Goal: Task Accomplishment & Management: Complete application form

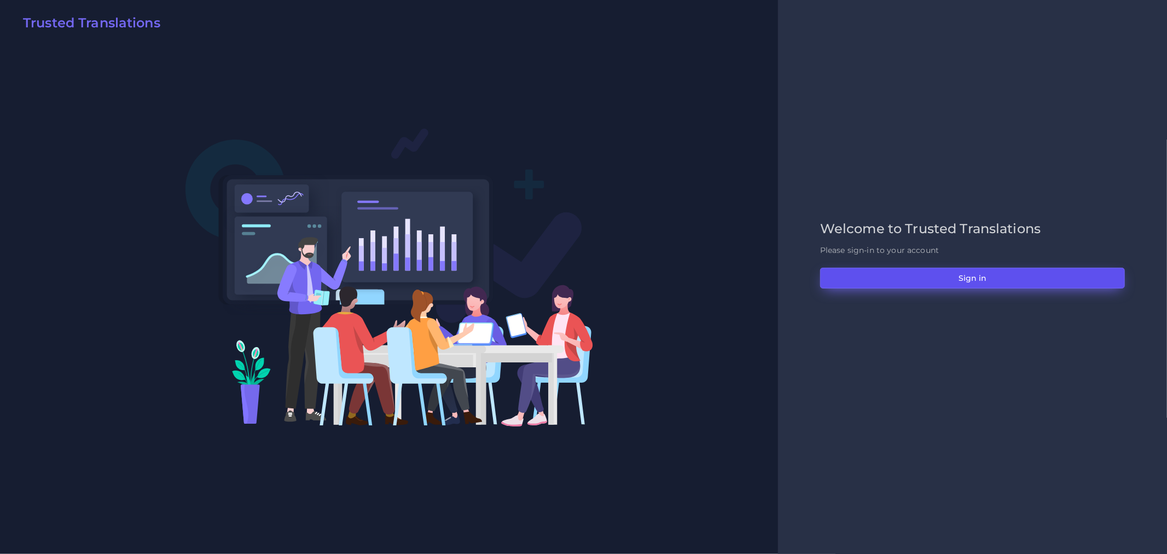
click at [934, 275] on button "Sign in" at bounding box center [972, 278] width 305 height 21
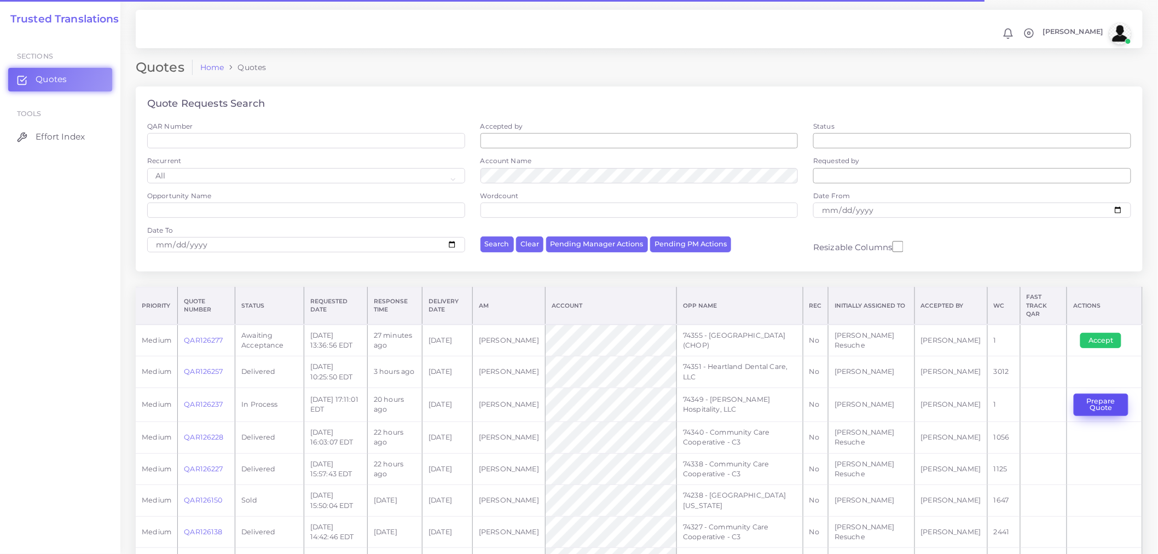
click at [1107, 403] on button "Prepare Quote" at bounding box center [1100, 404] width 55 height 22
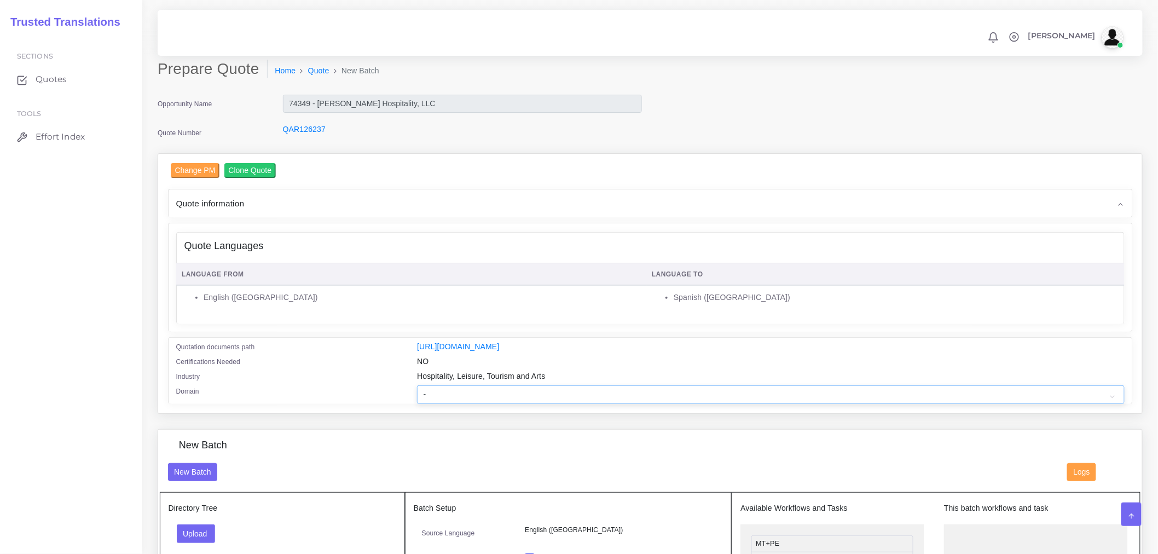
click at [507, 394] on select "- Advertising and Media Agriculture, Forestry and Fishing Architecture, Buildin…" at bounding box center [770, 394] width 707 height 19
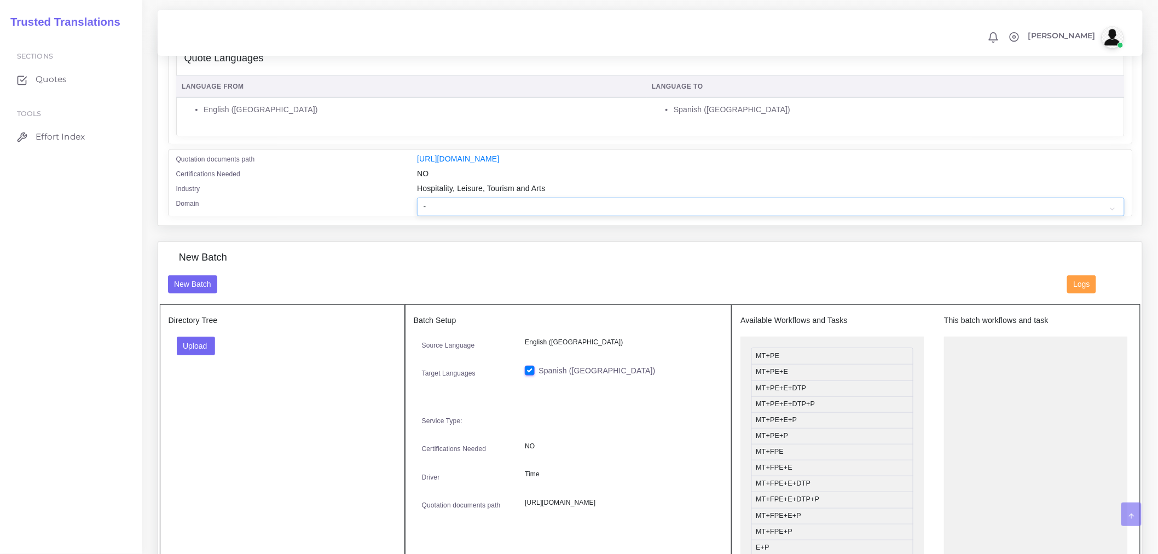
scroll to position [243, 0]
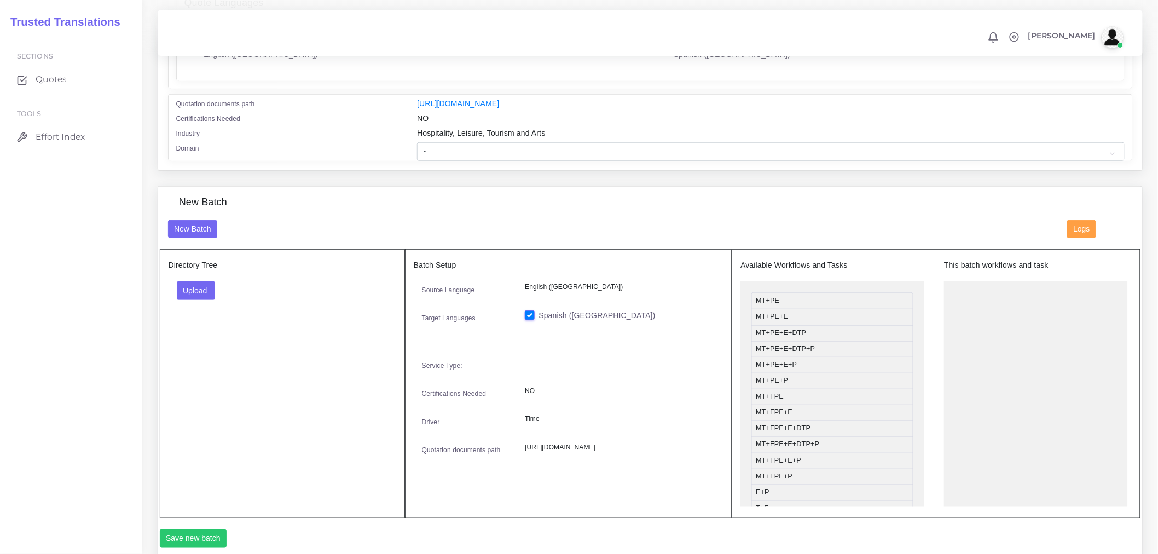
click at [327, 182] on div "Change PM Clone Quote Quote information AM Opportunity" at bounding box center [649, 48] width 1001 height 276
click at [201, 290] on button "Upload" at bounding box center [196, 290] width 39 height 19
click at [200, 339] on label "Files" at bounding box center [215, 332] width 76 height 14
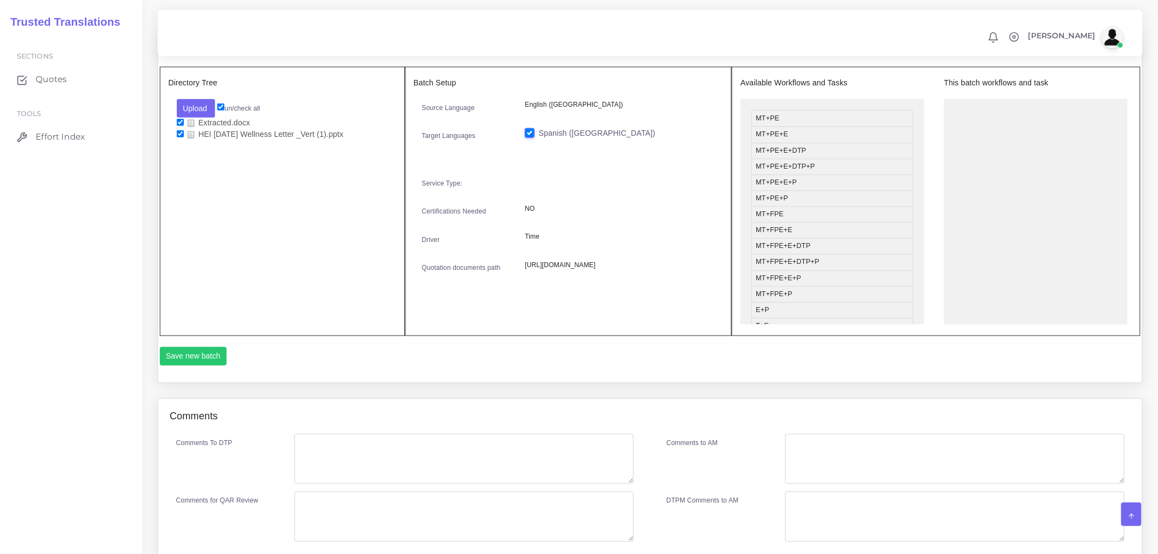
scroll to position [364, 0]
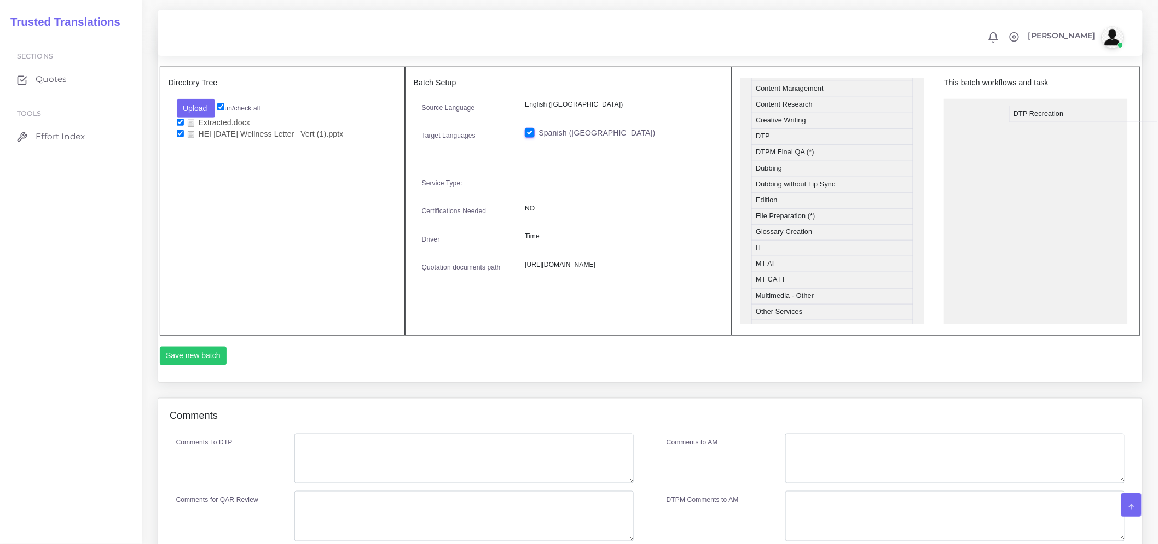
drag, startPoint x: 808, startPoint y: 160, endPoint x: 1065, endPoint y: 120, distance: 260.7
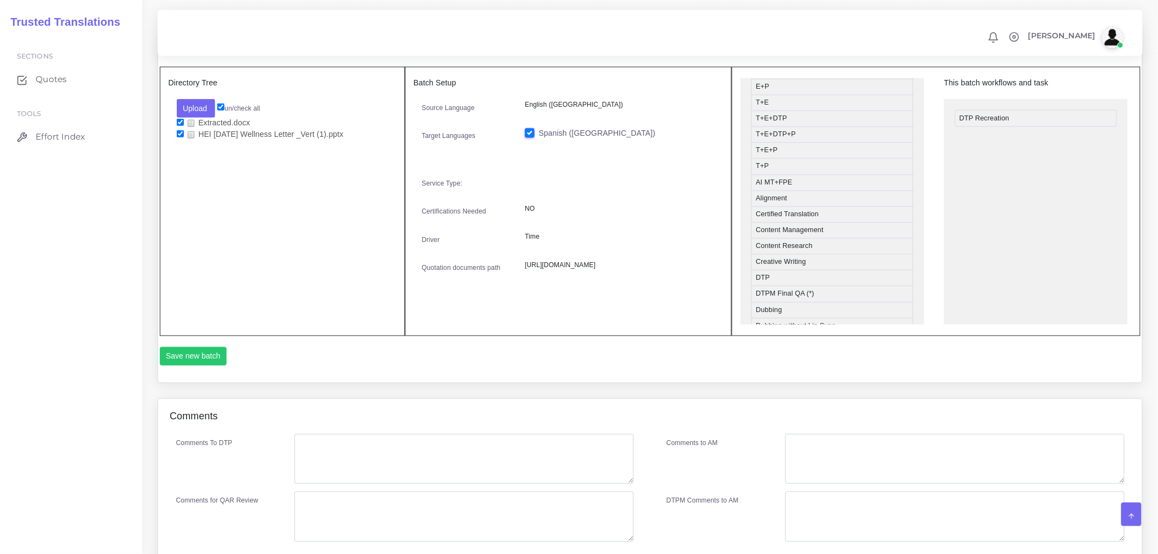
scroll to position [182, 0]
drag, startPoint x: 805, startPoint y: 182, endPoint x: 1008, endPoint y: 155, distance: 205.3
drag, startPoint x: 1013, startPoint y: 142, endPoint x: 834, endPoint y: 162, distance: 180.0
drag, startPoint x: 805, startPoint y: 174, endPoint x: 1003, endPoint y: 158, distance: 198.7
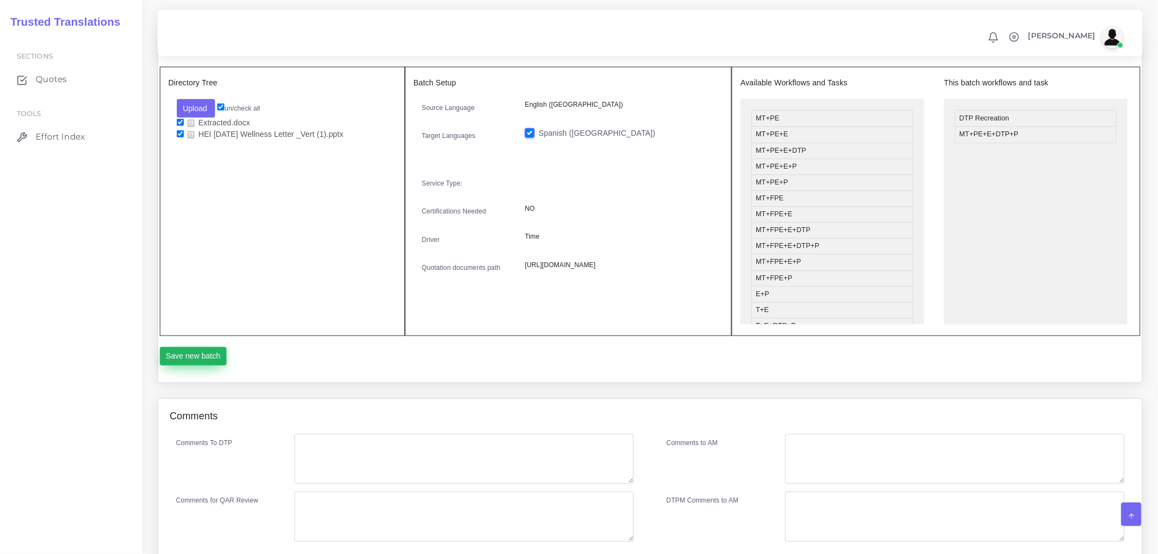
click at [208, 365] on button "Save new batch" at bounding box center [193, 356] width 67 height 19
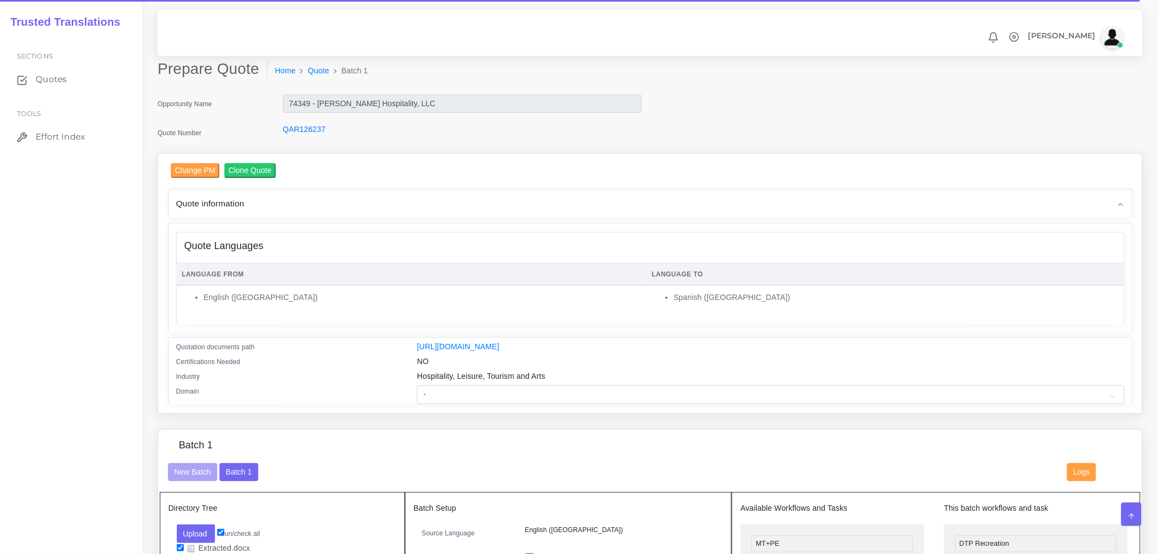
scroll to position [304, 0]
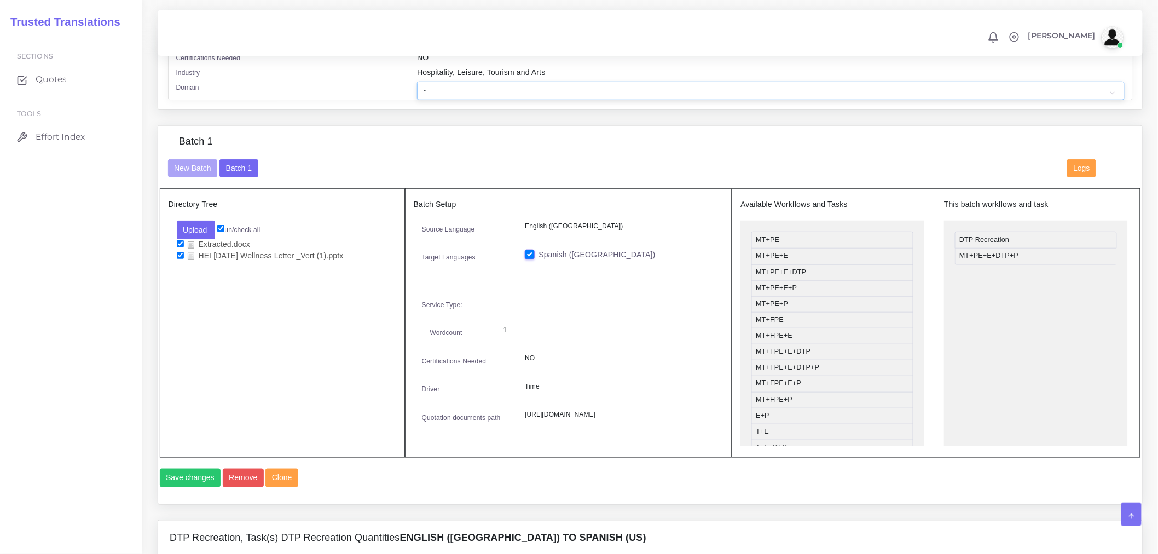
click at [522, 92] on select "- Advertising and Media Agriculture, Forestry and Fishing Architecture, Buildin…" at bounding box center [770, 91] width 707 height 19
select select "Hospitality, Leisure, Tourism and Arts"
click at [417, 89] on select "- Advertising and Media Agriculture, Forestry and Fishing Architecture, Buildin…" at bounding box center [770, 91] width 707 height 19
click at [372, 135] on div "Batch 1 New Batch Batch 1 Logs Files" at bounding box center [650, 315] width 984 height 378
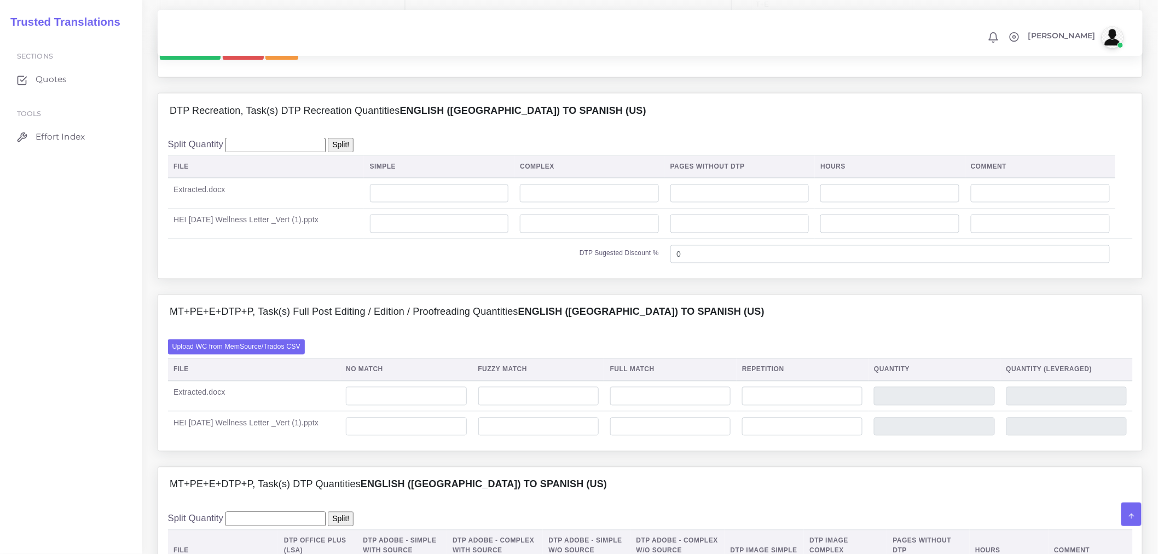
scroll to position [729, 0]
click at [272, 355] on label "Upload WC from MemSource/Trados CSV" at bounding box center [236, 347] width 137 height 15
click at [0, 0] on input "Upload WC from MemSource/Trados CSV" at bounding box center [0, 0] width 0 height 0
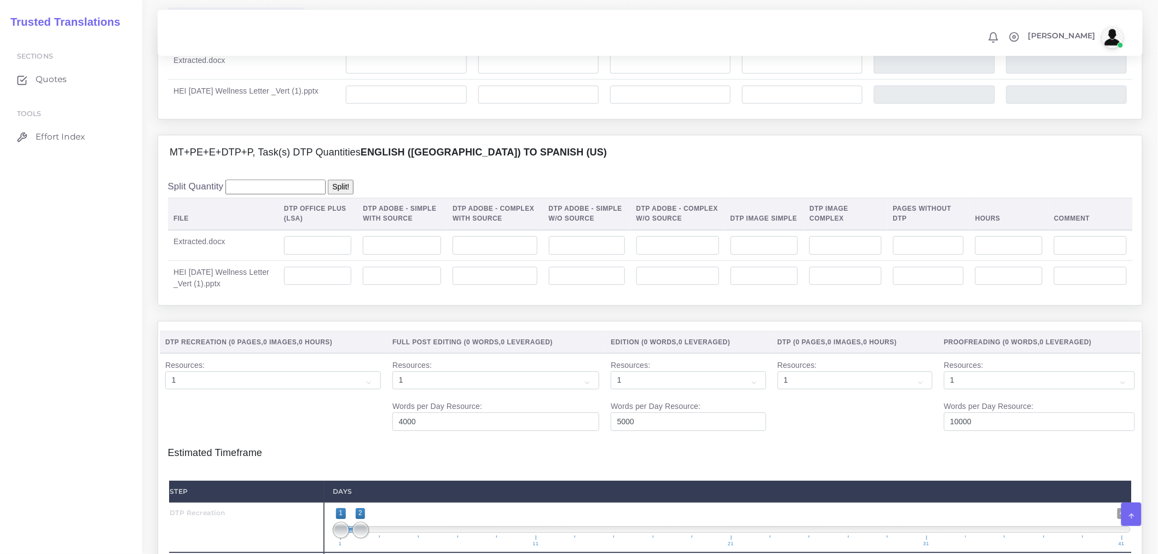
scroll to position [1094, 0]
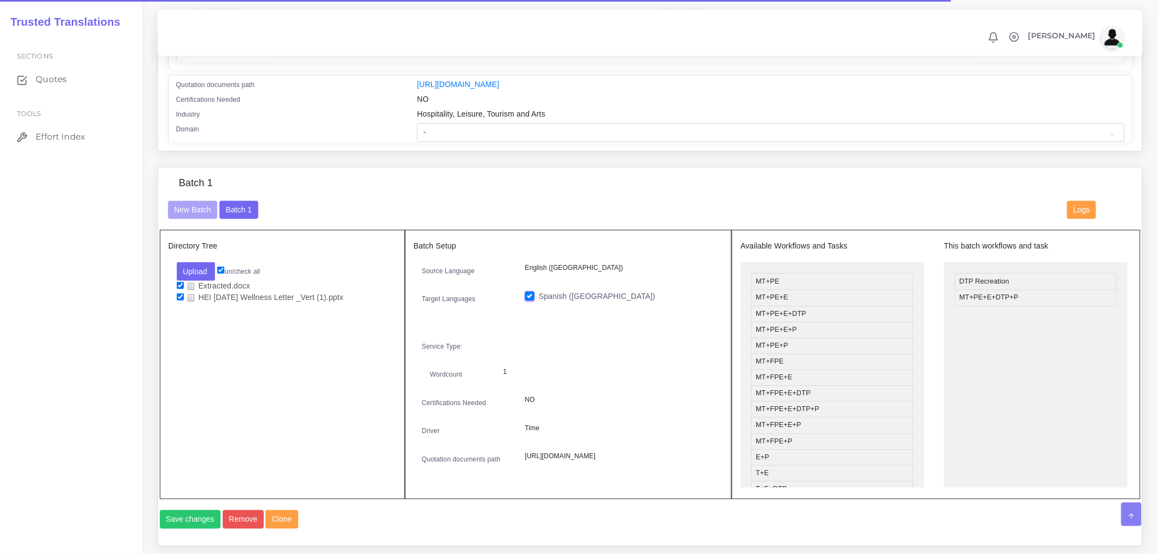
scroll to position [61, 0]
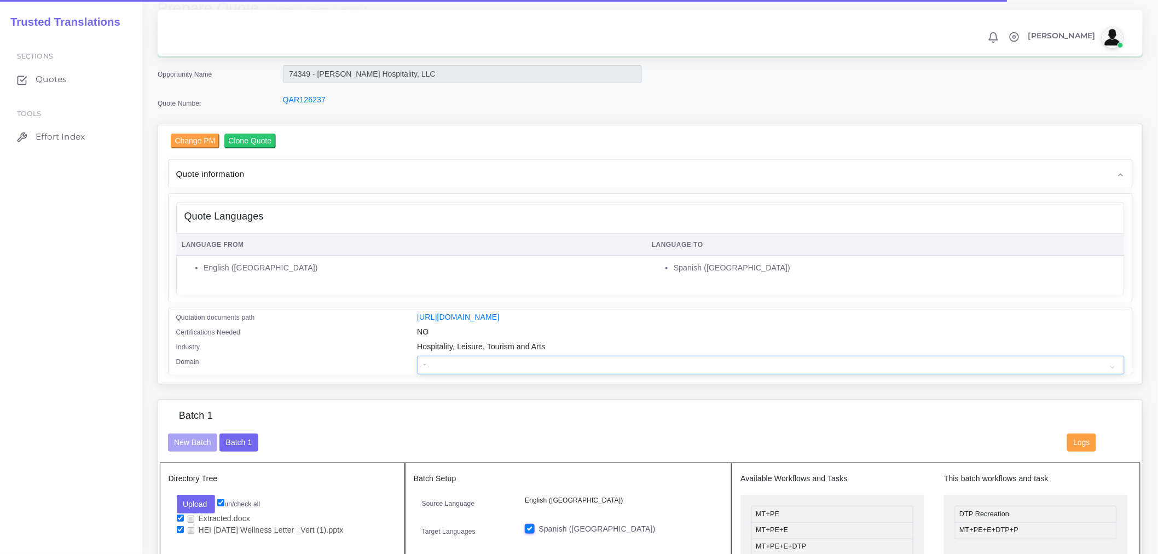
click at [491, 372] on select "- Advertising and Media Agriculture, Forestry and Fishing Architecture, Buildin…" at bounding box center [770, 365] width 707 height 19
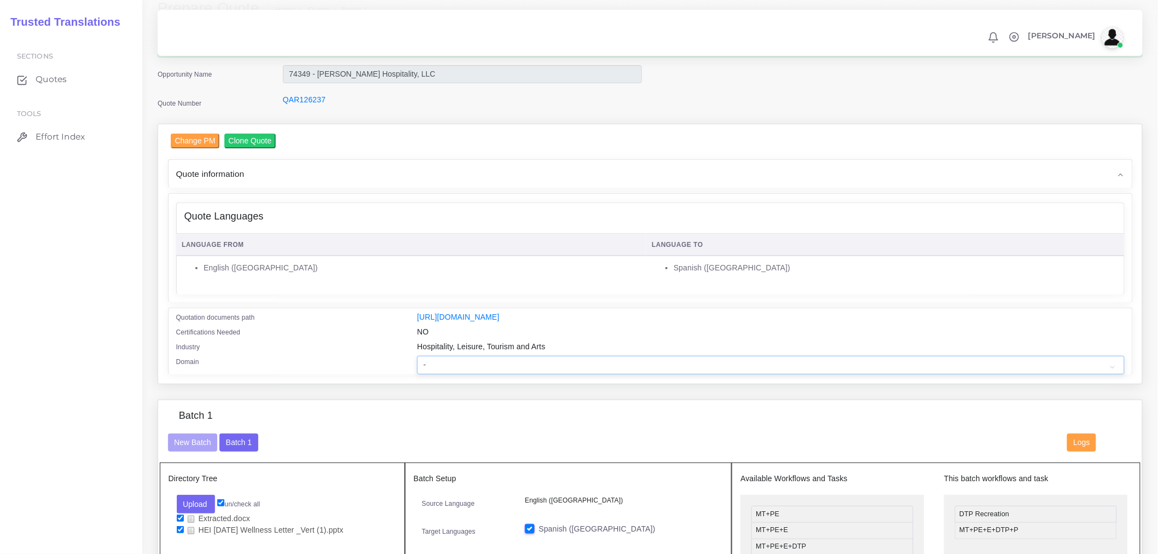
select select "Hospitality, Leisure, Tourism and Arts"
click at [417, 363] on select "- Advertising and Media Agriculture, Forestry and Fishing Architecture, Buildin…" at bounding box center [770, 365] width 707 height 19
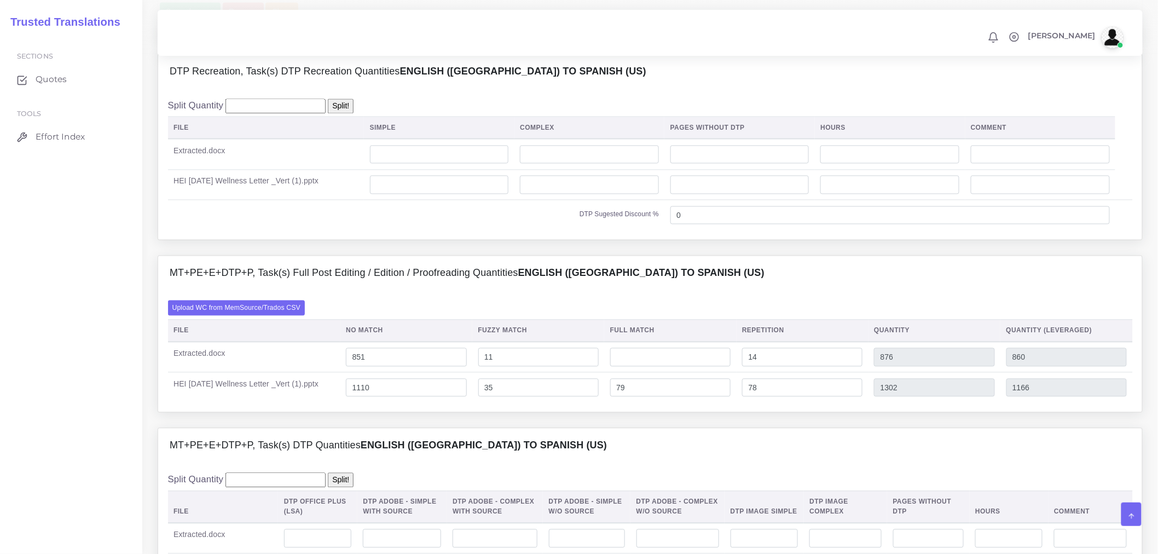
scroll to position [911, 0]
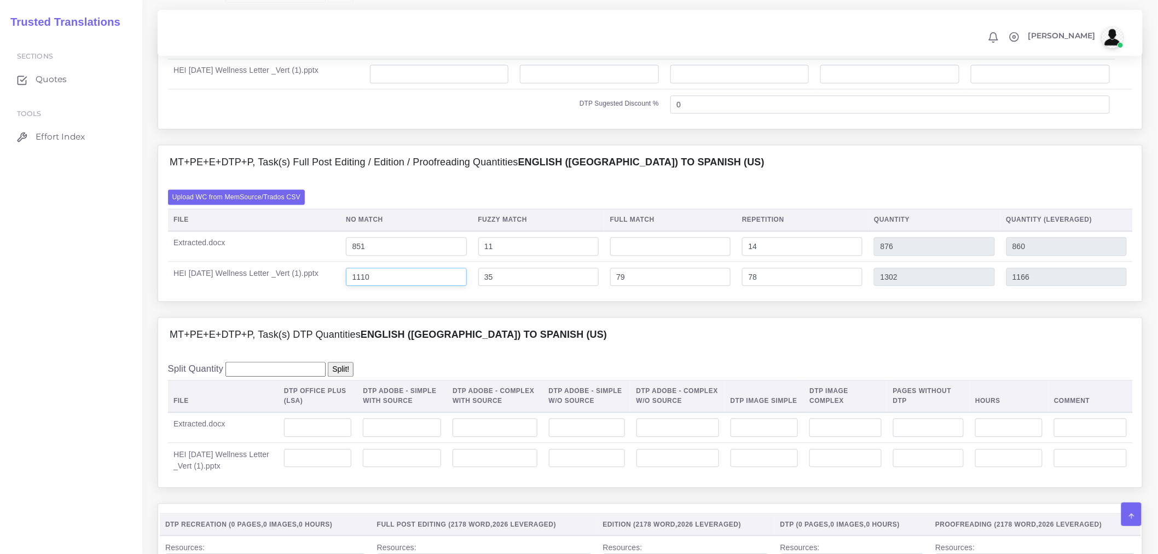
drag, startPoint x: 405, startPoint y: 307, endPoint x: 393, endPoint y: 310, distance: 12.3
click at [386, 286] on input "1110" at bounding box center [406, 277] width 120 height 19
type input "1180"
type input "1372"
type input "1236"
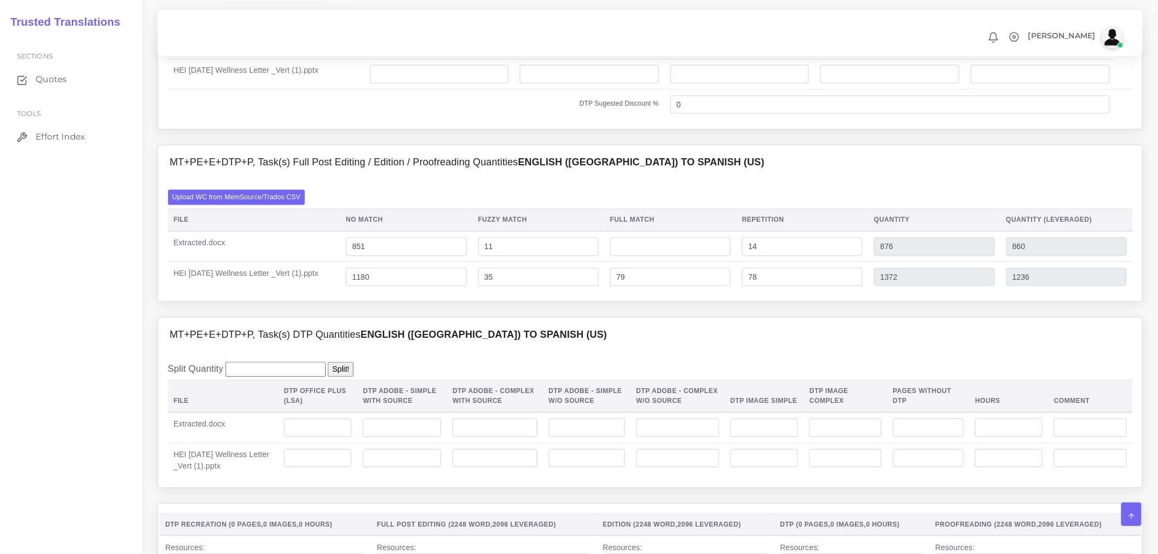
click at [520, 301] on div "Upload WC from MemSource/Trados CSV File No Match Fuzzy Match Full Match Repeti…" at bounding box center [650, 240] width 984 height 121
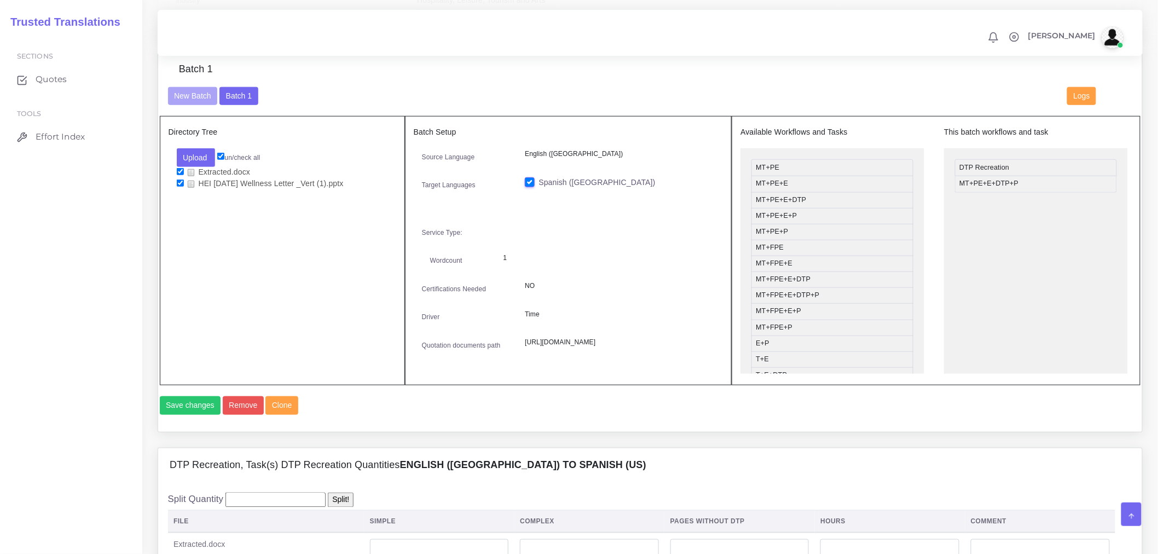
scroll to position [364, 0]
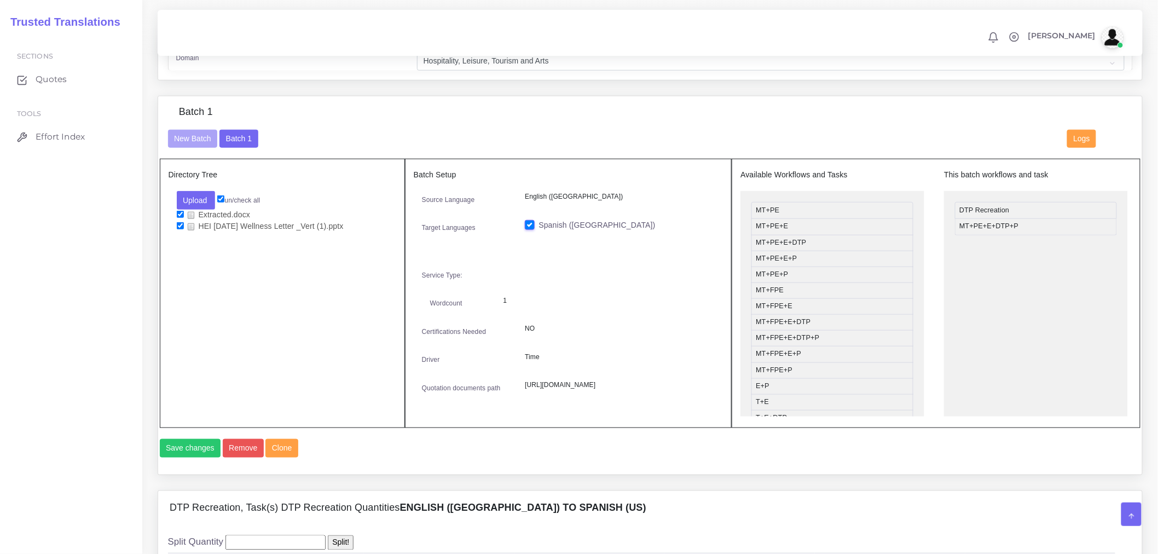
drag, startPoint x: 178, startPoint y: 219, endPoint x: 212, endPoint y: 243, distance: 42.4
click at [178, 218] on input "checkbox" at bounding box center [180, 214] width 7 height 7
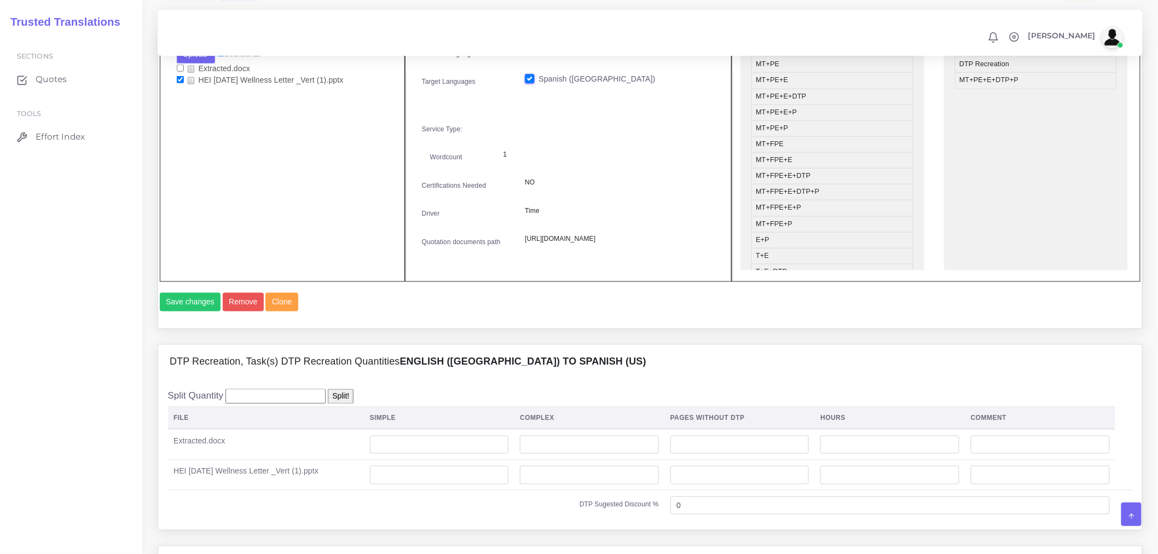
scroll to position [486, 0]
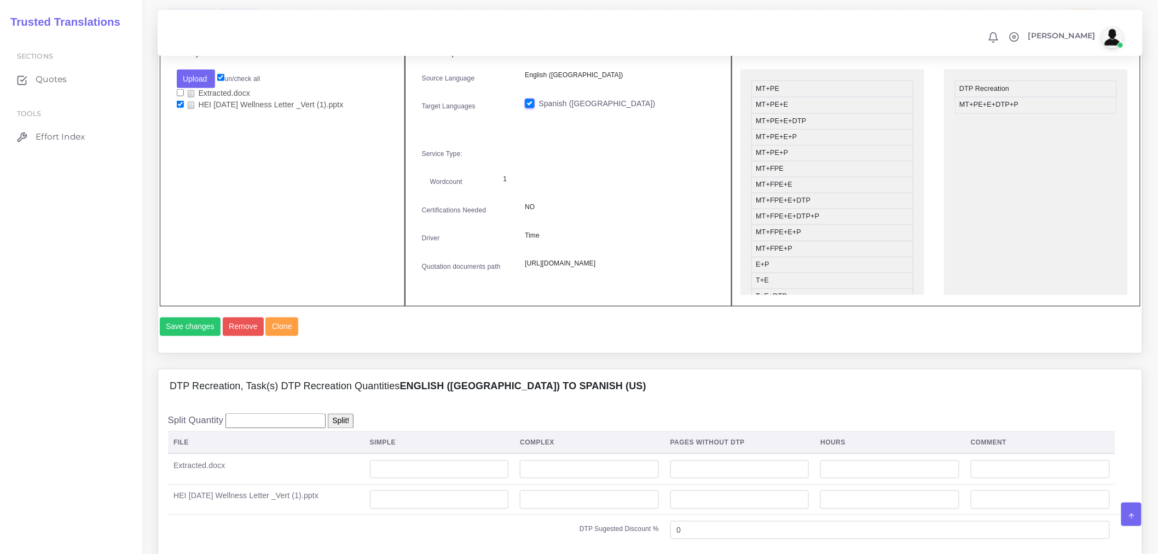
click at [181, 96] on input "checkbox" at bounding box center [180, 92] width 7 height 7
checkbox input "true"
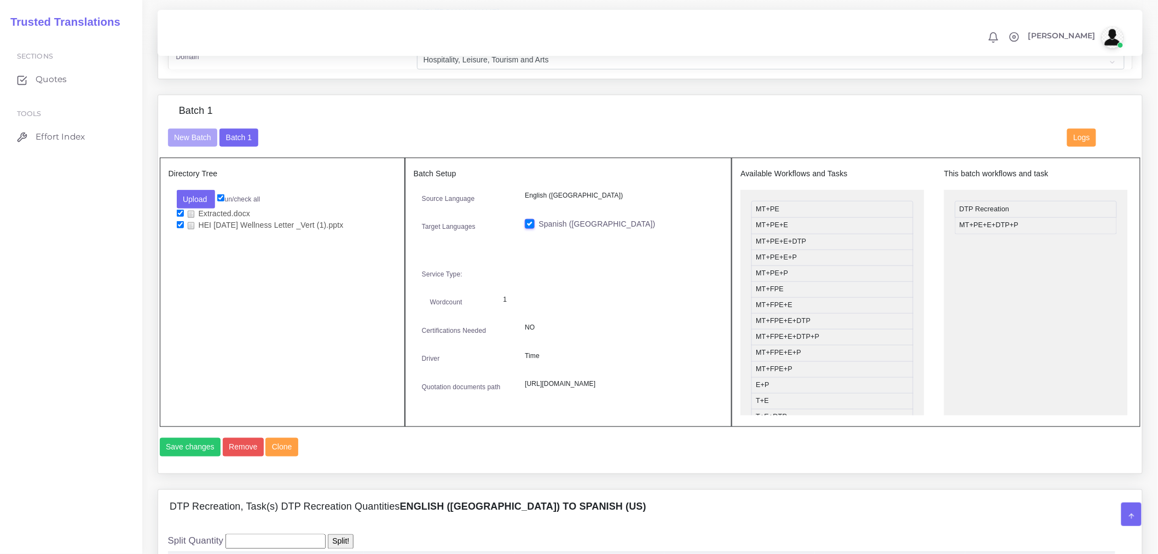
scroll to position [364, 0]
click at [239, 457] on button "Remove" at bounding box center [243, 448] width 41 height 19
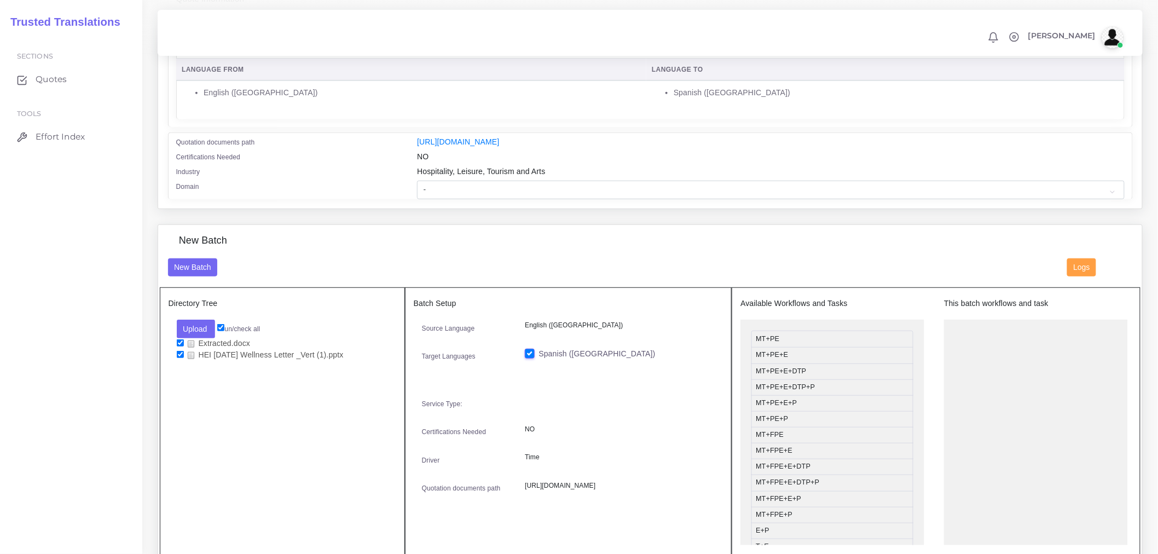
scroll to position [425, 0]
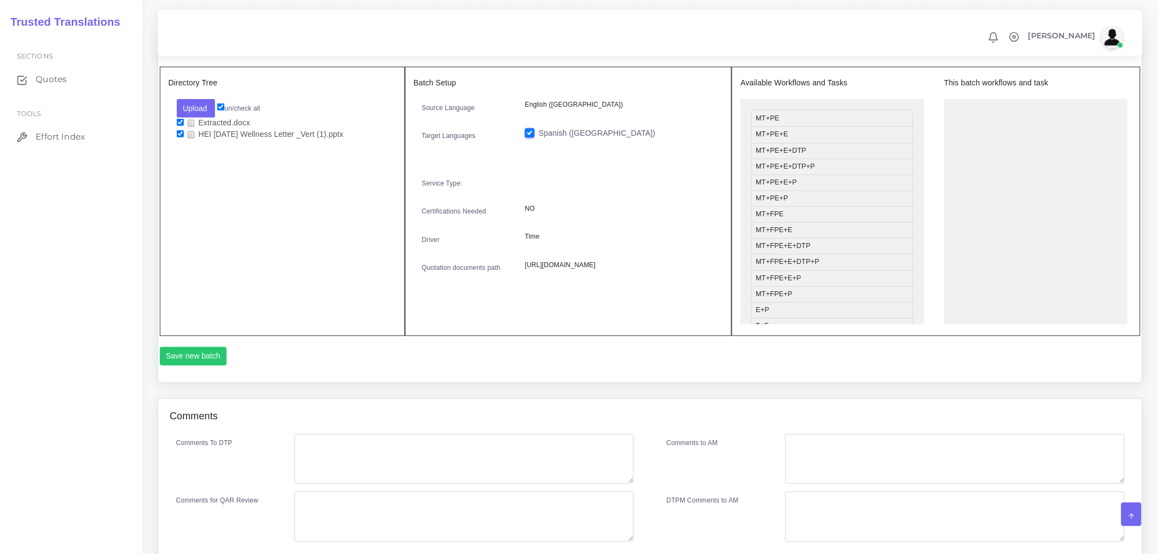
click at [179, 126] on input "checkbox" at bounding box center [180, 122] width 7 height 7
checkbox input "false"
click at [185, 112] on button "Upload" at bounding box center [196, 108] width 39 height 19
click at [211, 153] on label "Files" at bounding box center [215, 150] width 76 height 14
click at [181, 126] on input "checkbox" at bounding box center [180, 122] width 7 height 7
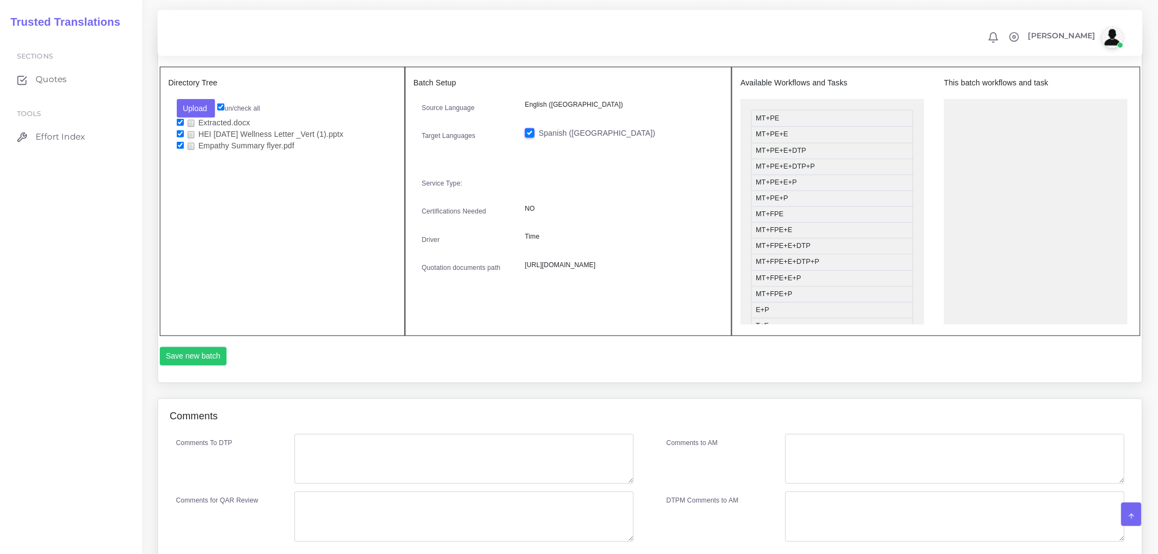
checkbox input "false"
click at [353, 306] on div "Directory Tree Upload Folder Files un/check all Extracted.docx HEI October 2025…" at bounding box center [282, 201] width 245 height 269
drag, startPoint x: 786, startPoint y: 97, endPoint x: 1002, endPoint y: 171, distance: 228.7
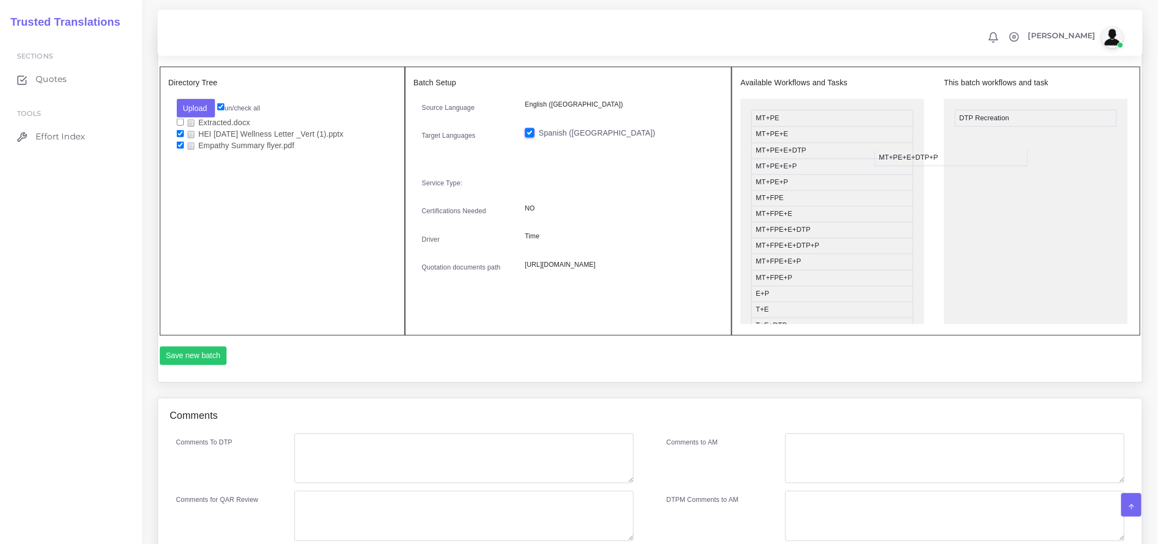
drag, startPoint x: 807, startPoint y: 173, endPoint x: 1096, endPoint y: 150, distance: 289.7
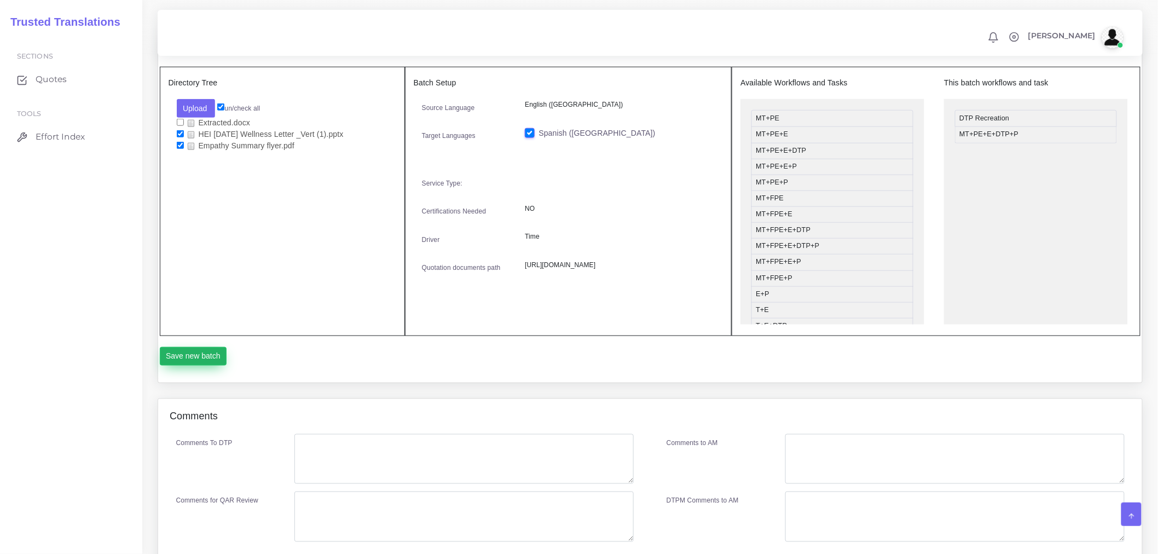
click at [206, 362] on button "Save new batch" at bounding box center [193, 356] width 67 height 19
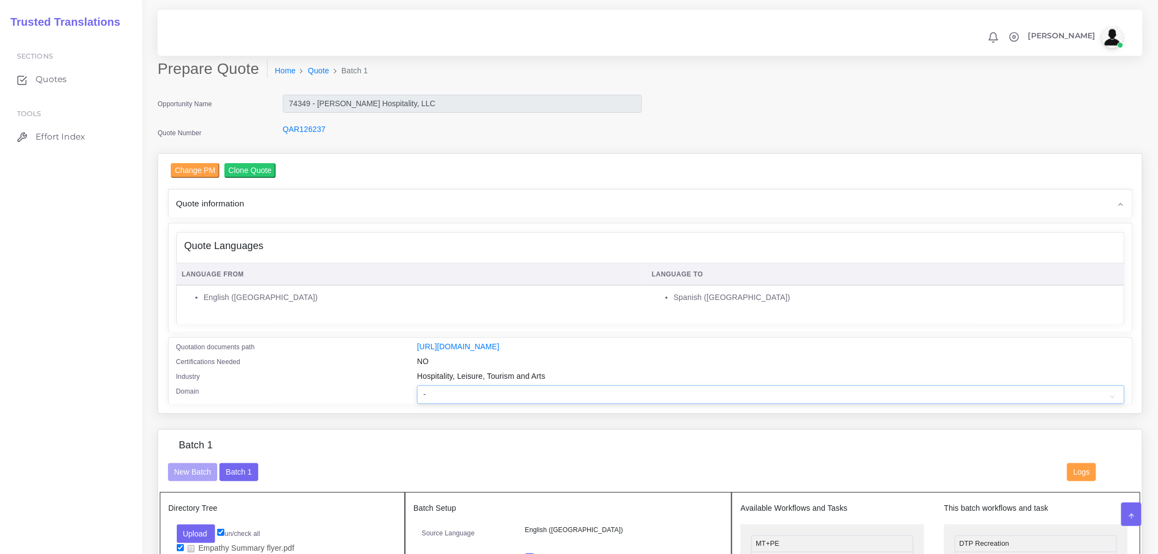
click at [605, 404] on select "- Advertising and Media Agriculture, Forestry and Fishing Architecture, Buildin…" at bounding box center [770, 394] width 707 height 19
select select "Hospitality, Leisure, Tourism and Arts"
click at [417, 392] on select "- Advertising and Media Agriculture, Forestry and Fishing Architecture, Buildin…" at bounding box center [770, 394] width 707 height 19
click at [286, 292] on li "English ([GEOGRAPHIC_DATA])" at bounding box center [422, 297] width 437 height 11
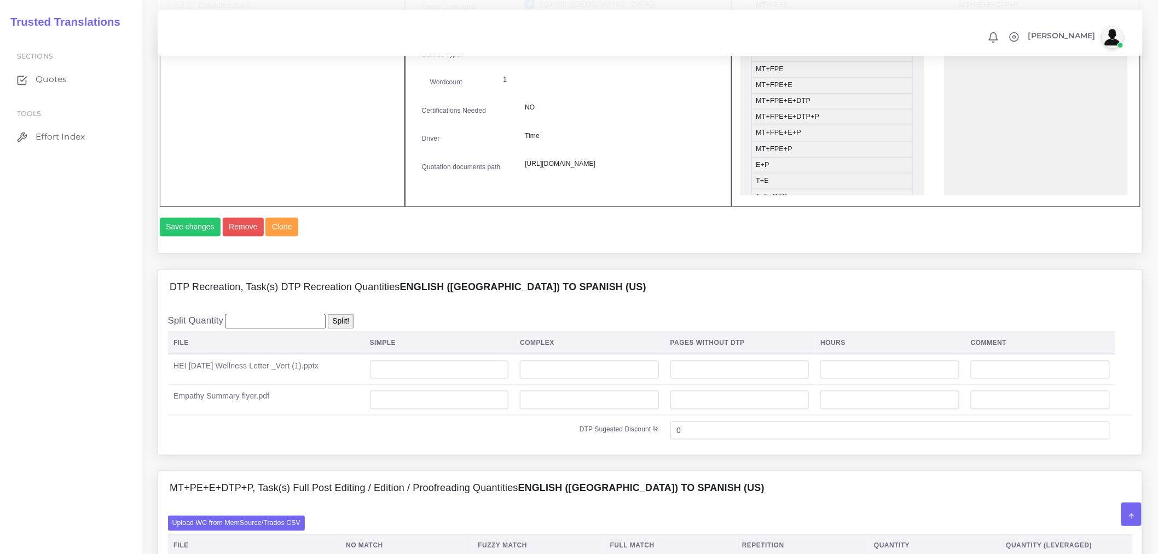
scroll to position [669, 0]
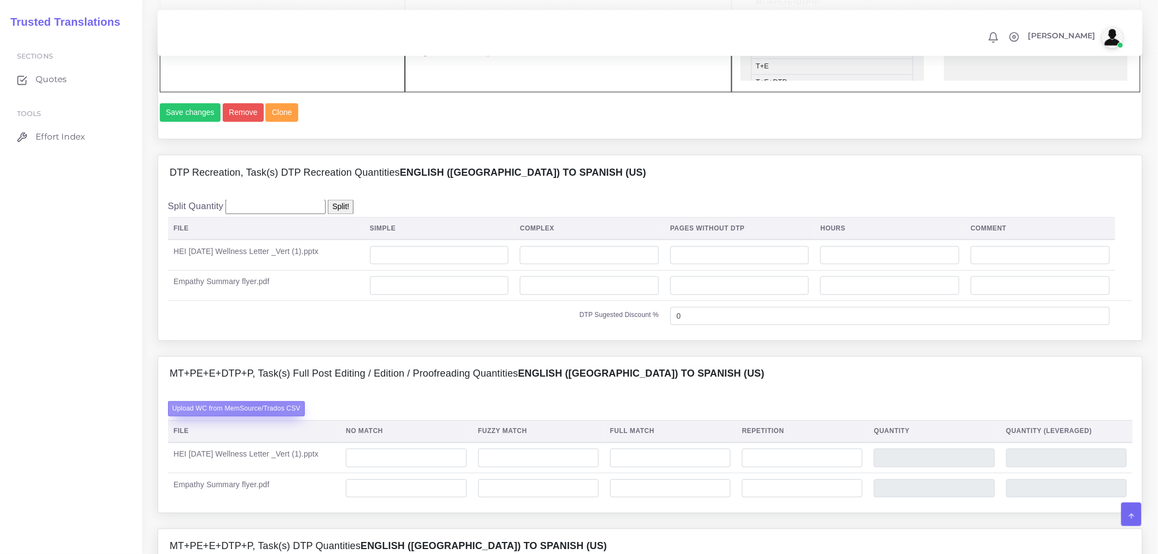
click at [257, 416] on label "Upload WC from MemSource/Trados CSV" at bounding box center [236, 408] width 137 height 15
click at [0, 0] on input "Upload WC from MemSource/Trados CSV" at bounding box center [0, 0] width 0 height 0
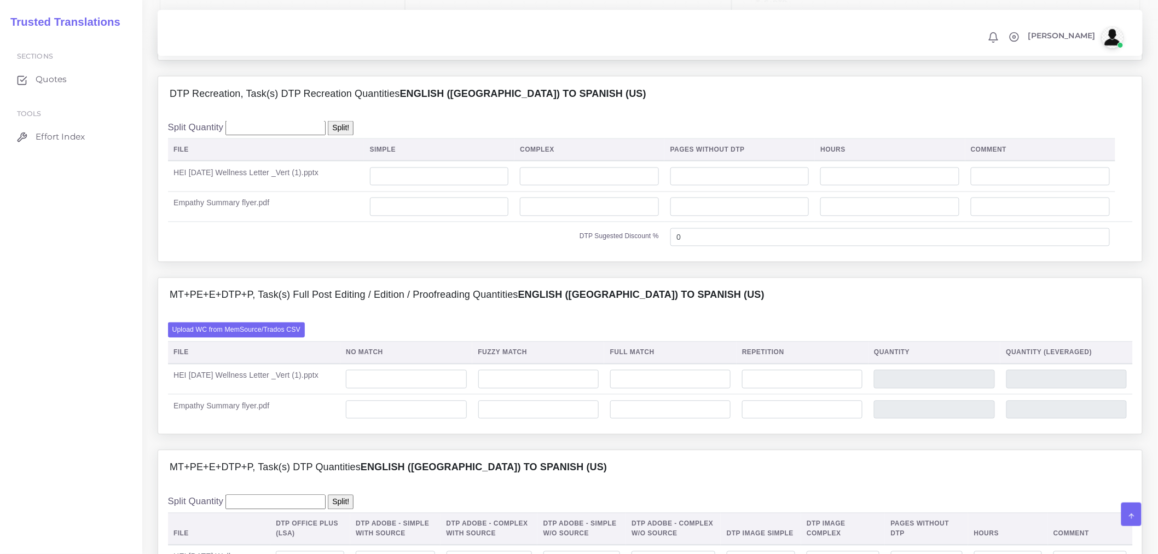
scroll to position [851, 0]
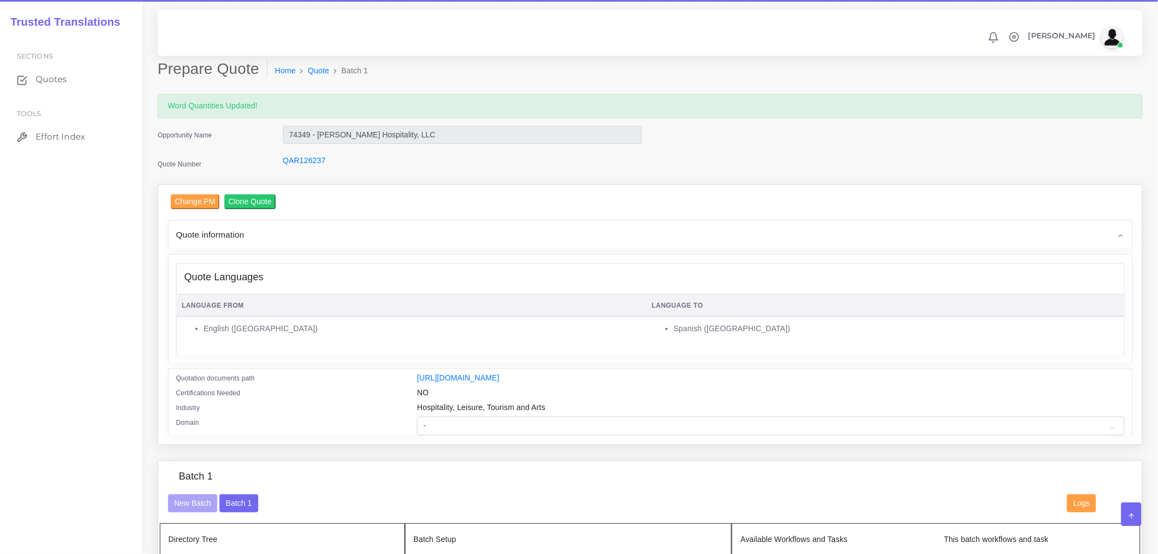
click at [498, 276] on div "Quote Languages" at bounding box center [650, 277] width 947 height 27
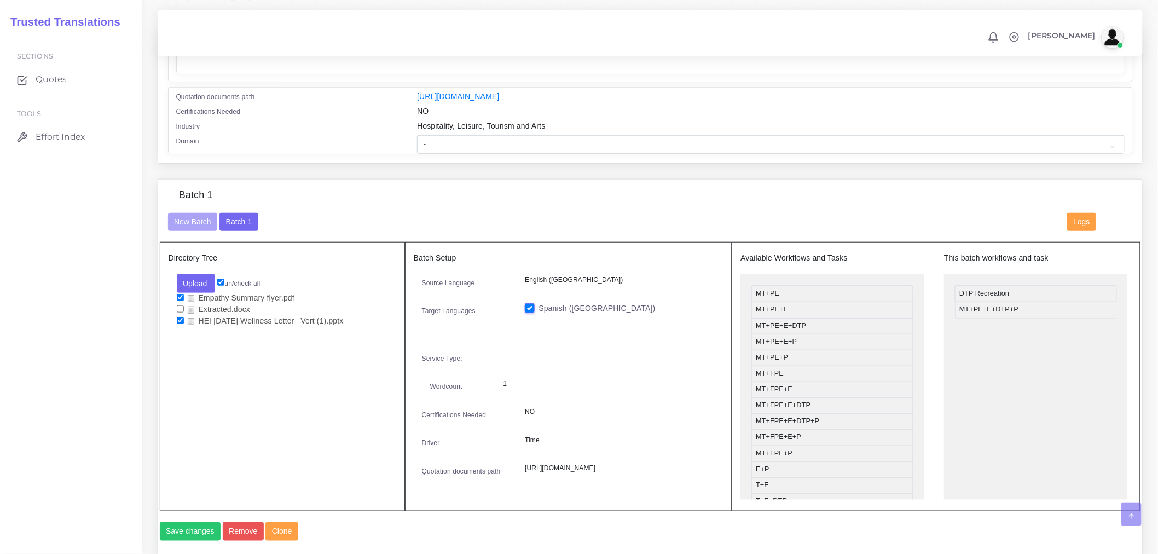
scroll to position [304, 0]
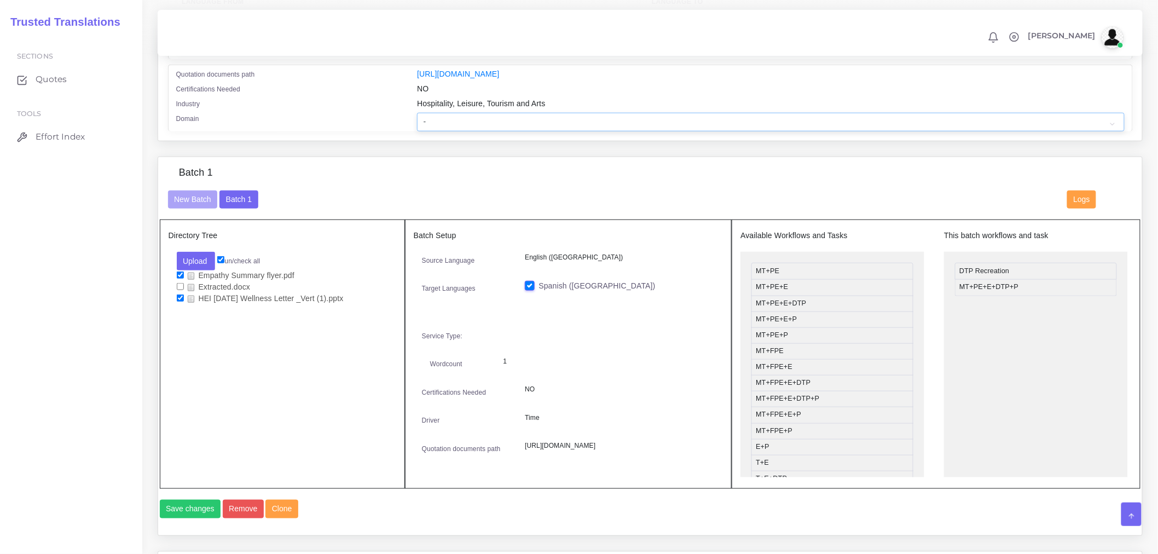
click at [501, 127] on select "- Advertising and Media Agriculture, Forestry and Fishing Architecture, Buildin…" at bounding box center [770, 122] width 707 height 19
select select "Hospitality, Leisure, Tourism and Arts"
click at [417, 120] on select "- Advertising and Media Agriculture, Forestry and Fishing Architecture, Buildin…" at bounding box center [770, 122] width 707 height 19
click at [473, 176] on div "Batch 1" at bounding box center [650, 179] width 981 height 24
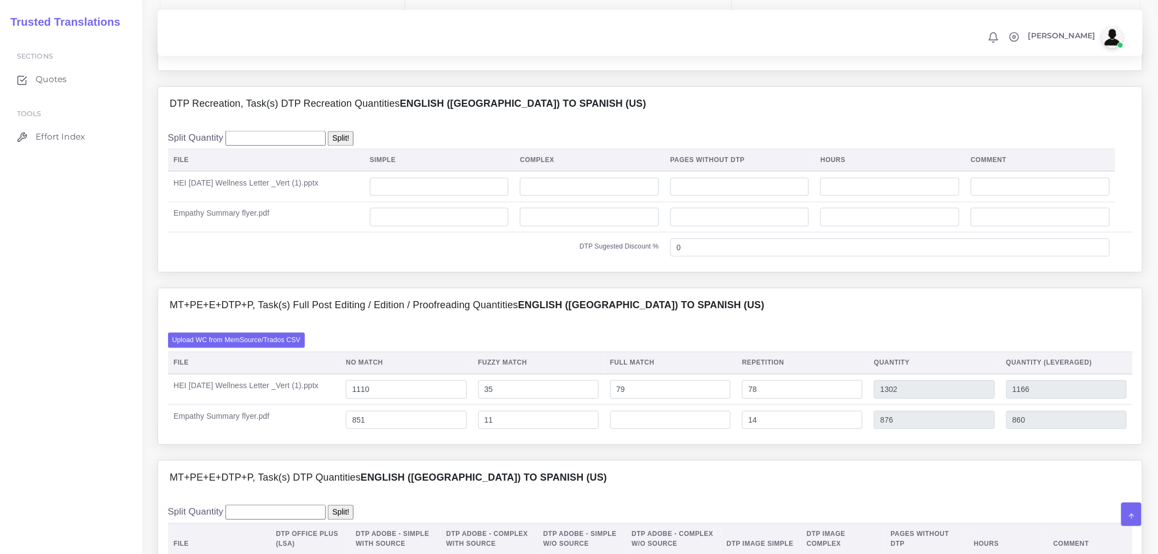
scroll to position [972, 0]
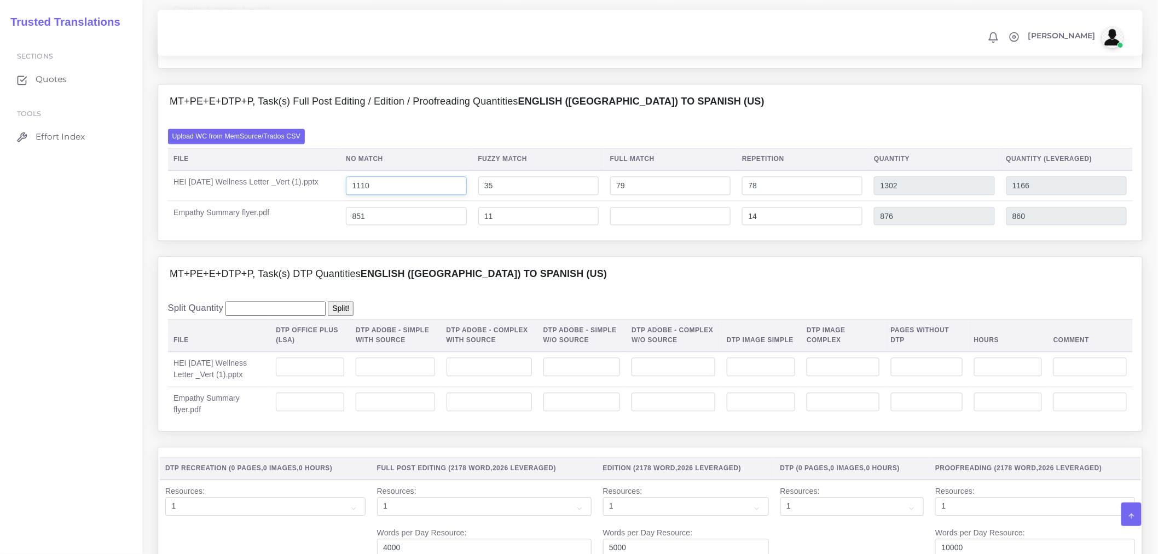
click at [424, 195] on input "1110" at bounding box center [406, 185] width 120 height 19
click at [397, 225] on input "851" at bounding box center [406, 216] width 120 height 19
click at [413, 195] on input "1110" at bounding box center [406, 185] width 120 height 19
type input "1180"
type input "1372"
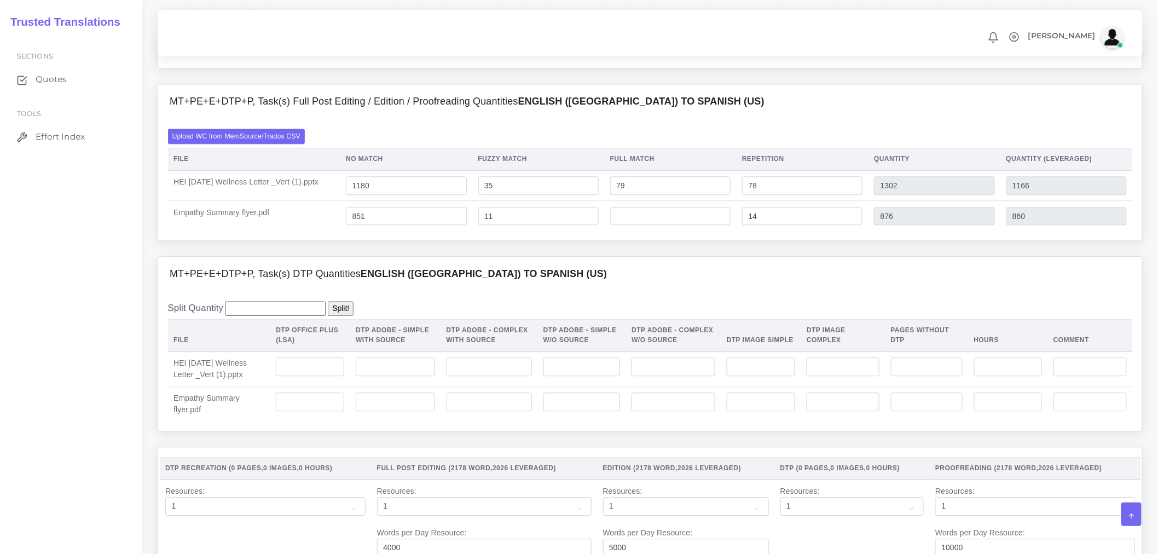
type input "1236"
click at [434, 170] on th "No Match" at bounding box center [406, 159] width 132 height 22
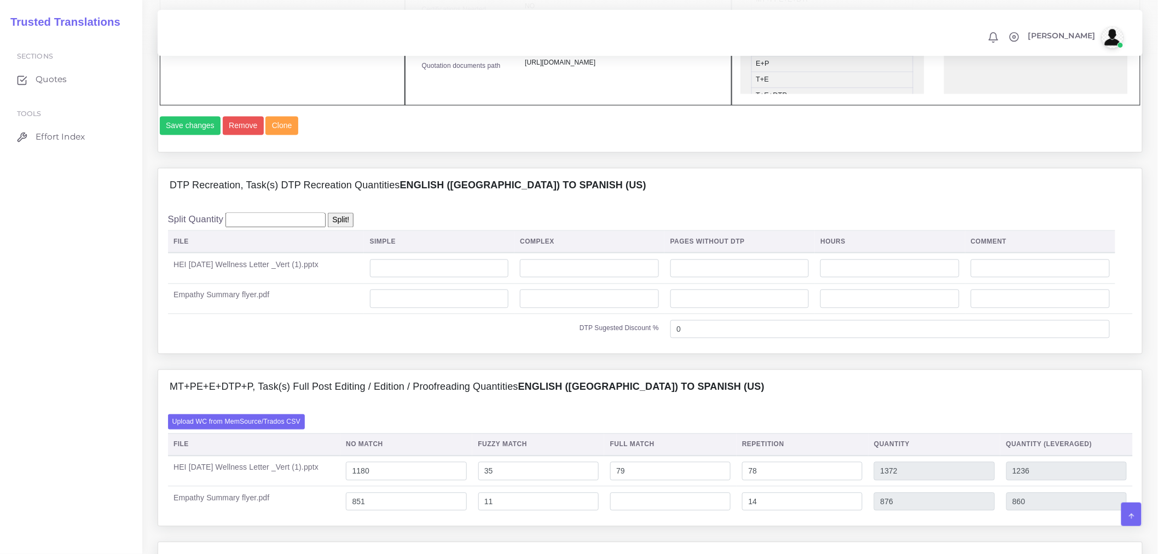
scroll to position [669, 0]
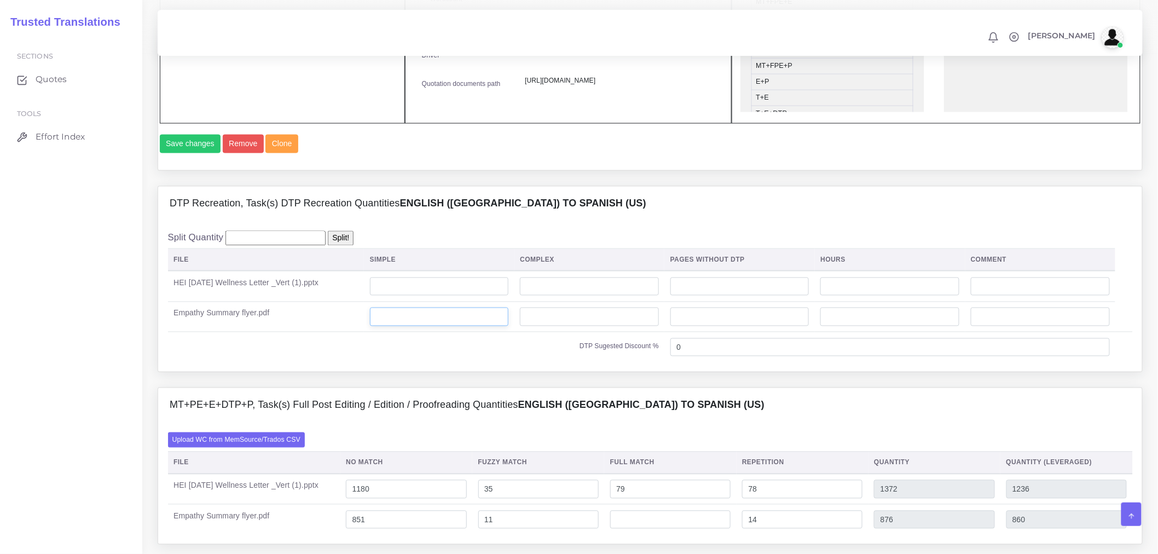
click at [464, 326] on input "number" at bounding box center [439, 316] width 139 height 19
type input "2"
click at [469, 372] on div "Split Quantity Split! File Simple Complex Pages Without DTP Hours Comment 2 0" at bounding box center [650, 297] width 984 height 150
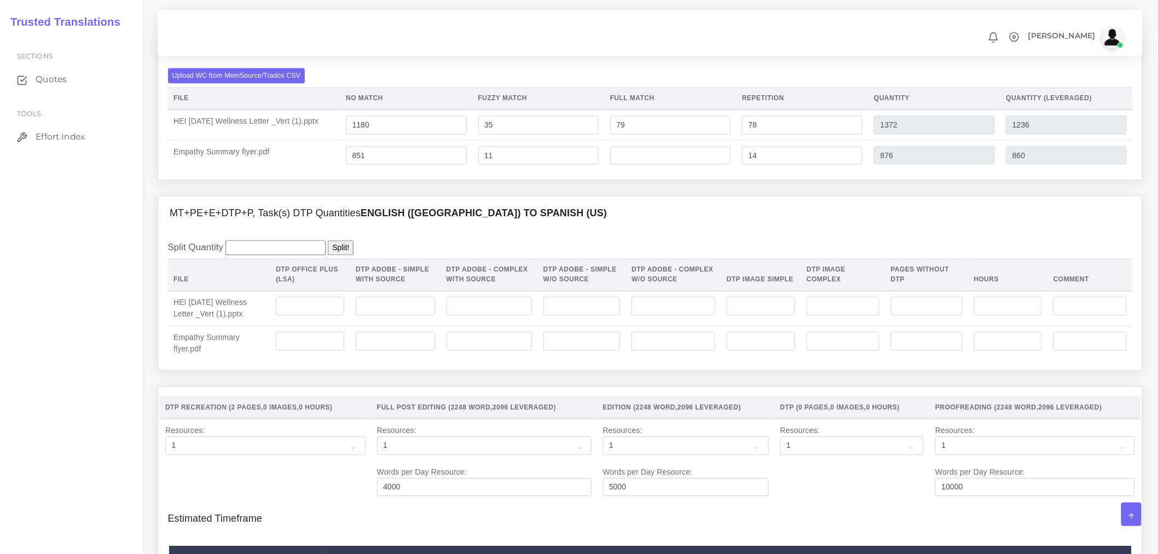
scroll to position [1094, 0]
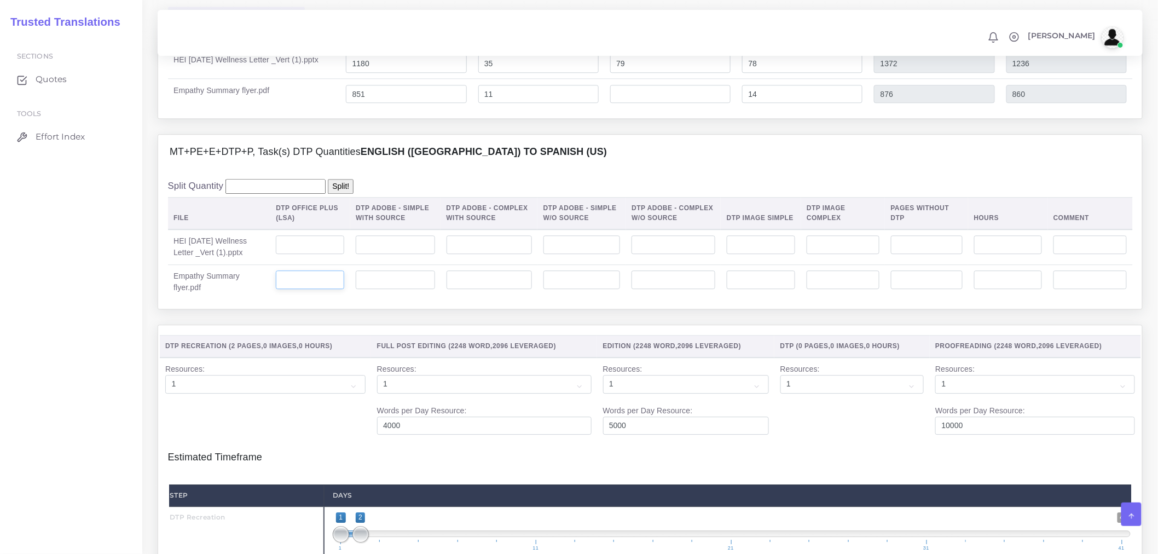
click at [305, 289] on input "number" at bounding box center [310, 279] width 68 height 19
type input "2"
click at [774, 289] on input "number" at bounding box center [761, 279] width 68 height 19
type input "1"
drag, startPoint x: 461, startPoint y: 347, endPoint x: 498, endPoint y: 338, distance: 38.2
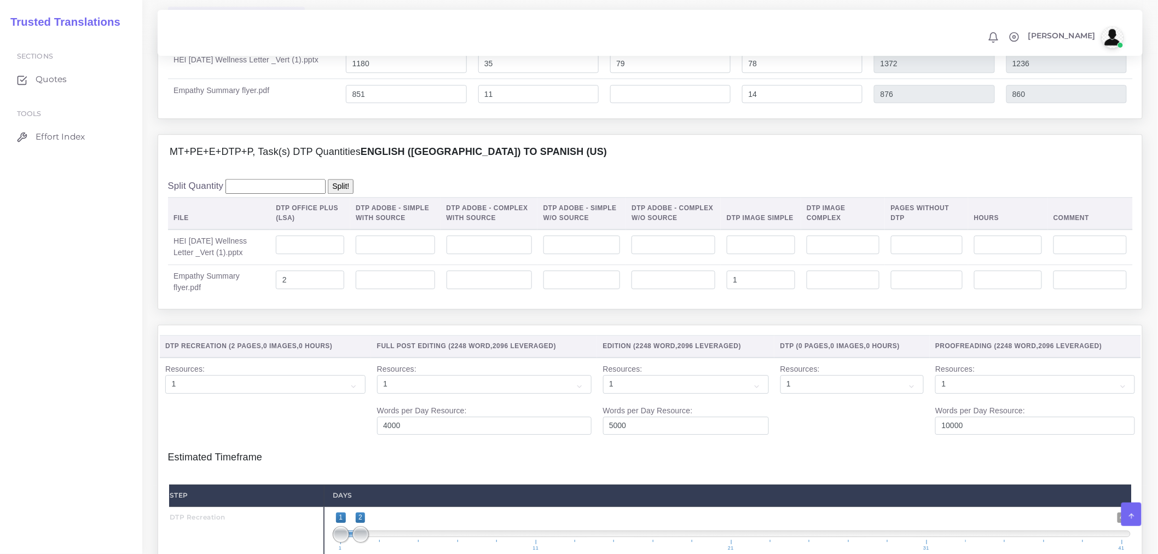
click at [461, 324] on div "MT+PE+E+DTP+P, Task(s) DTP Quantities English (US) TO Spanish (US) Split Quanti…" at bounding box center [649, 229] width 1001 height 190
click at [793, 254] on input "number" at bounding box center [761, 244] width 68 height 19
type input "1"
drag, startPoint x: 768, startPoint y: 305, endPoint x: 691, endPoint y: 308, distance: 76.6
click at [692, 299] on tr "Empathy Summary flyer.pdf 2 1" at bounding box center [650, 281] width 965 height 35
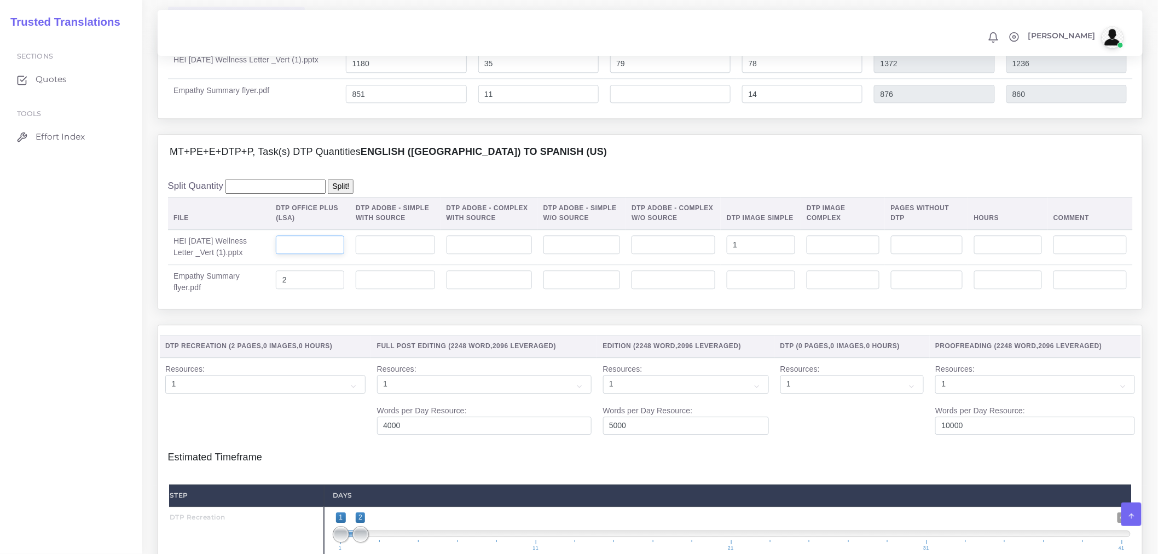
click at [335, 254] on input "number" at bounding box center [310, 244] width 68 height 19
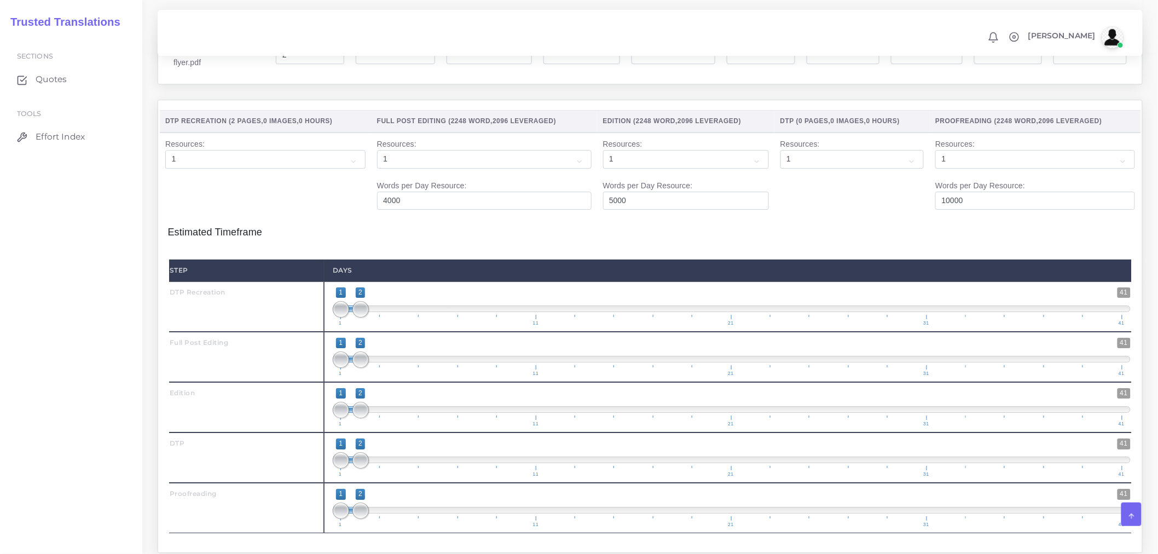
scroll to position [1459, 0]
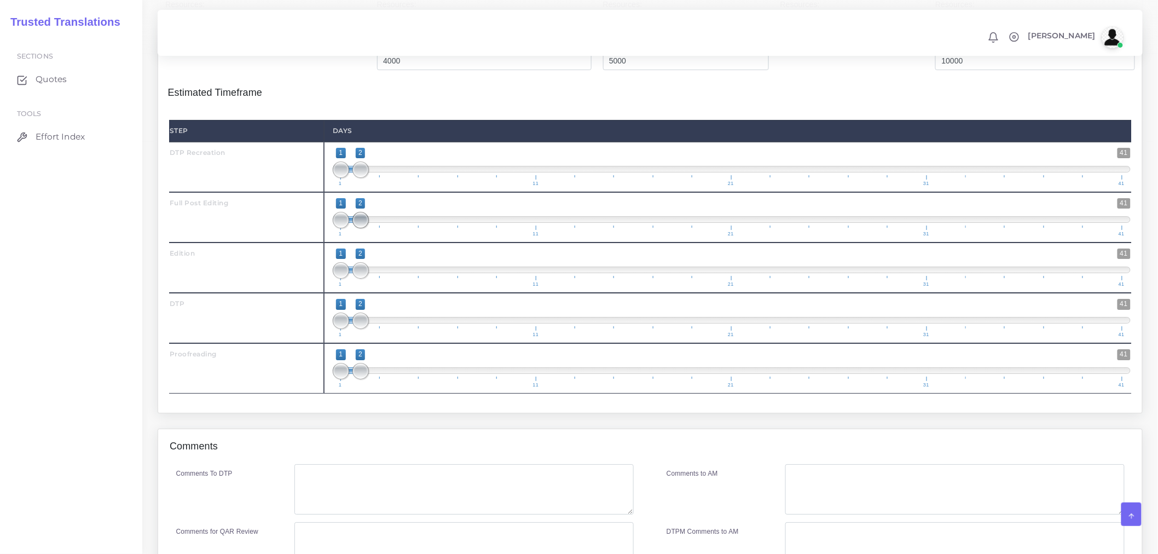
type input "4"
drag, startPoint x: 361, startPoint y: 239, endPoint x: 374, endPoint y: 246, distance: 14.5
click at [381, 236] on span "1 41 1 2 1 — 2 1 11 21 31 41" at bounding box center [732, 217] width 798 height 38
type input "2;3"
drag, startPoint x: 341, startPoint y: 246, endPoint x: 356, endPoint y: 248, distance: 15.5
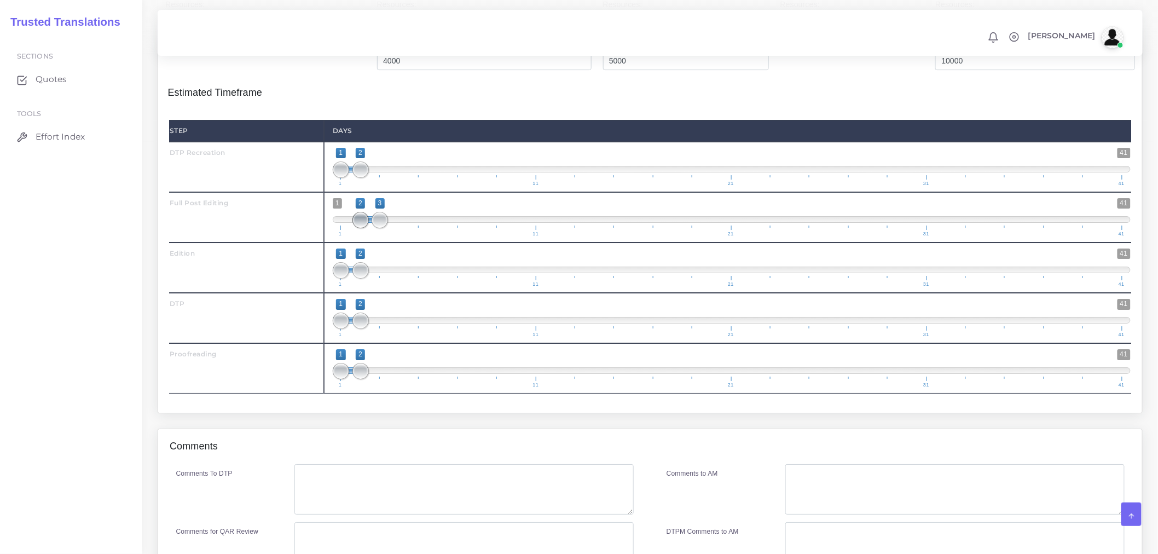
click at [356, 228] on span at bounding box center [360, 220] width 16 height 16
drag, startPoint x: 358, startPoint y: 301, endPoint x: 400, endPoint y: 299, distance: 41.6
click at [400, 278] on span at bounding box center [399, 270] width 16 height 16
type input "3;4"
drag, startPoint x: 342, startPoint y: 297, endPoint x: 373, endPoint y: 300, distance: 31.3
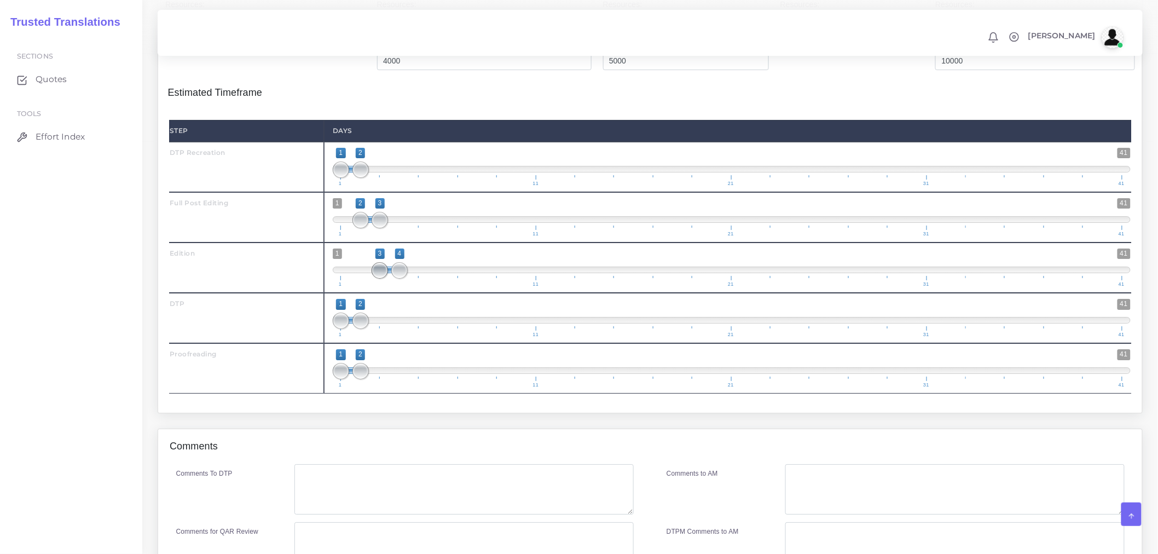
click at [373, 278] on span at bounding box center [379, 270] width 16 height 16
drag, startPoint x: 363, startPoint y: 348, endPoint x: 415, endPoint y: 342, distance: 52.3
click at [415, 329] on span at bounding box center [419, 320] width 16 height 16
type input "4;5"
drag, startPoint x: 341, startPoint y: 348, endPoint x: 398, endPoint y: 349, distance: 56.9
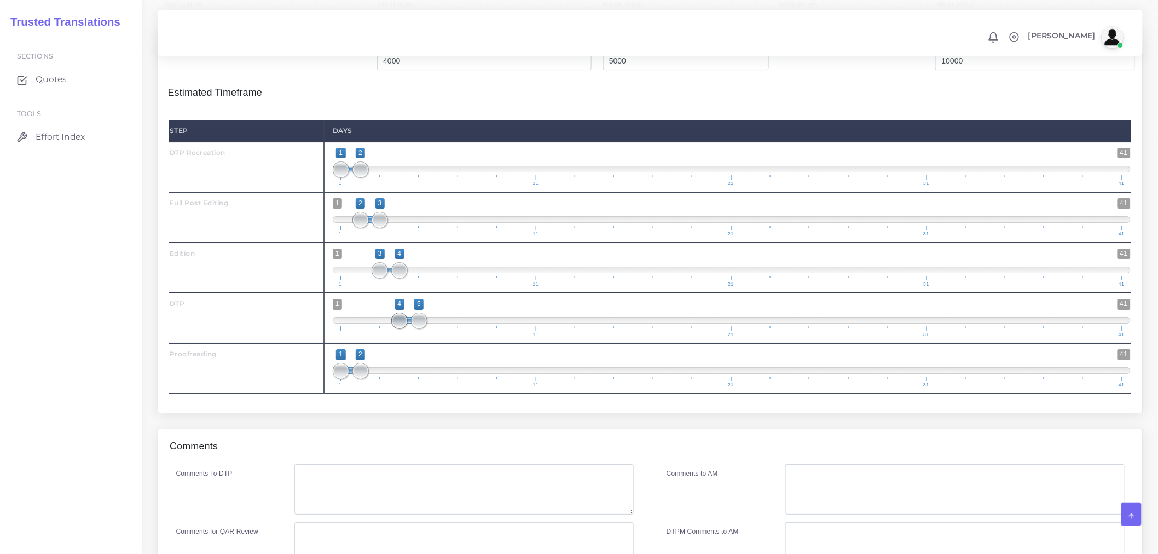
click at [398, 329] on span at bounding box center [399, 320] width 16 height 16
drag, startPoint x: 361, startPoint y: 398, endPoint x: 436, endPoint y: 392, distance: 74.7
click at [436, 379] on span at bounding box center [439, 371] width 16 height 16
type input "5;6"
drag, startPoint x: 338, startPoint y: 397, endPoint x: 410, endPoint y: 396, distance: 72.2
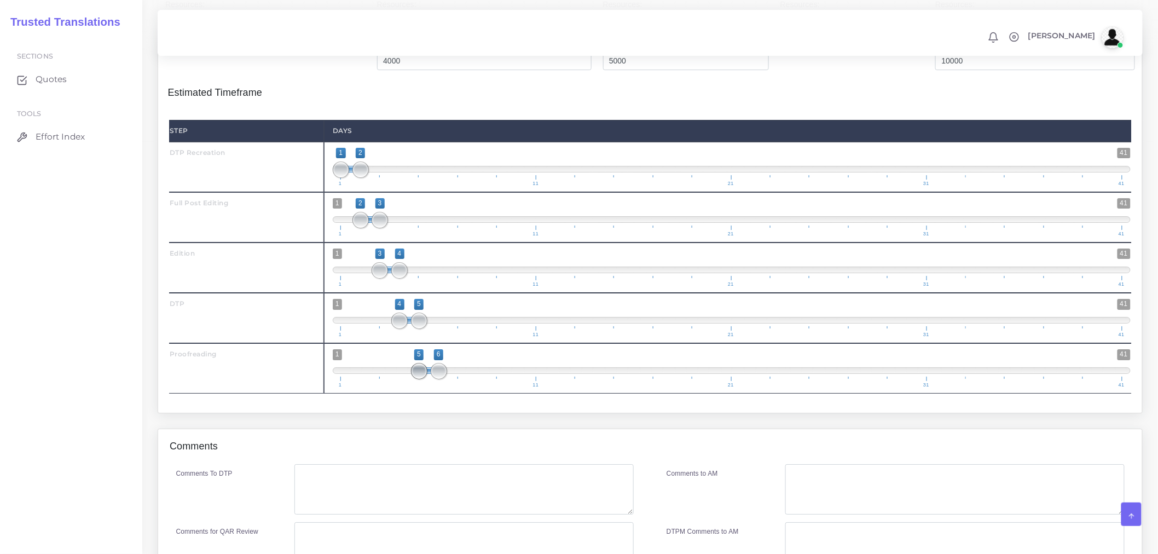
click at [410, 387] on span "1 41 5 6 5 — 6 1 11 21 31 41" at bounding box center [732, 368] width 798 height 38
type input "4;4"
drag, startPoint x: 418, startPoint y: 346, endPoint x: 389, endPoint y: 346, distance: 29.0
click at [389, 337] on span "1 41 4 4 4 — 4 1 11 21 31 41" at bounding box center [732, 318] width 798 height 38
drag, startPoint x: 414, startPoint y: 400, endPoint x: 399, endPoint y: 399, distance: 14.3
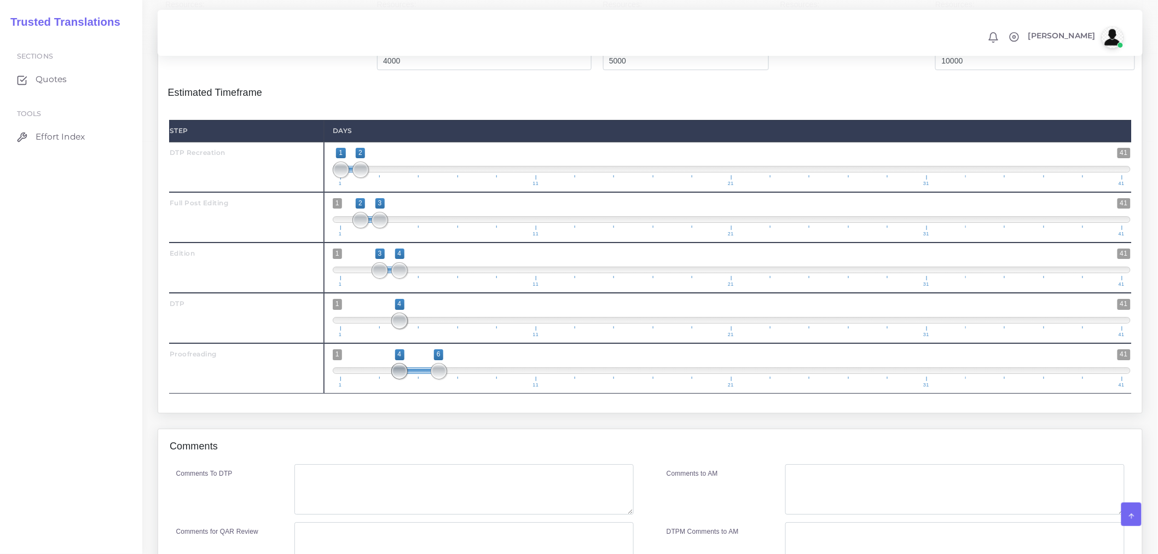
click at [399, 379] on span at bounding box center [399, 371] width 16 height 16
type input "4;5"
drag, startPoint x: 433, startPoint y: 398, endPoint x: 412, endPoint y: 401, distance: 21.0
click at [412, 379] on span at bounding box center [419, 371] width 16 height 16
click at [396, 508] on textarea "Comments To DTP" at bounding box center [463, 489] width 339 height 50
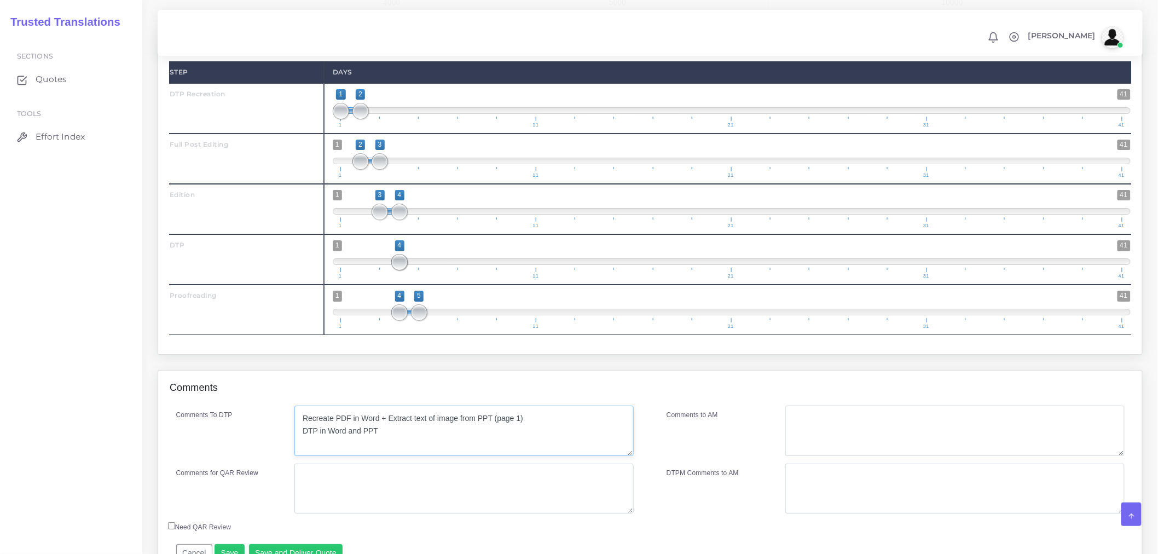
scroll to position [1604, 0]
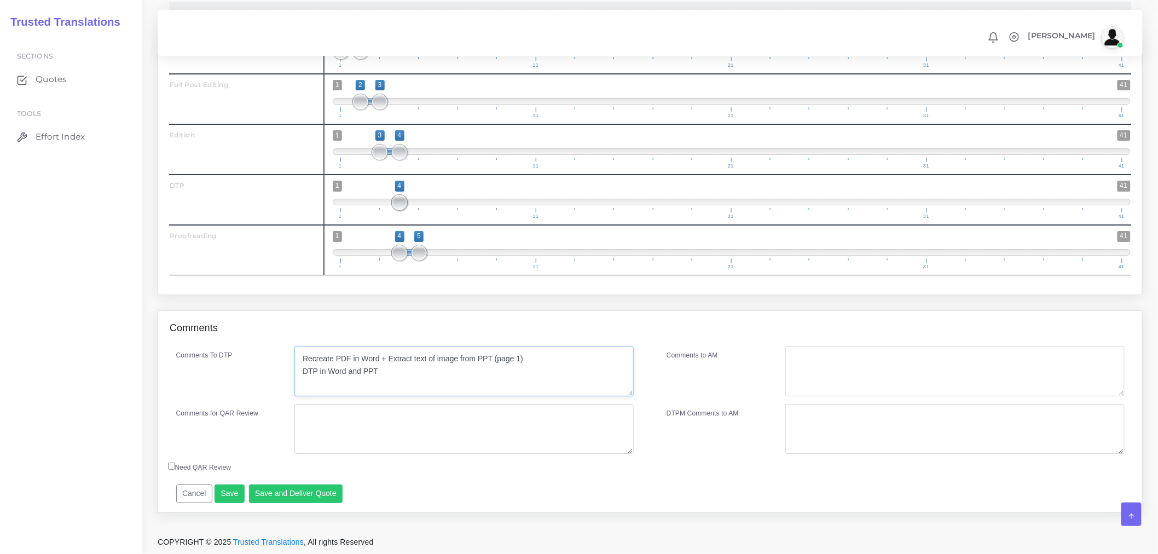
type textarea "Recreate PDF in Word + Extract text of image from PPT (page 1) DTP in Word and …"
click at [404, 427] on textarea "Comments for QAR Review" at bounding box center [463, 429] width 339 height 50
paste textarea "C:\Users\nuria\OneDrive\Escritorio\Trusted Translations\00 - Quotes\74349 - Mer…"
type textarea "Recreation + PEE+DTP+PRF"
click at [279, 487] on button "Save and Deliver Quote" at bounding box center [296, 493] width 94 height 19
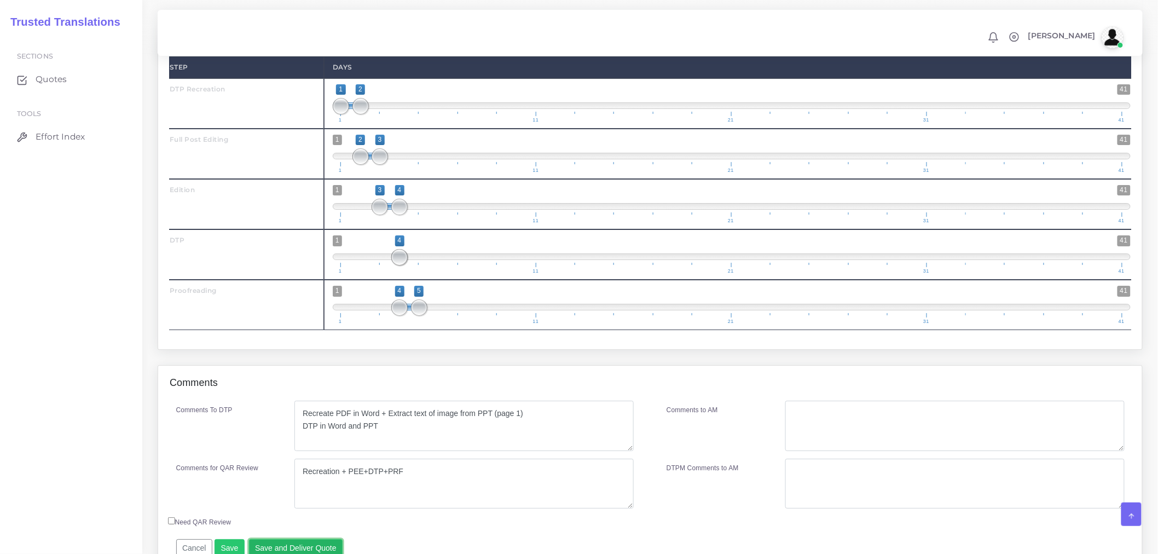
scroll to position [1543, 0]
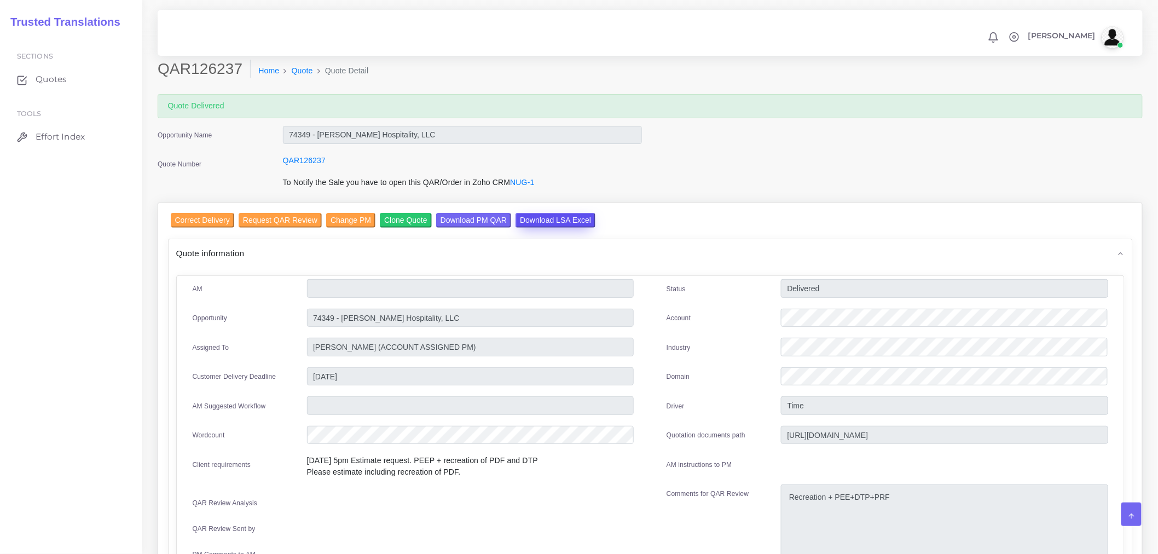
click at [527, 220] on input "Download LSA Excel" at bounding box center [555, 220] width 80 height 15
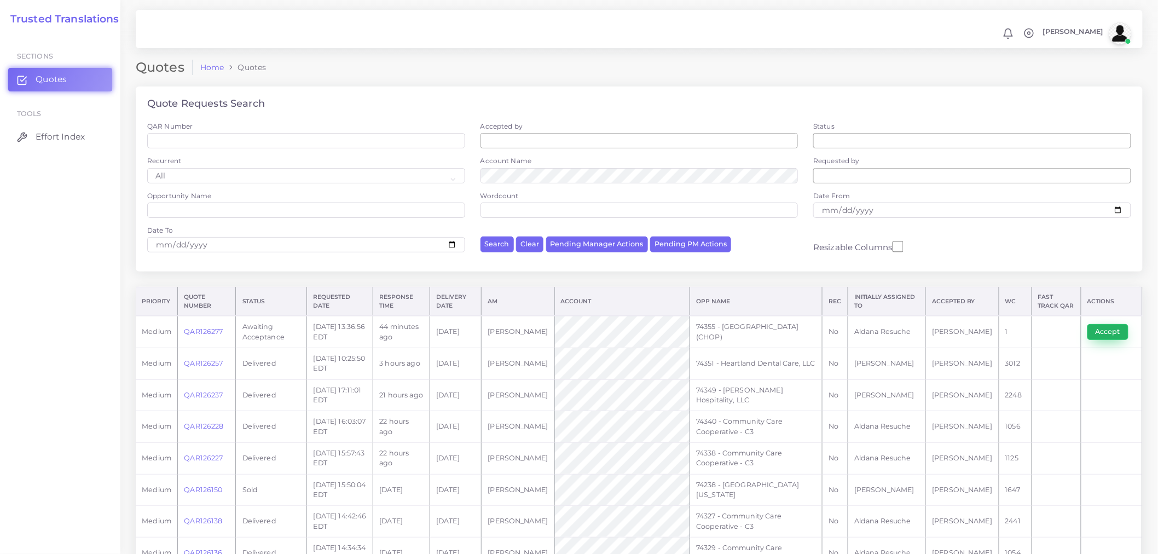
click at [1042, 332] on button "Accept" at bounding box center [1107, 331] width 41 height 15
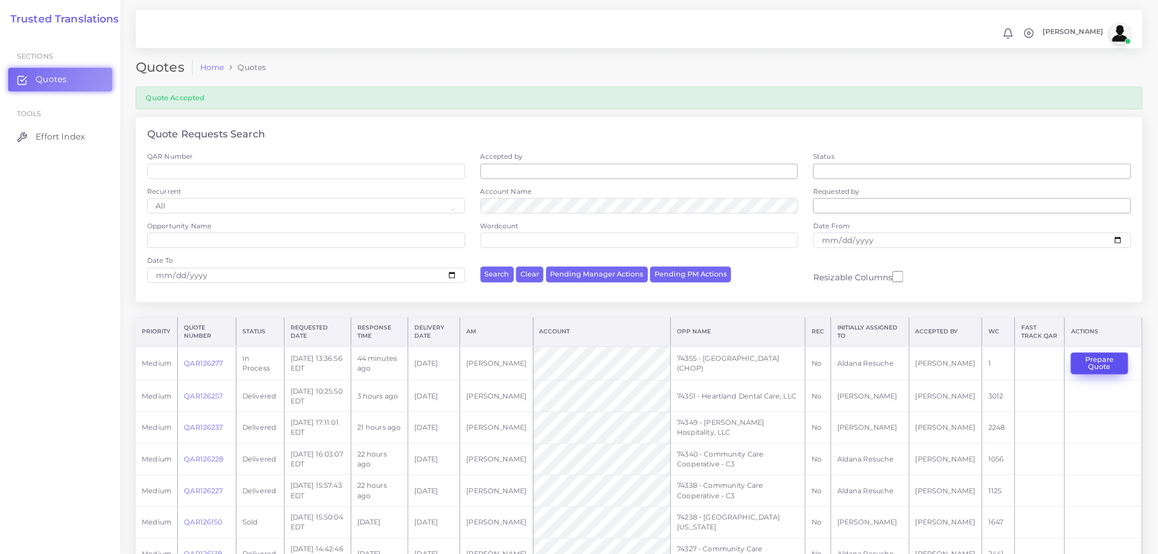
click at [1118, 360] on button "Prepare Quote" at bounding box center [1099, 363] width 57 height 22
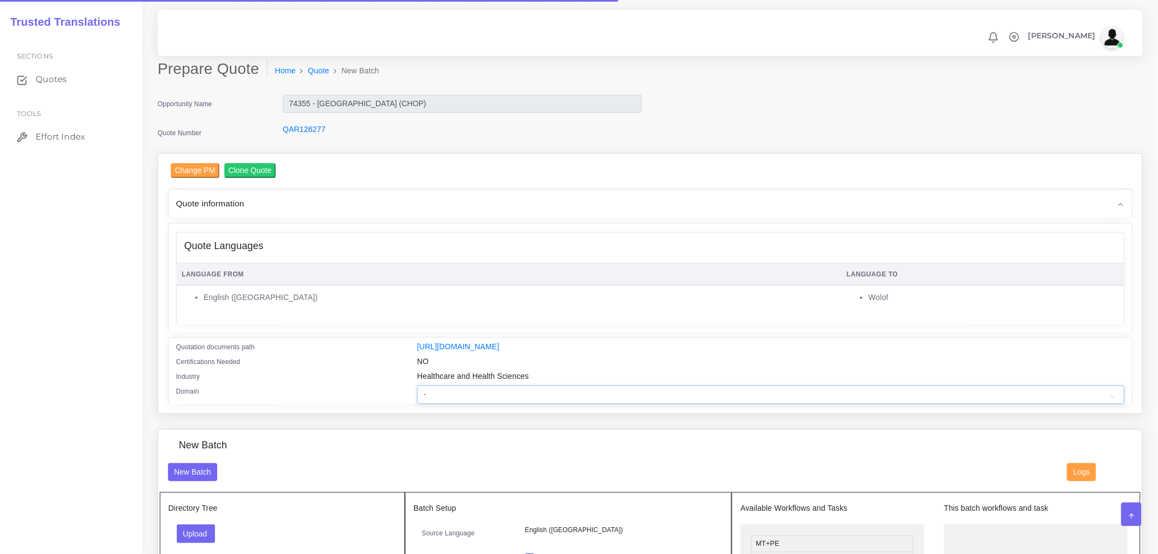
click at [457, 404] on select "- Advertising and Media Agriculture, Forestry and Fishing Architecture, Buildin…" at bounding box center [770, 394] width 707 height 19
select select "Healthcare and Health Sciences"
click at [417, 392] on select "- Advertising and Media Agriculture, Forestry and Fishing Architecture, Buildin…" at bounding box center [770, 394] width 707 height 19
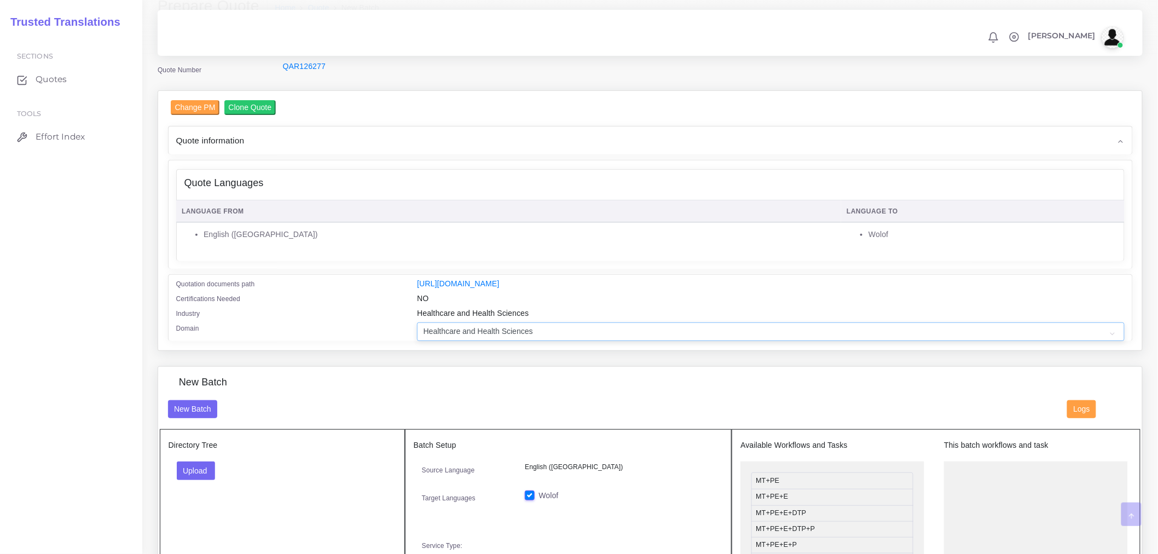
scroll to position [182, 0]
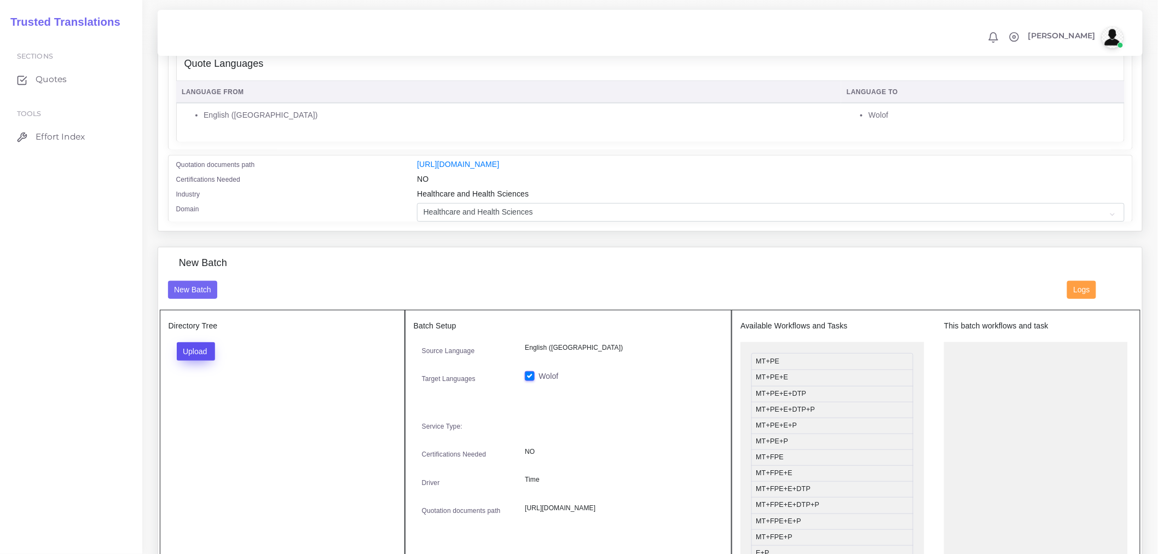
click at [209, 358] on button "Upload" at bounding box center [196, 351] width 39 height 19
click at [207, 399] on label "Files" at bounding box center [215, 393] width 76 height 14
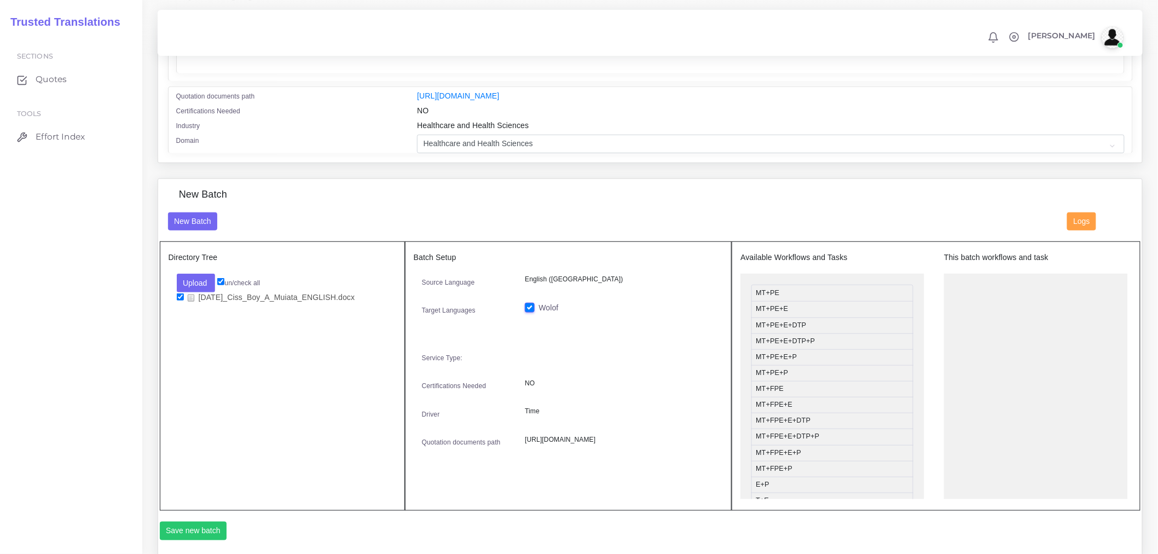
scroll to position [364, 0]
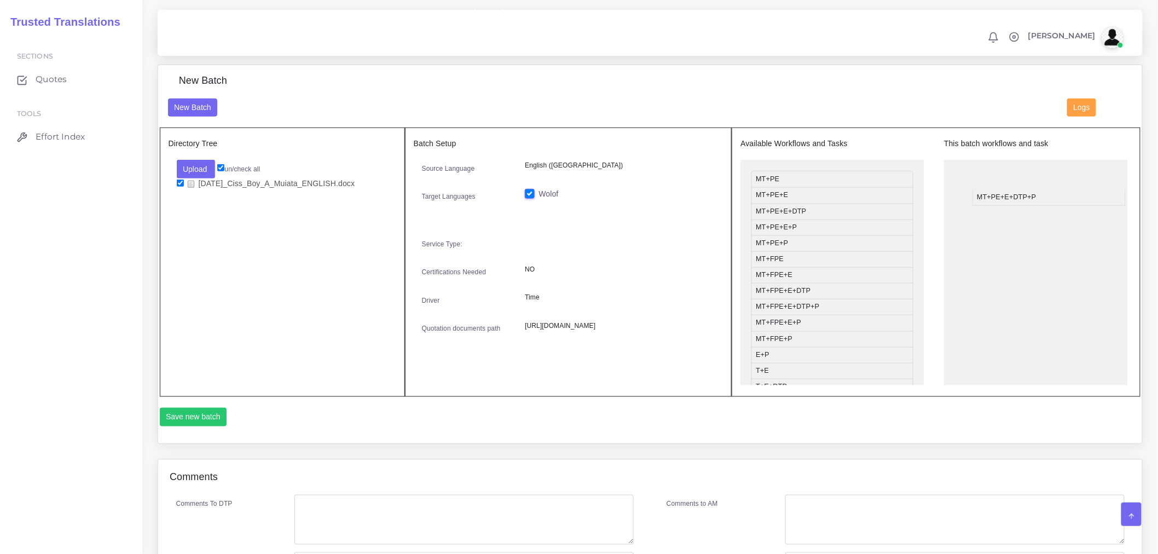
drag, startPoint x: 792, startPoint y: 233, endPoint x: 1027, endPoint y: 190, distance: 238.5
drag, startPoint x: 212, startPoint y: 425, endPoint x: 242, endPoint y: 394, distance: 43.3
click at [212, 424] on button "Save new batch" at bounding box center [193, 417] width 67 height 19
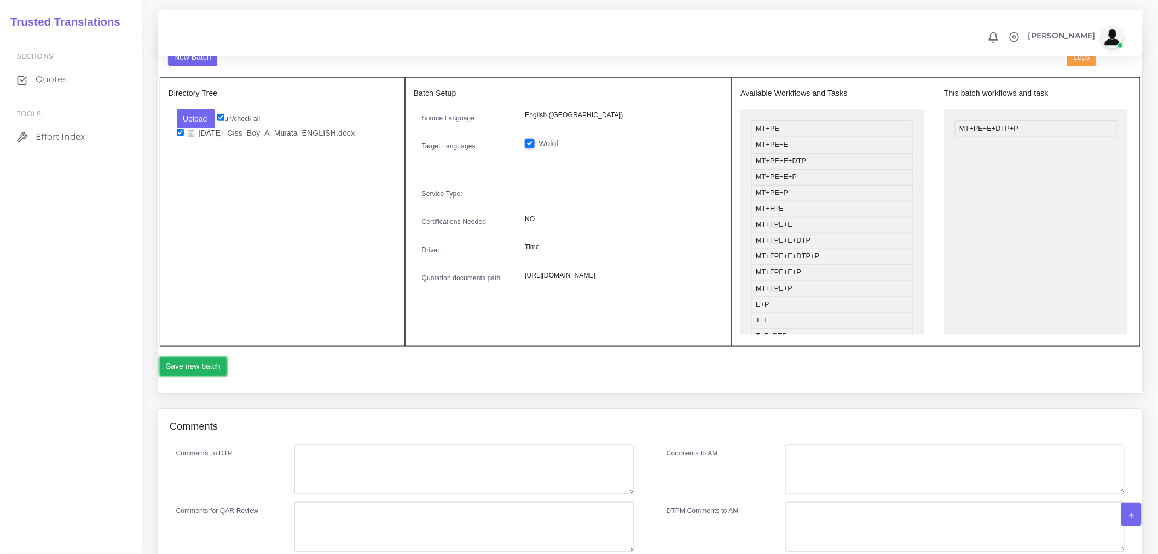
scroll to position [486, 0]
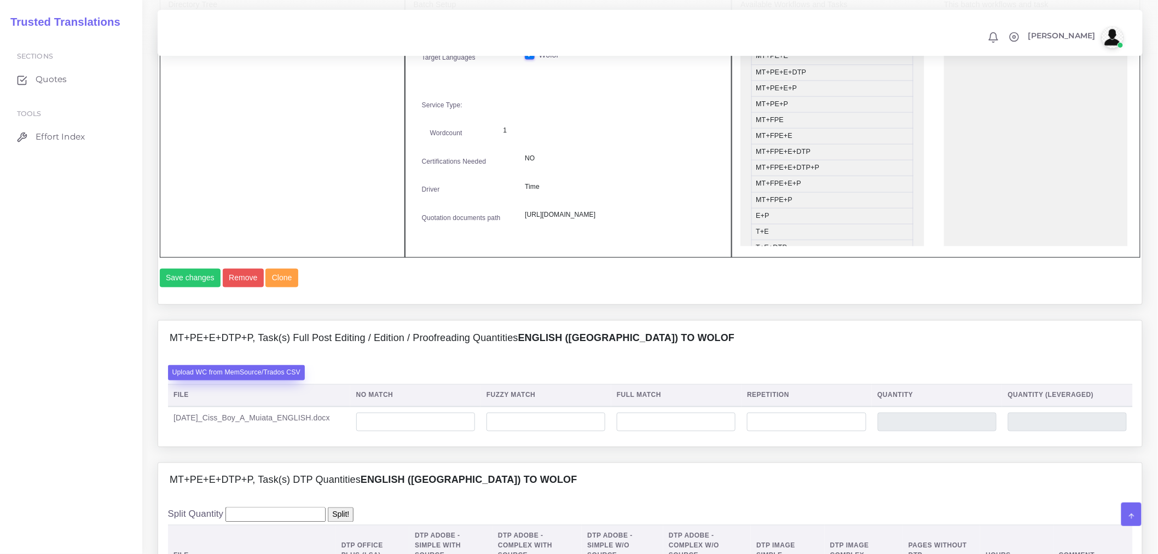
scroll to position [608, 0]
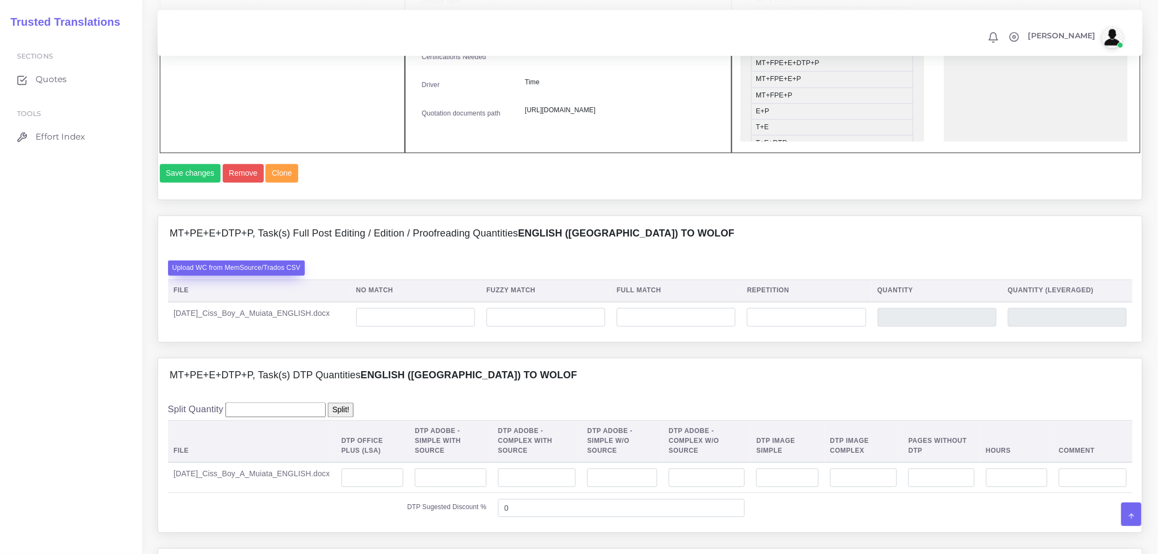
click at [218, 292] on div "Upload WC from MemSource/Trados CSV File No Match Fuzzy Match Full Match Repeti…" at bounding box center [650, 296] width 984 height 91
click at [220, 275] on label "Upload WC from MemSource/Trados CSV" at bounding box center [236, 267] width 137 height 15
click at [0, 0] on input "Upload WC from MemSource/Trados CSV" at bounding box center [0, 0] width 0 height 0
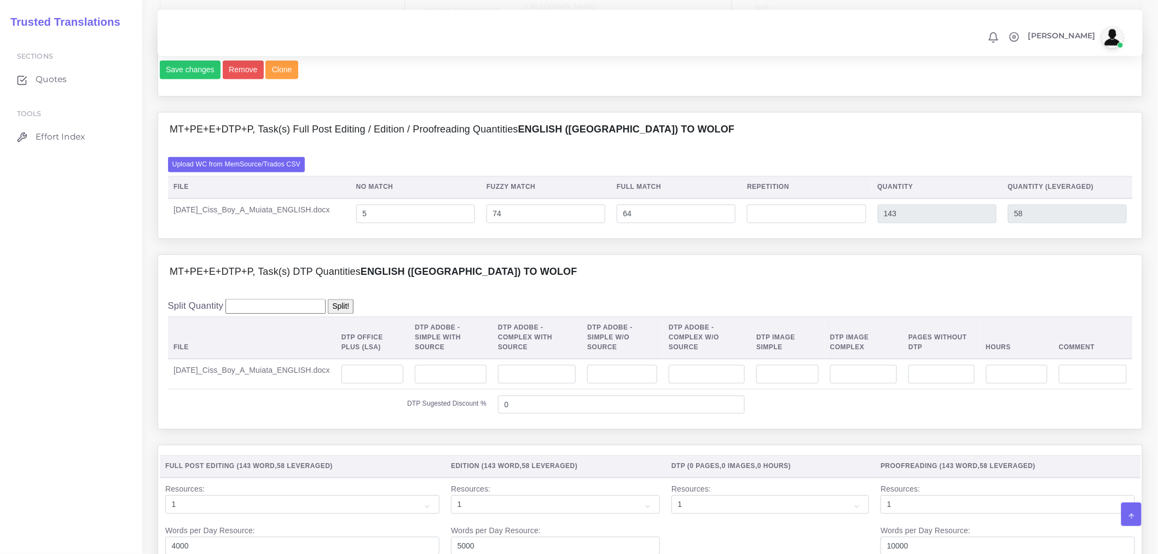
scroll to position [790, 0]
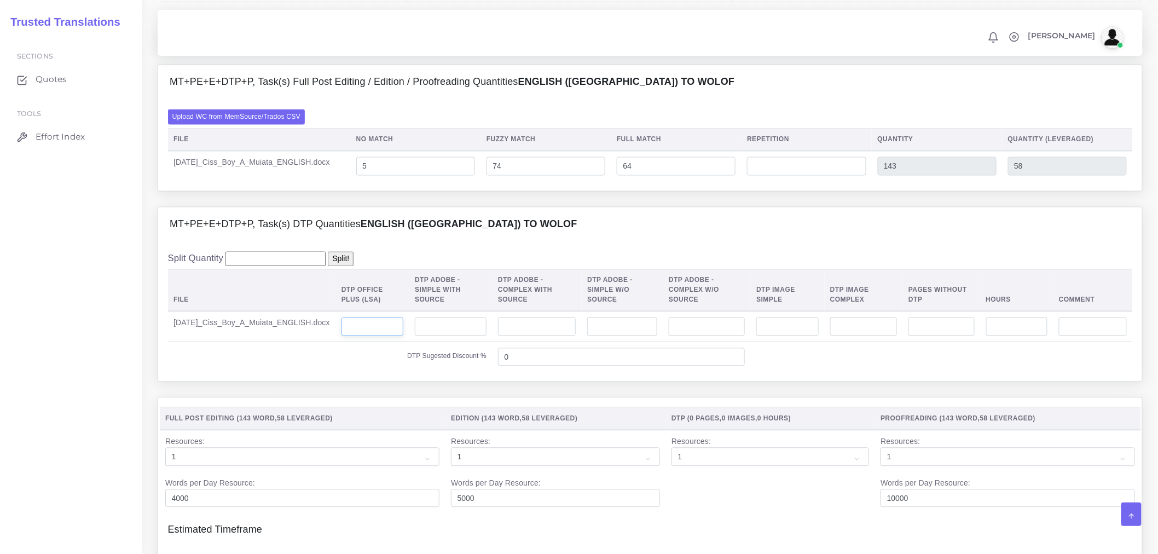
click at [390, 336] on input "number" at bounding box center [372, 326] width 62 height 19
type input "1"
click at [409, 398] on div "MT+PE+E+DTP+P, Task(s) DTP Quantities English (US) TO Wolof Split Quantity Spli…" at bounding box center [649, 302] width 1001 height 191
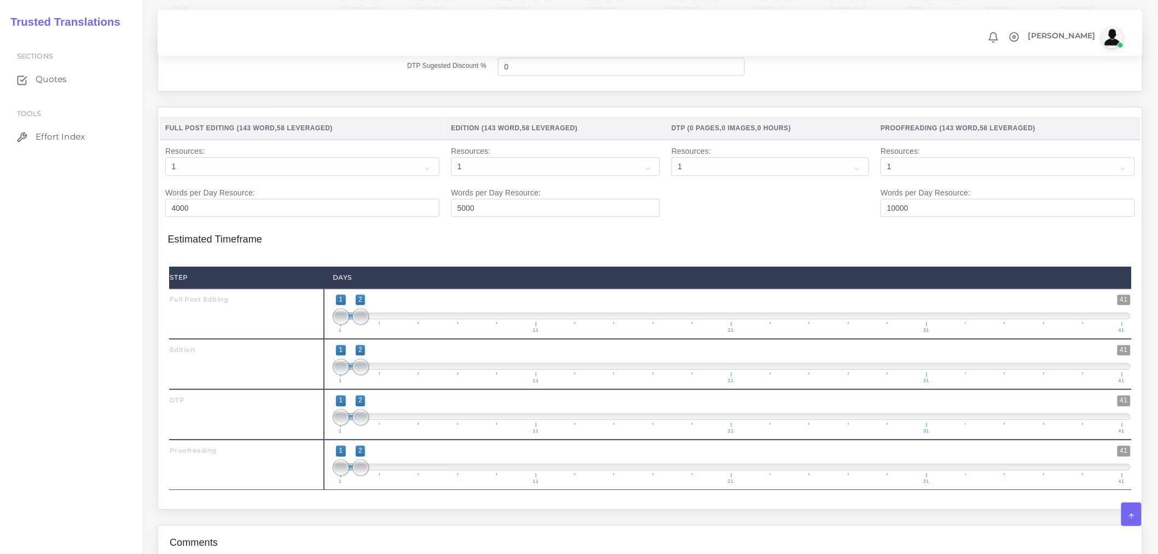
scroll to position [1094, 0]
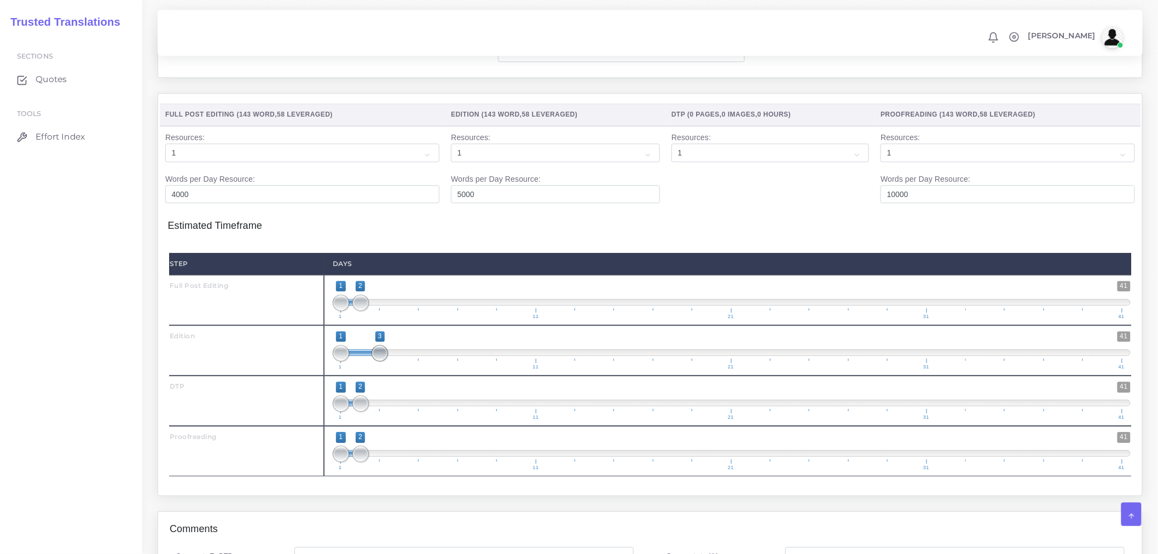
drag, startPoint x: 357, startPoint y: 381, endPoint x: 370, endPoint y: 382, distance: 12.6
click at [370, 369] on span "1 41 1 3 1 — 3 1 11 21 31 41" at bounding box center [732, 350] width 798 height 38
type input "2;3"
drag, startPoint x: 340, startPoint y: 376, endPoint x: 352, endPoint y: 380, distance: 13.2
click at [349, 361] on span at bounding box center [341, 353] width 16 height 16
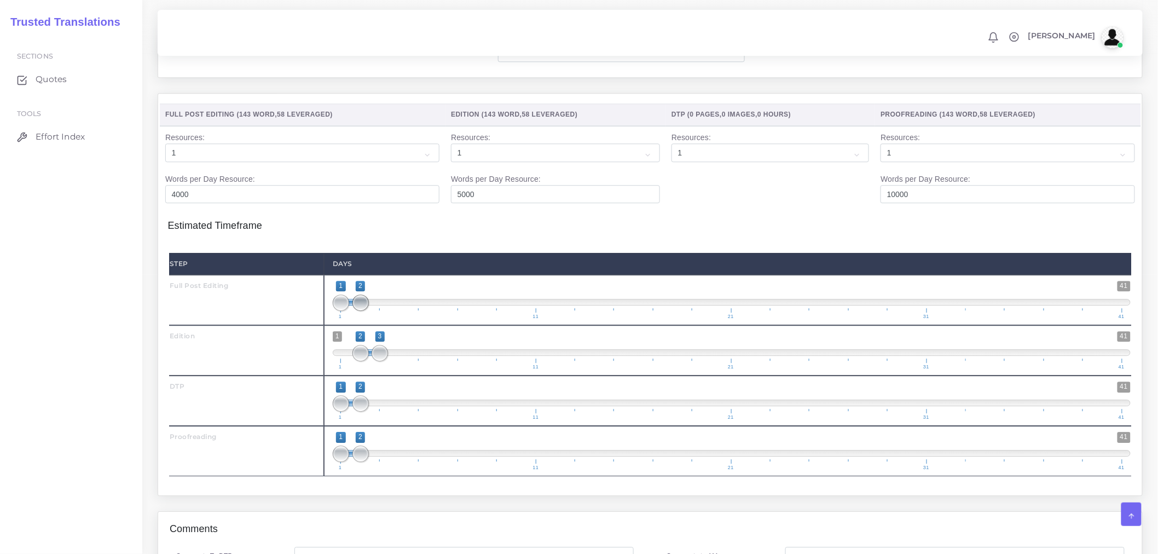
type input "1;3"
drag, startPoint x: 367, startPoint y: 330, endPoint x: 378, endPoint y: 333, distance: 11.2
click at [378, 311] on span at bounding box center [379, 302] width 16 height 16
drag, startPoint x: 381, startPoint y: 384, endPoint x: 399, endPoint y: 380, distance: 18.5
click at [388, 361] on span at bounding box center [379, 353] width 16 height 16
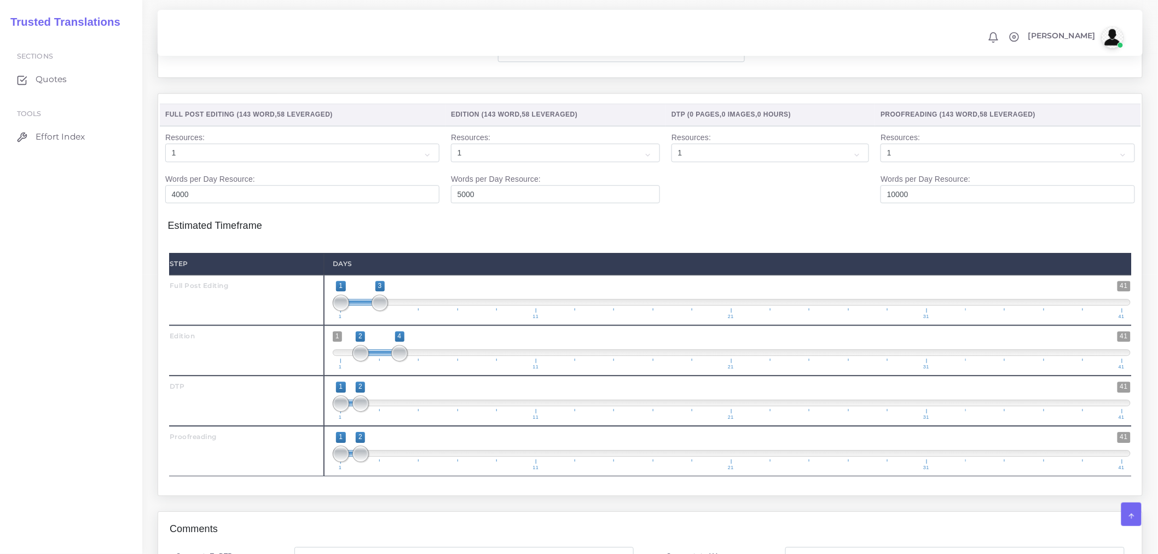
type input "3;4"
drag, startPoint x: 368, startPoint y: 381, endPoint x: 378, endPoint y: 381, distance: 10.4
click at [378, 361] on span at bounding box center [379, 353] width 16 height 16
drag, startPoint x: 365, startPoint y: 433, endPoint x: 416, endPoint y: 427, distance: 51.3
click at [408, 411] on span at bounding box center [399, 403] width 16 height 16
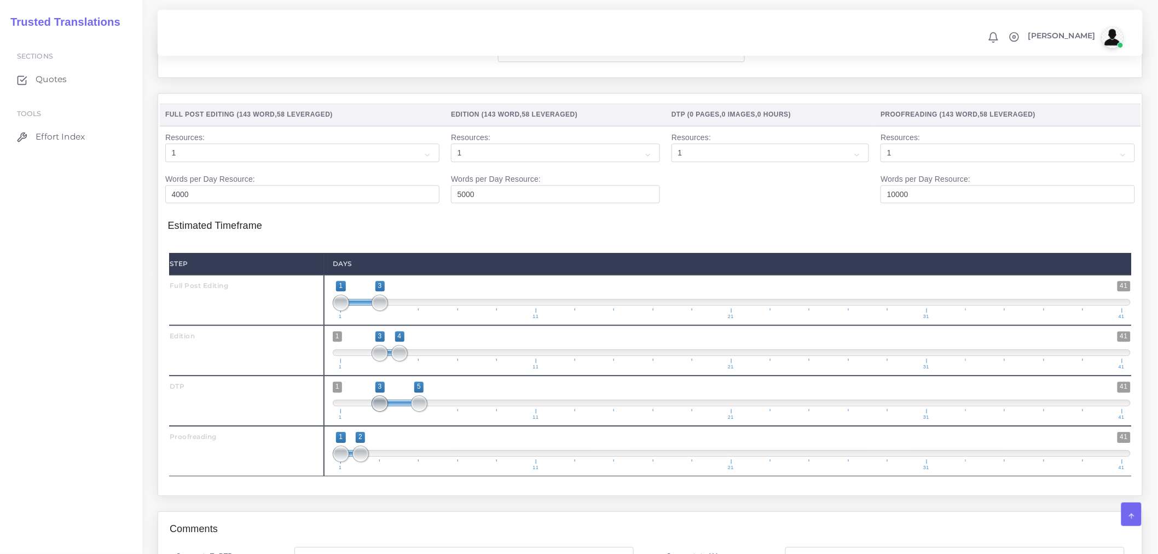
type input "4;5"
drag, startPoint x: 345, startPoint y: 434, endPoint x: 405, endPoint y: 437, distance: 59.7
click at [405, 411] on span at bounding box center [399, 403] width 16 height 16
drag, startPoint x: 362, startPoint y: 487, endPoint x: 433, endPoint y: 484, distance: 70.7
click at [433, 462] on span at bounding box center [439, 453] width 16 height 16
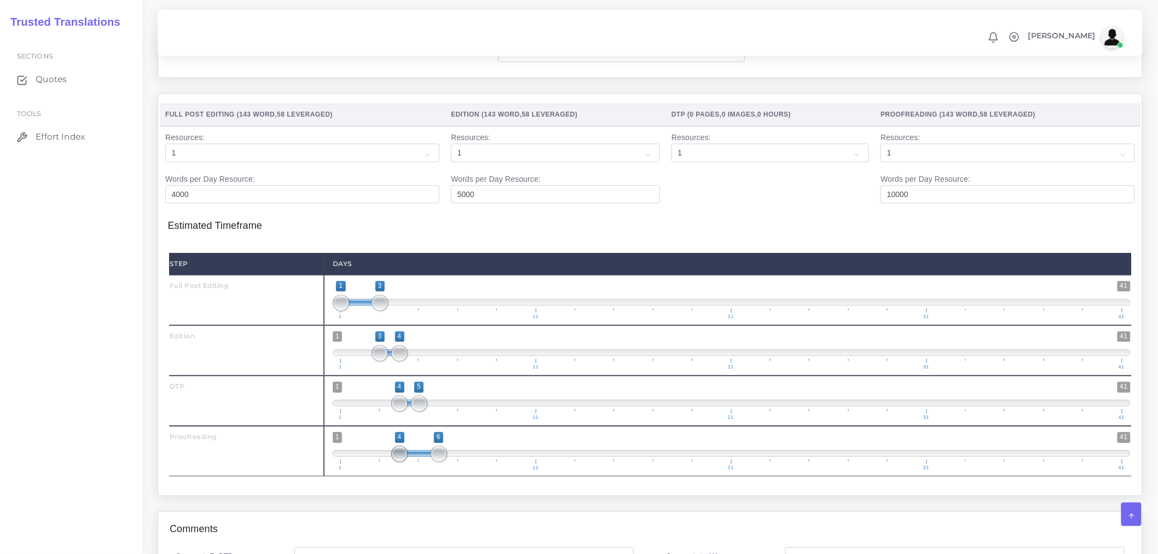
type input "5;6"
drag, startPoint x: 346, startPoint y: 488, endPoint x: 428, endPoint y: 488, distance: 82.1
click at [428, 470] on span "1 41 5 6 5 — 6 1 11 21 31 41" at bounding box center [732, 451] width 798 height 38
click at [415, 486] on div "Step Days Full Post Editing 1" at bounding box center [650, 364] width 965 height 242
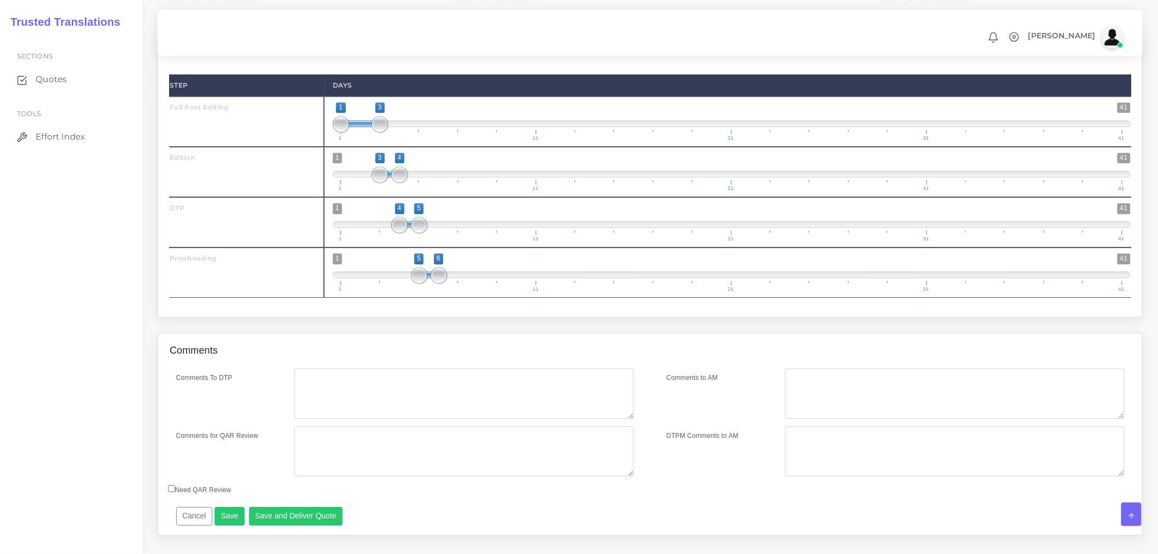
scroll to position [1276, 0]
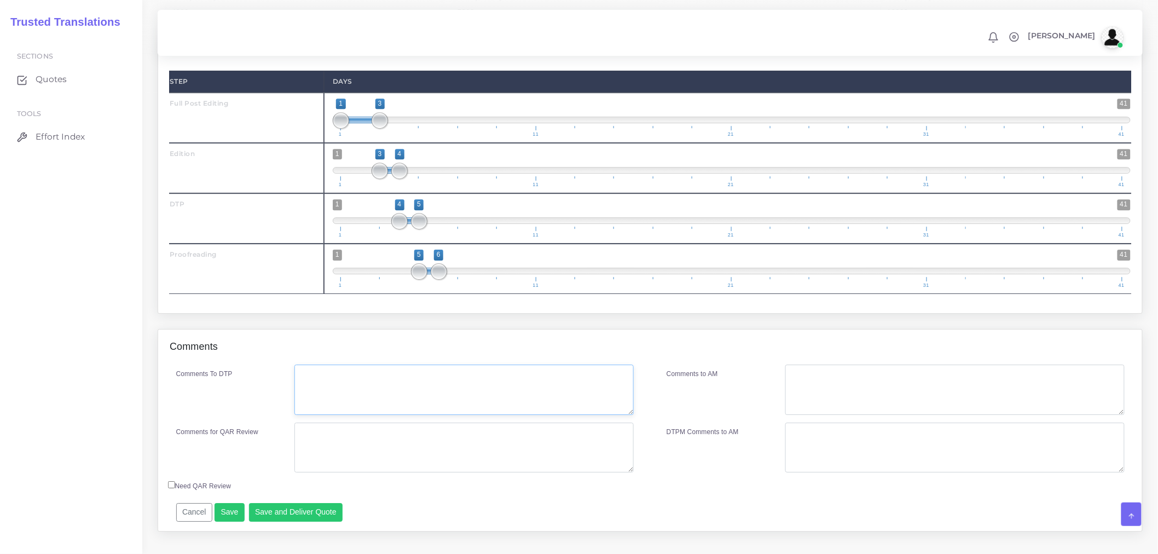
click at [326, 415] on textarea "Comments To DTP" at bounding box center [463, 389] width 339 height 50
type textarea "DTP in Word"
click at [341, 465] on textarea "Comments for QAR Review" at bounding box center [463, 447] width 339 height 50
type textarea "PEE+DTP+FPR"
click at [323, 521] on div "Cancel Save Save and Deliver Quote Remember to fill in the estimated time for e…" at bounding box center [529, 508] width 723 height 27
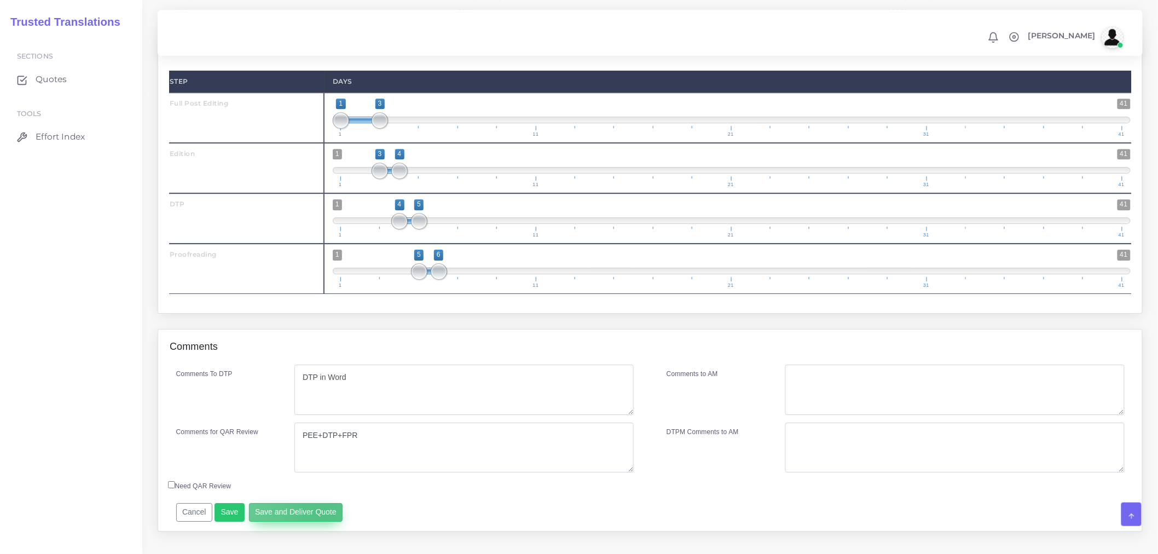
click at [321, 521] on button "Save and Deliver Quote" at bounding box center [296, 512] width 94 height 19
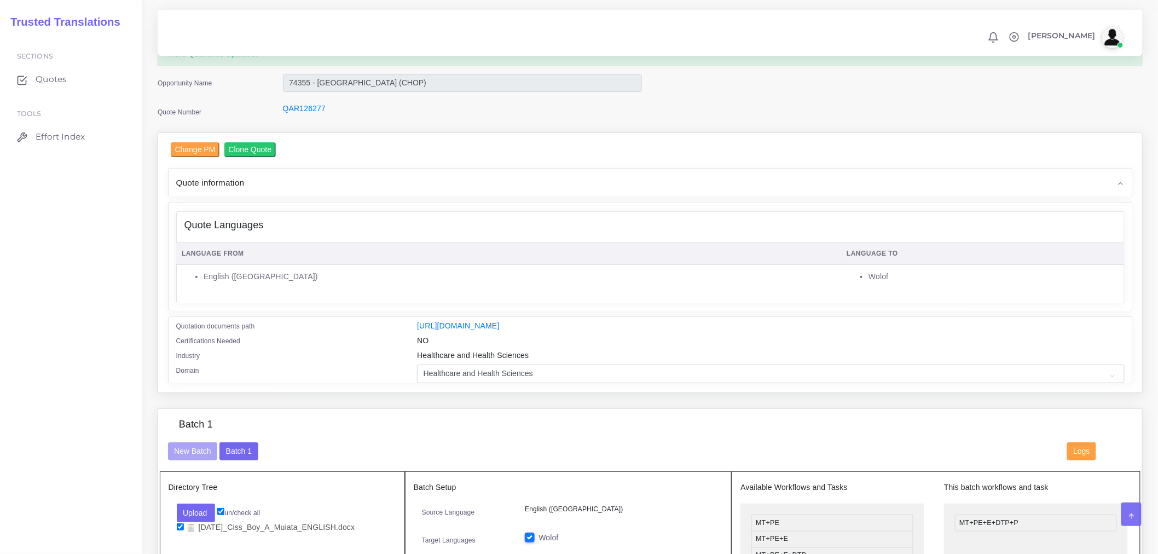
scroll to position [0, 0]
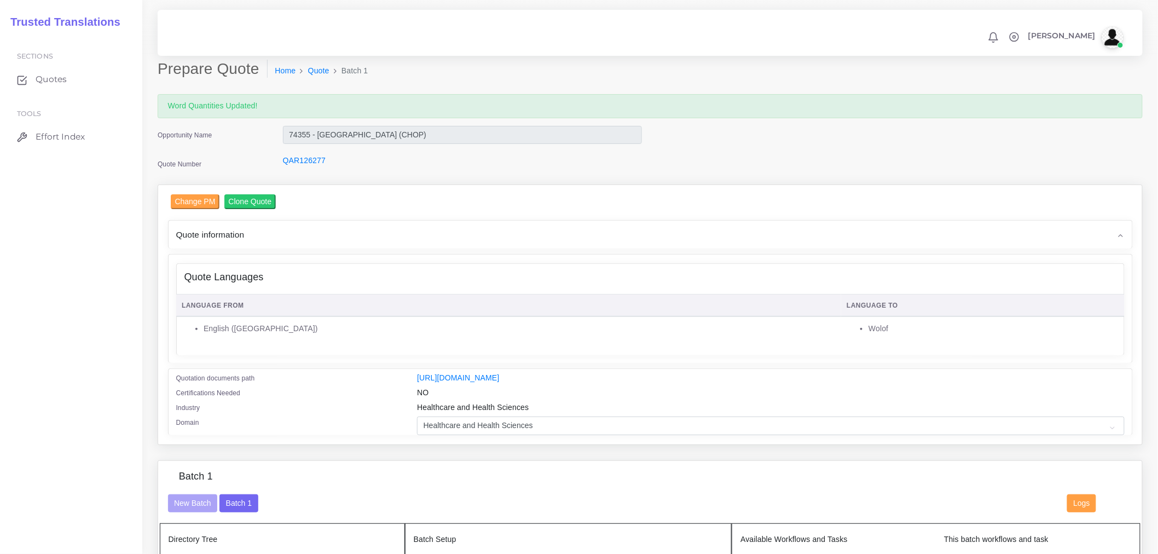
click at [466, 64] on ol "Home Quote Batch 1" at bounding box center [580, 71] width 625 height 23
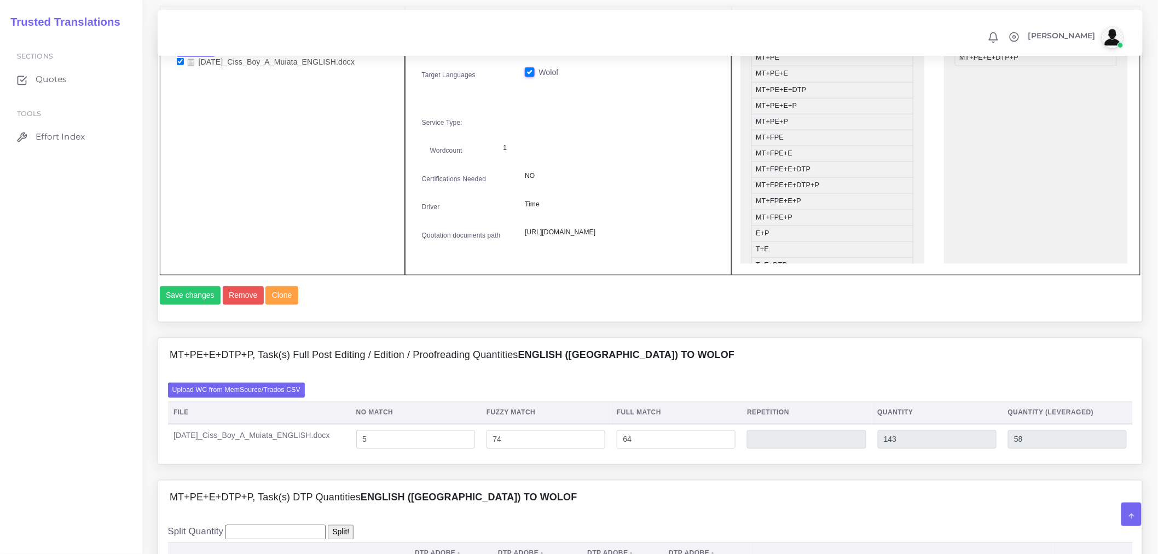
scroll to position [608, 0]
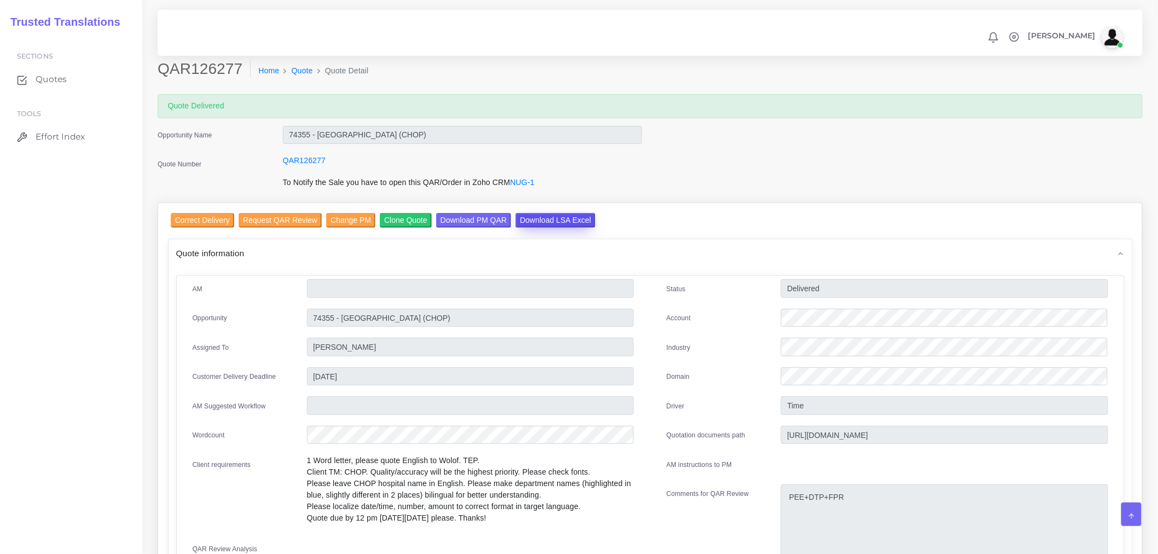
click at [558, 217] on input "Download LSA Excel" at bounding box center [555, 220] width 80 height 15
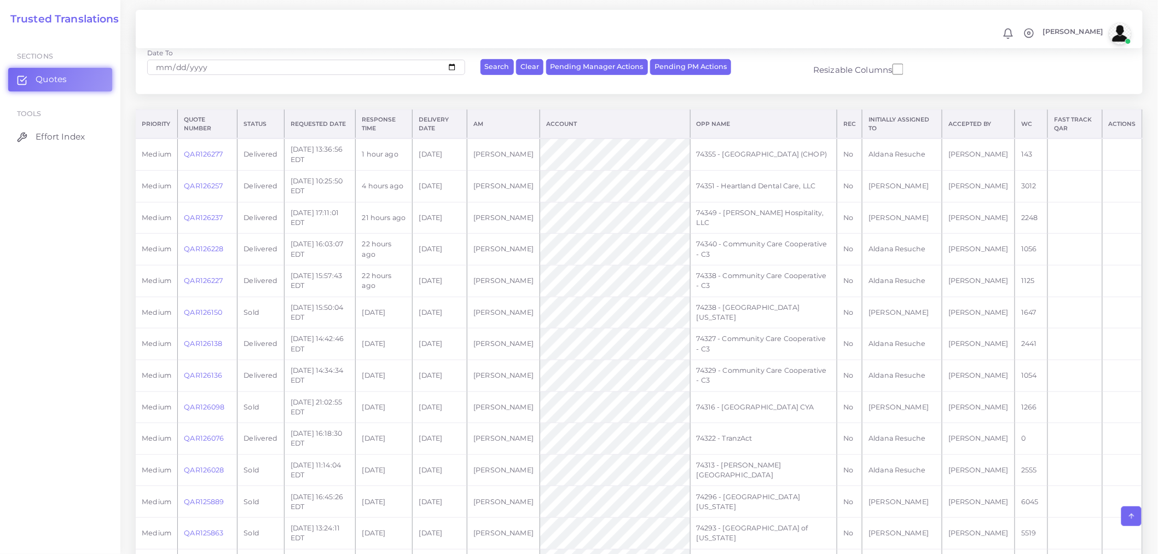
scroll to position [61, 0]
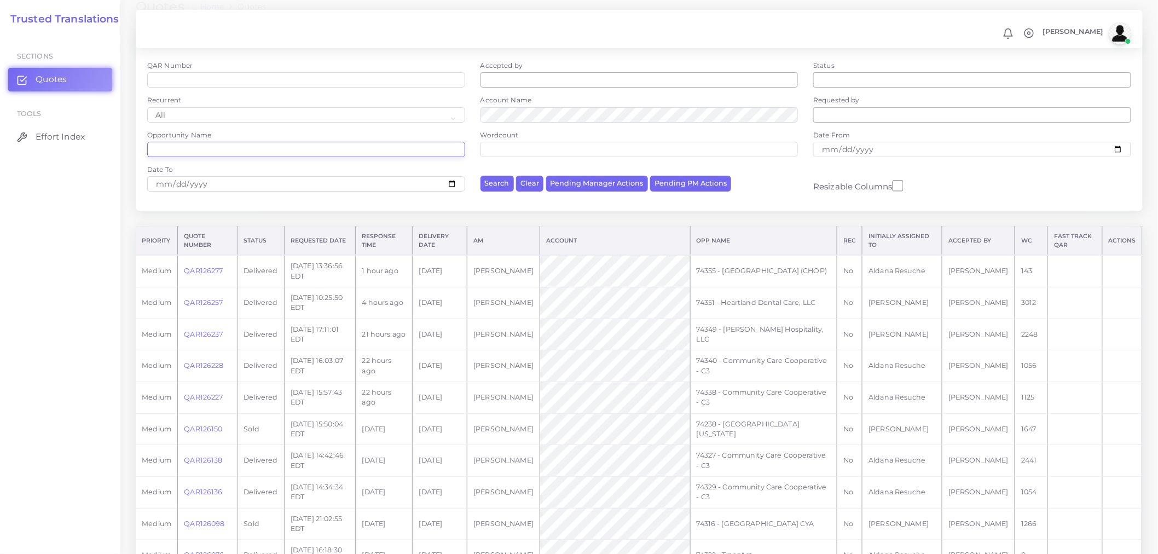
click at [265, 144] on input "Opportunity Name" at bounding box center [306, 149] width 318 height 15
paste input "74067"
type input "74067"
click at [480, 176] on button "Search" at bounding box center [496, 184] width 33 height 16
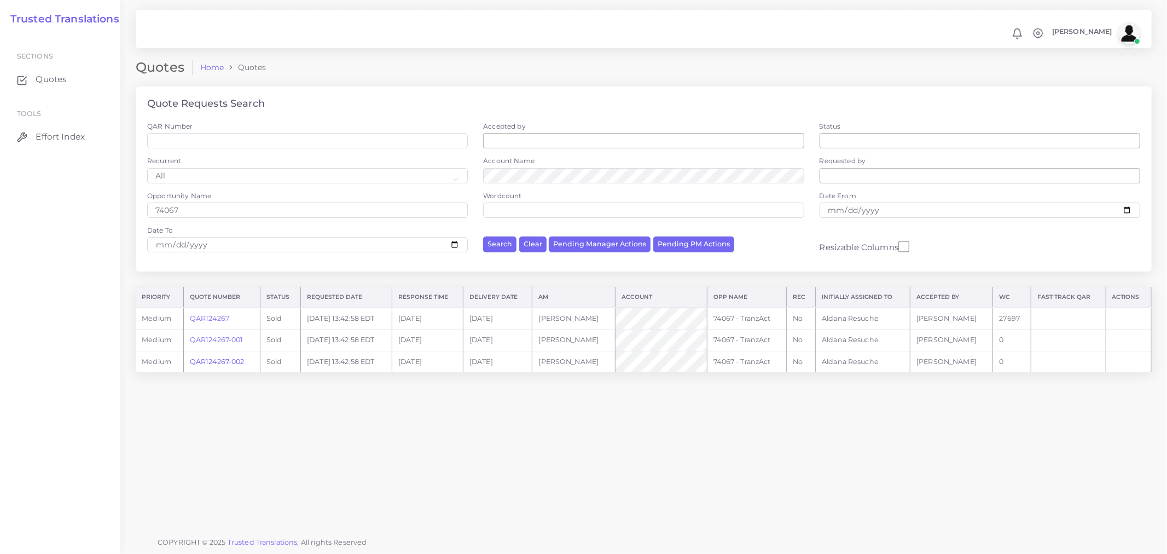
click at [229, 365] on link "QAR124267-002" at bounding box center [217, 361] width 55 height 8
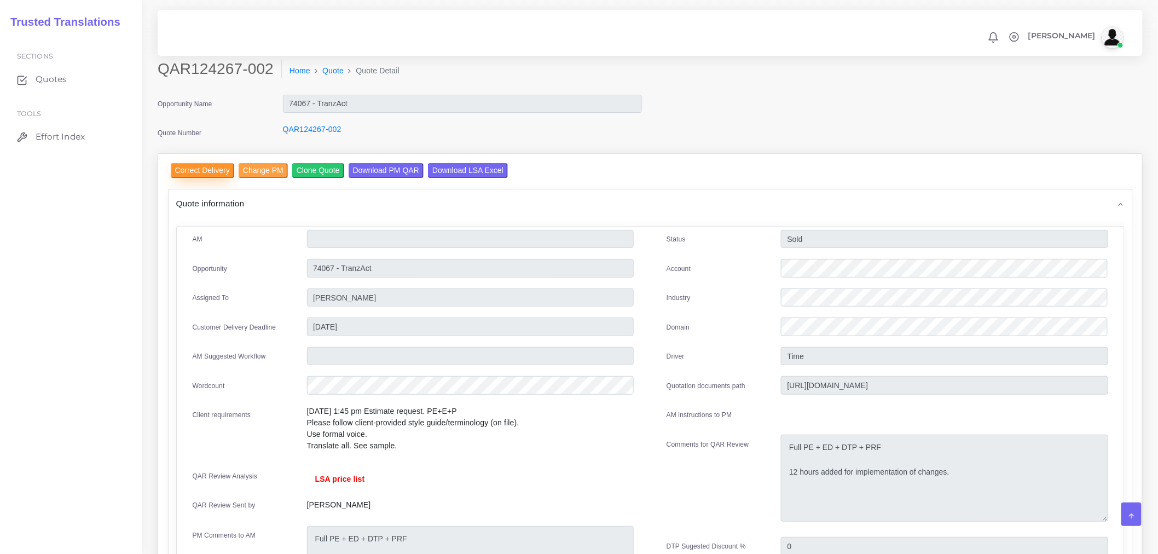
click at [212, 170] on input "Correct Delivery" at bounding box center [202, 170] width 63 height 15
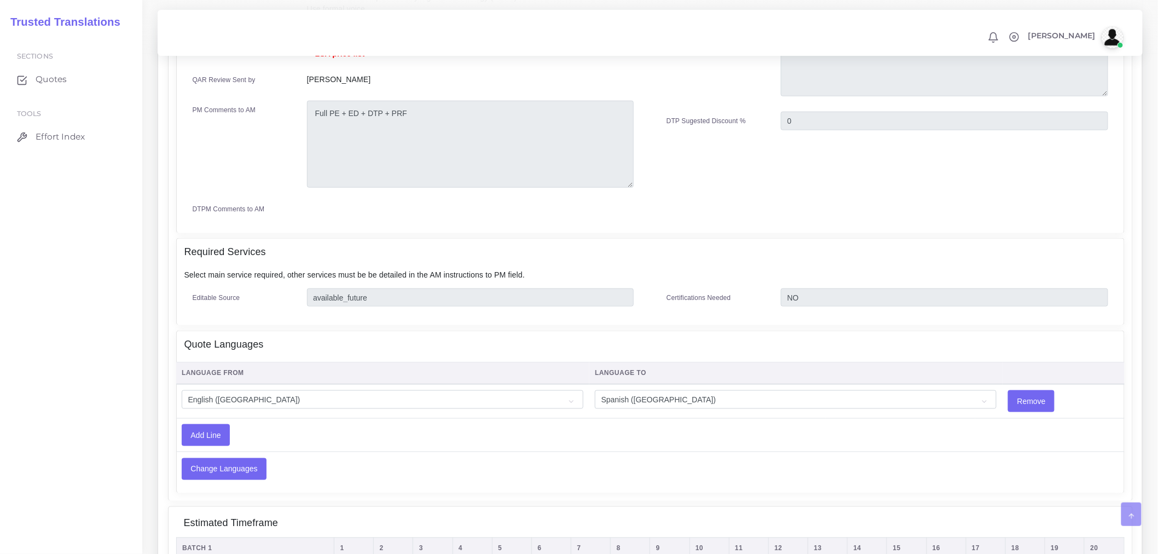
scroll to position [496, 0]
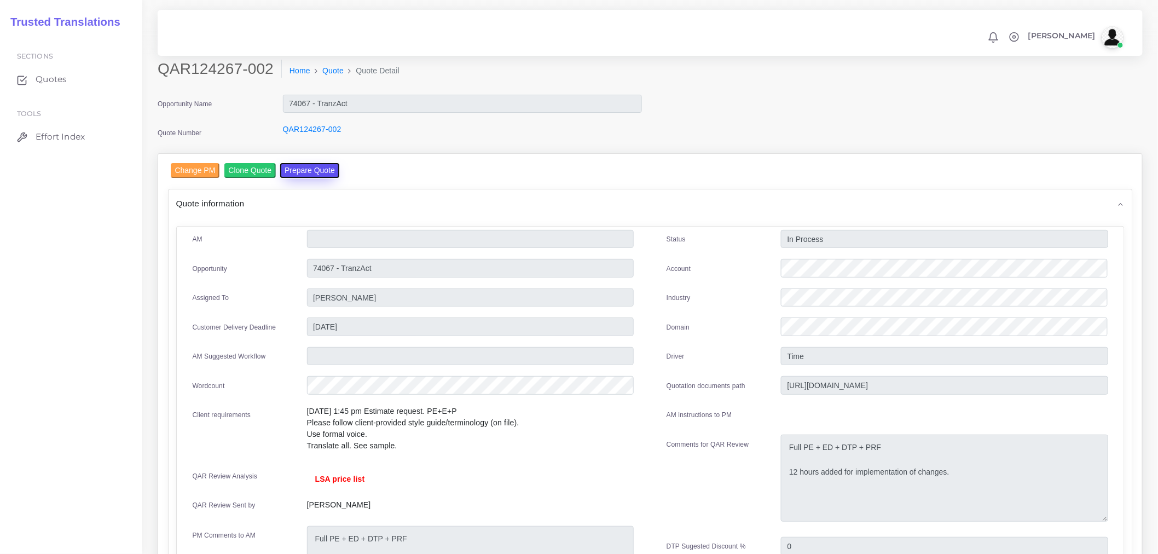
click at [309, 169] on button "Prepare Quote" at bounding box center [309, 170] width 59 height 15
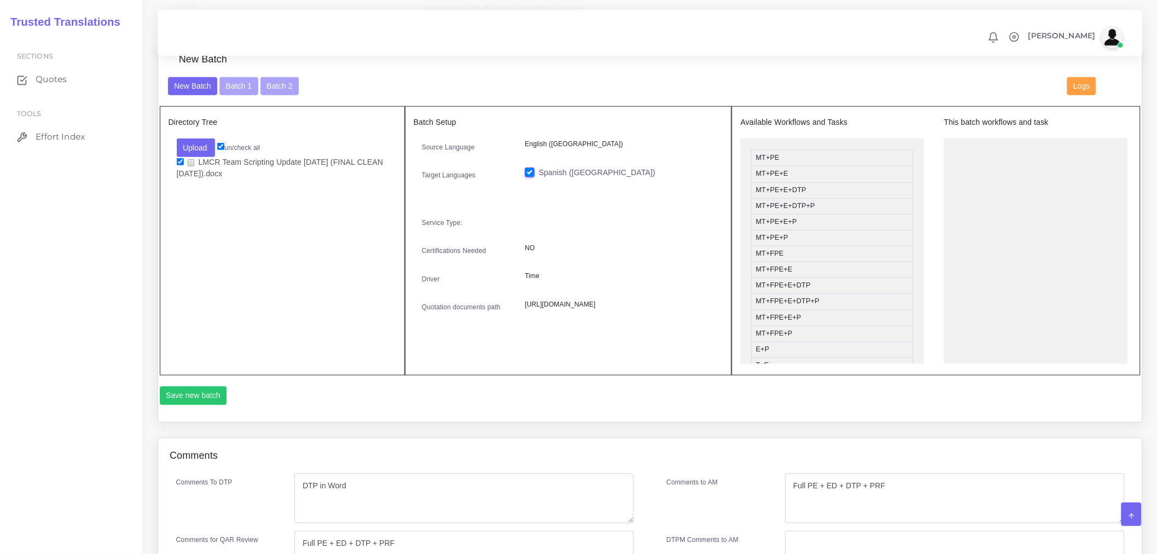
scroll to position [364, 0]
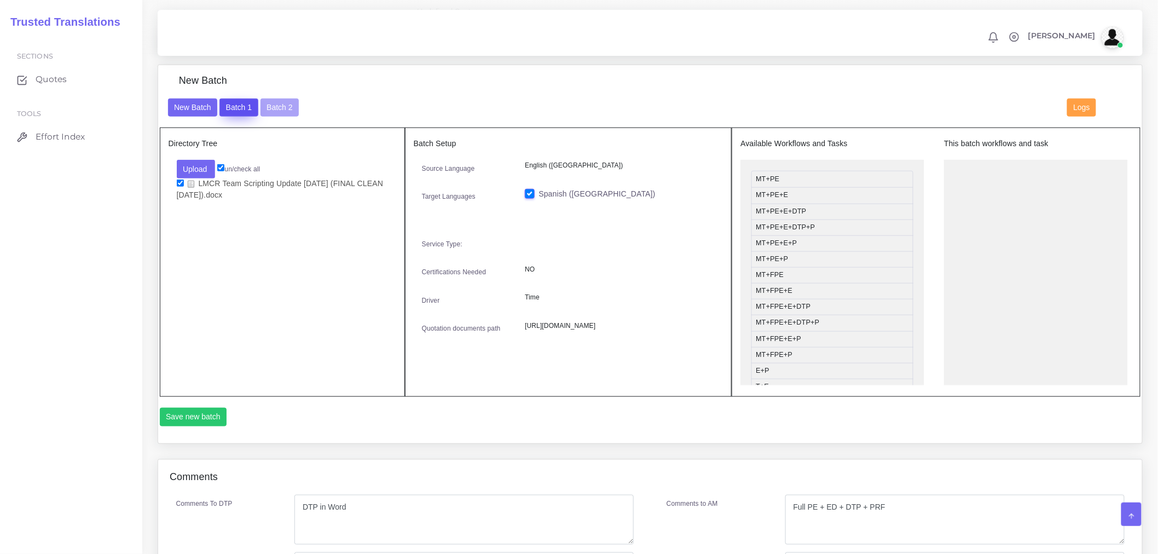
click at [249, 111] on button "Batch 1" at bounding box center [238, 107] width 38 height 19
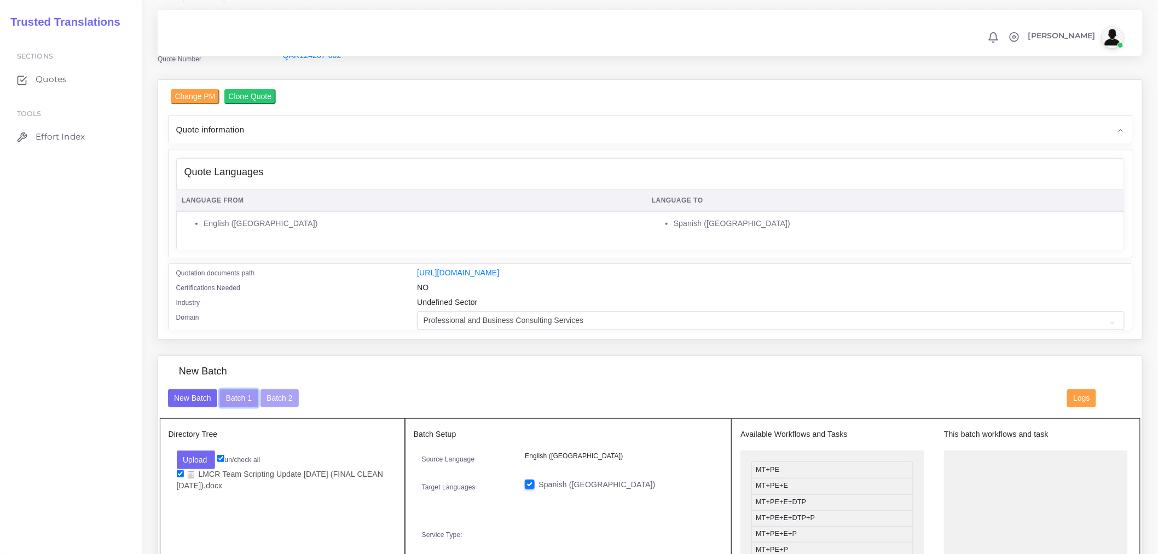
scroll to position [243, 0]
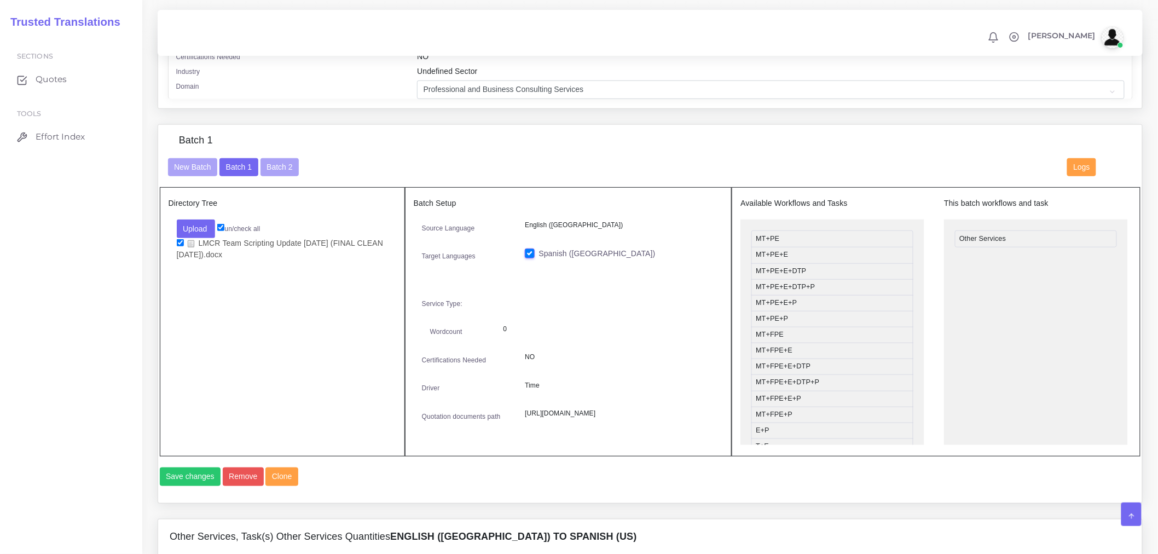
scroll to position [304, 0]
click at [271, 178] on button "Batch 2" at bounding box center [279, 168] width 38 height 19
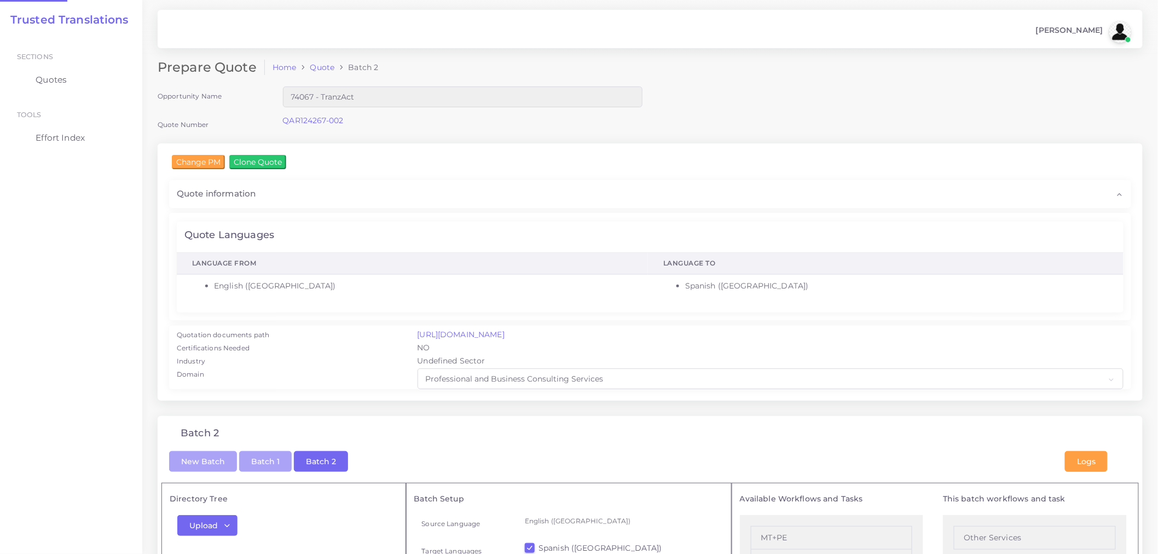
checkbox input "true"
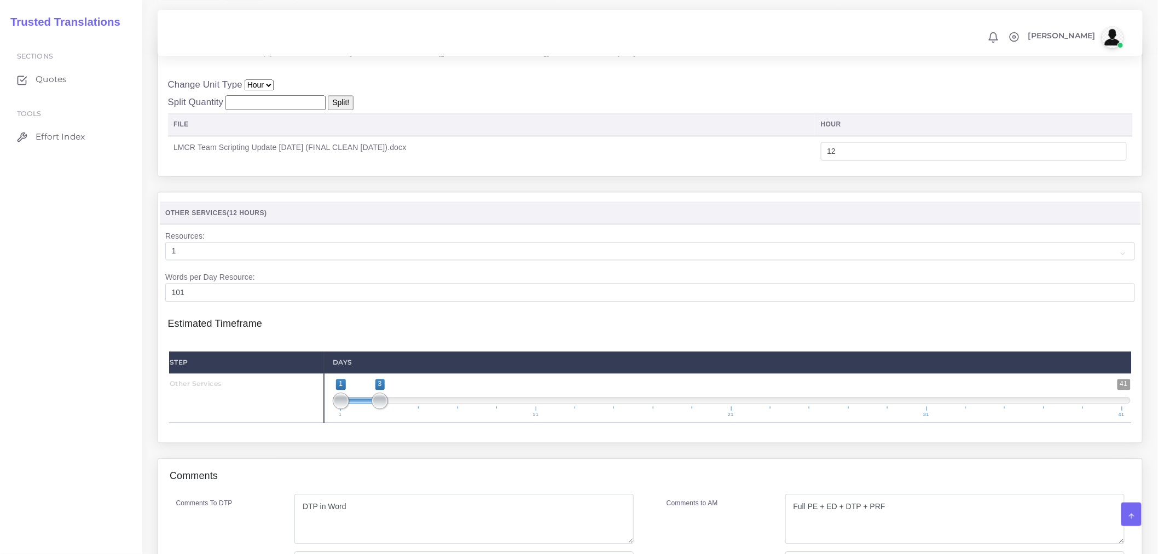
scroll to position [364, 0]
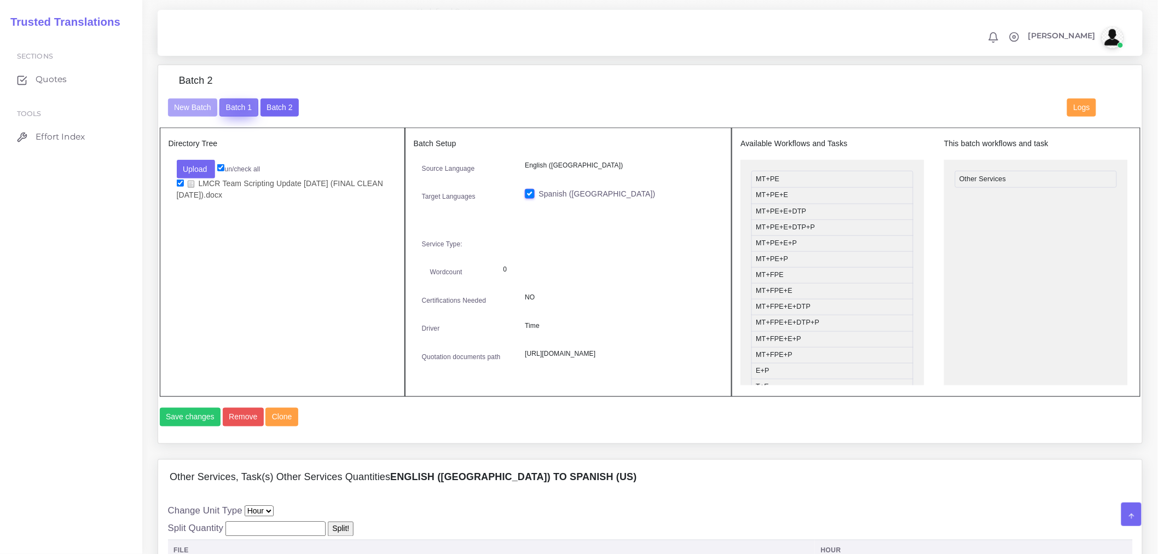
click at [241, 113] on button "Batch 1" at bounding box center [238, 107] width 38 height 19
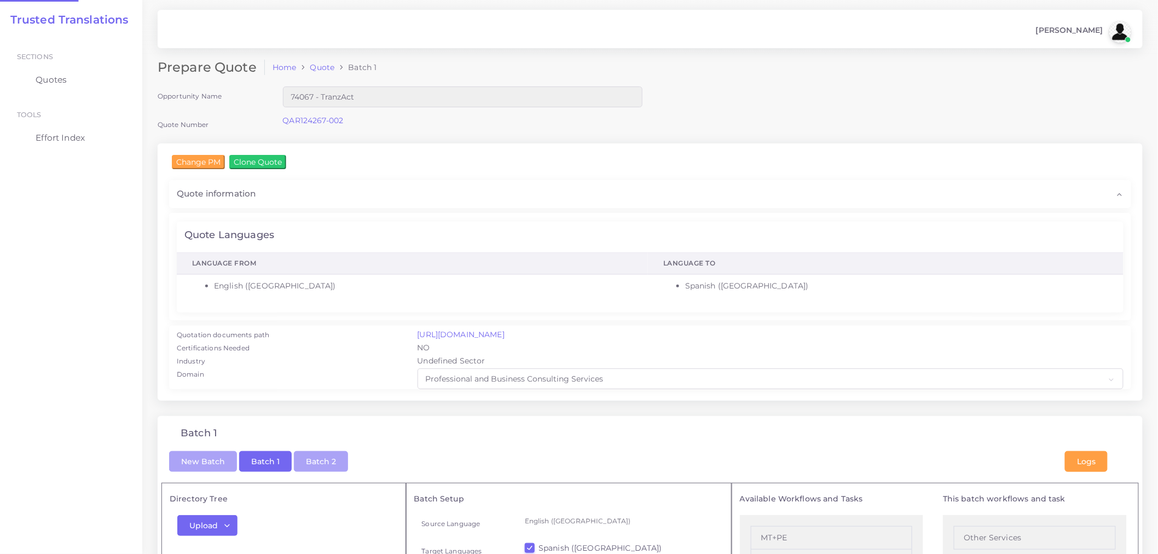
checkbox input "true"
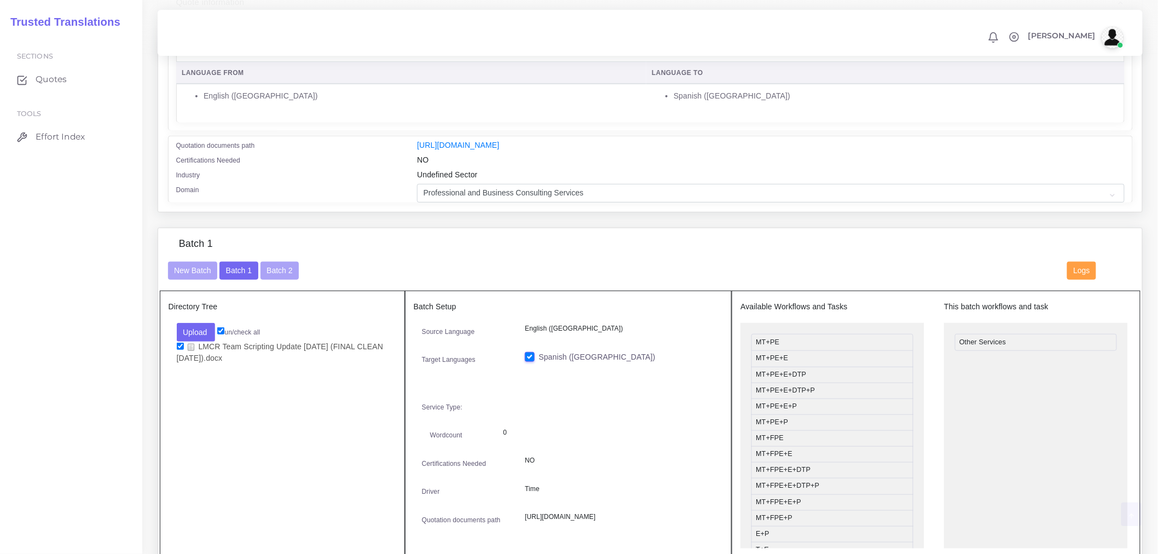
scroll to position [243, 0]
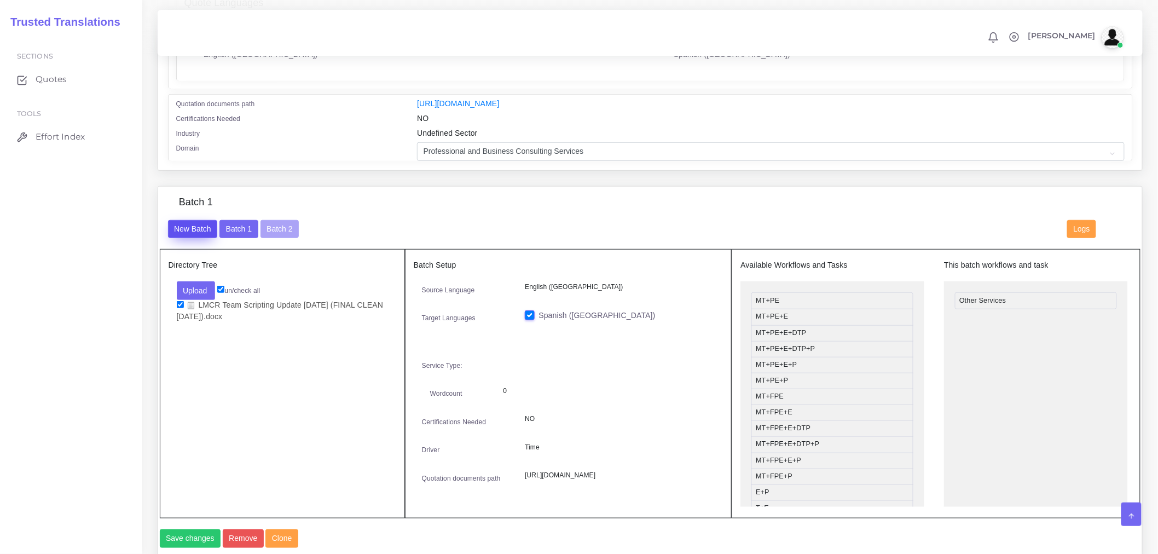
click at [194, 239] on button "New Batch" at bounding box center [193, 229] width 50 height 19
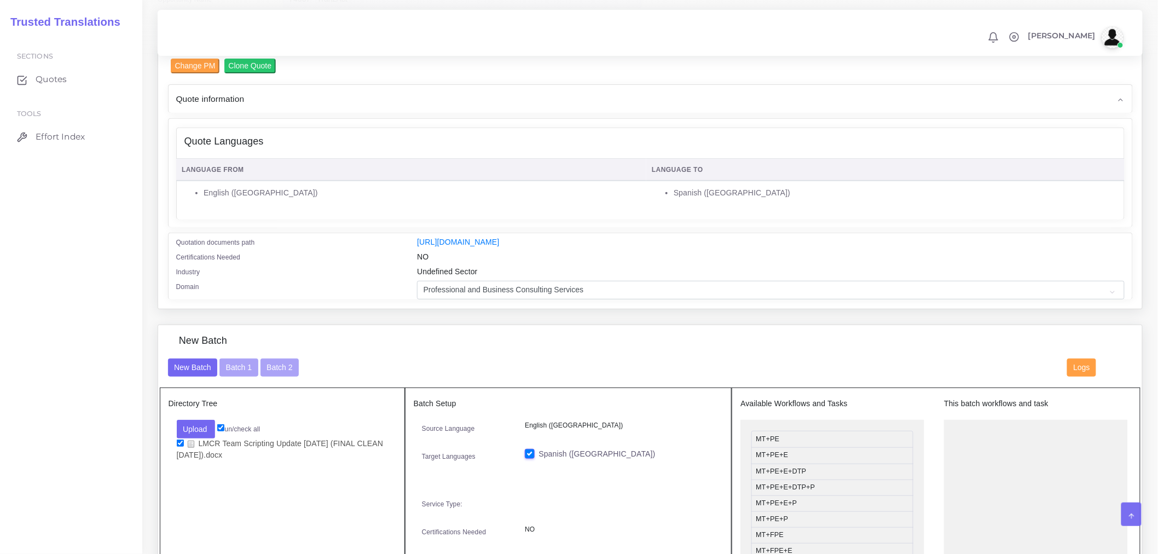
scroll to position [304, 0]
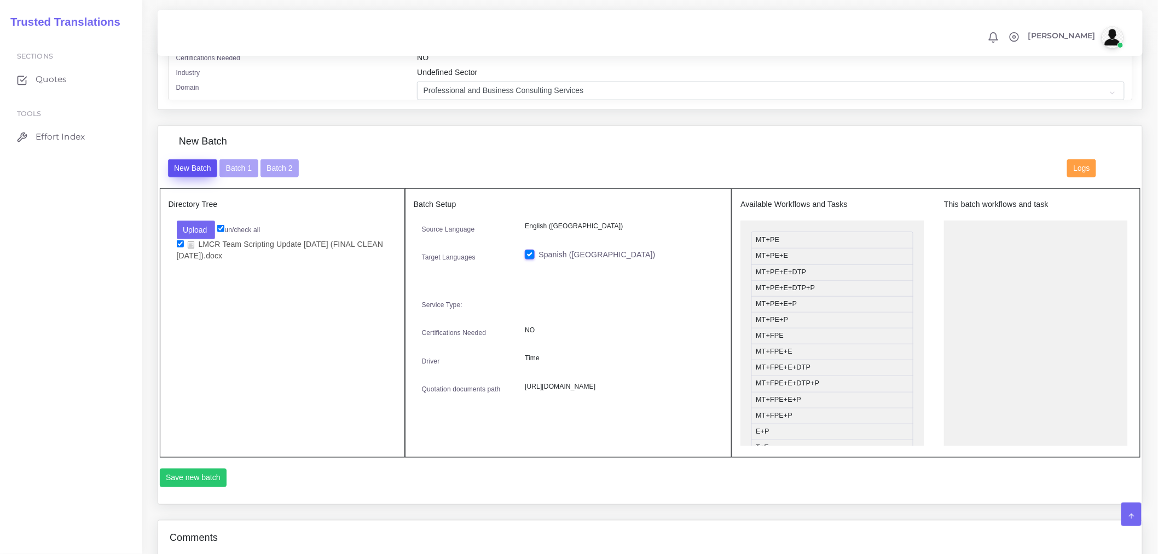
click at [201, 177] on button "New Batch" at bounding box center [193, 168] width 50 height 19
drag, startPoint x: 796, startPoint y: 390, endPoint x: 1025, endPoint y: 276, distance: 256.2
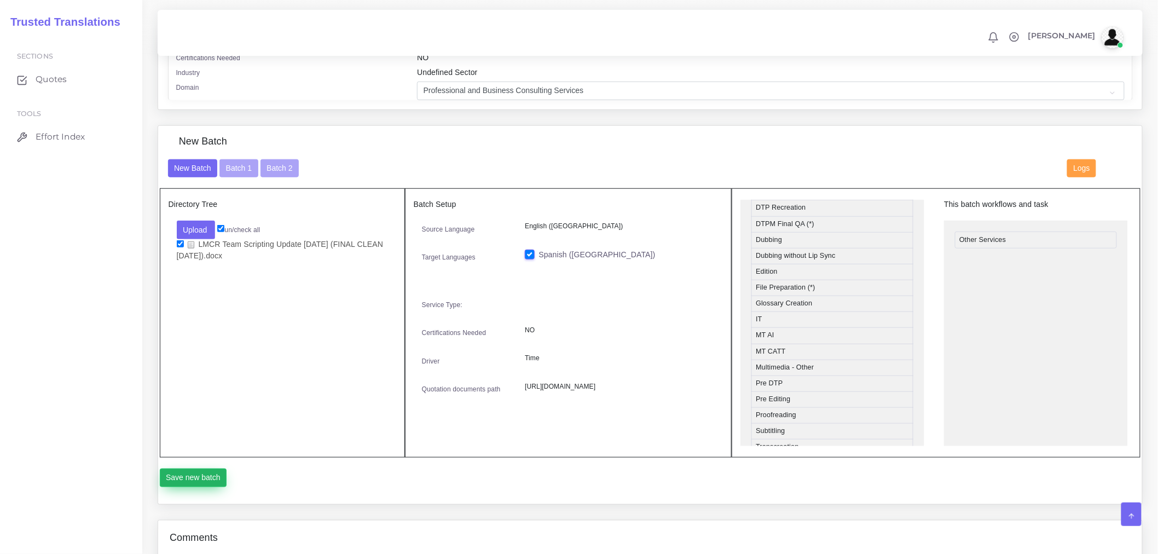
click at [212, 483] on button "Save new batch" at bounding box center [193, 477] width 67 height 19
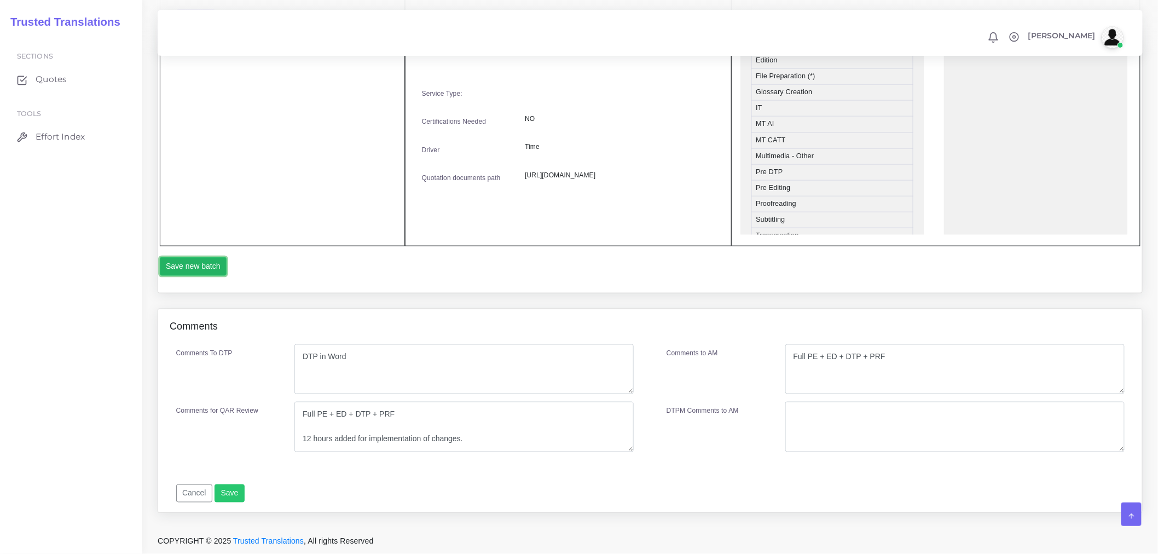
scroll to position [522, 0]
drag, startPoint x: 480, startPoint y: 442, endPoint x: 304, endPoint y: 405, distance: 179.9
click at [304, 405] on textarea "Full PE + ED + DTP + PRF 12 hours added for implementation of changes." at bounding box center [463, 427] width 339 height 50
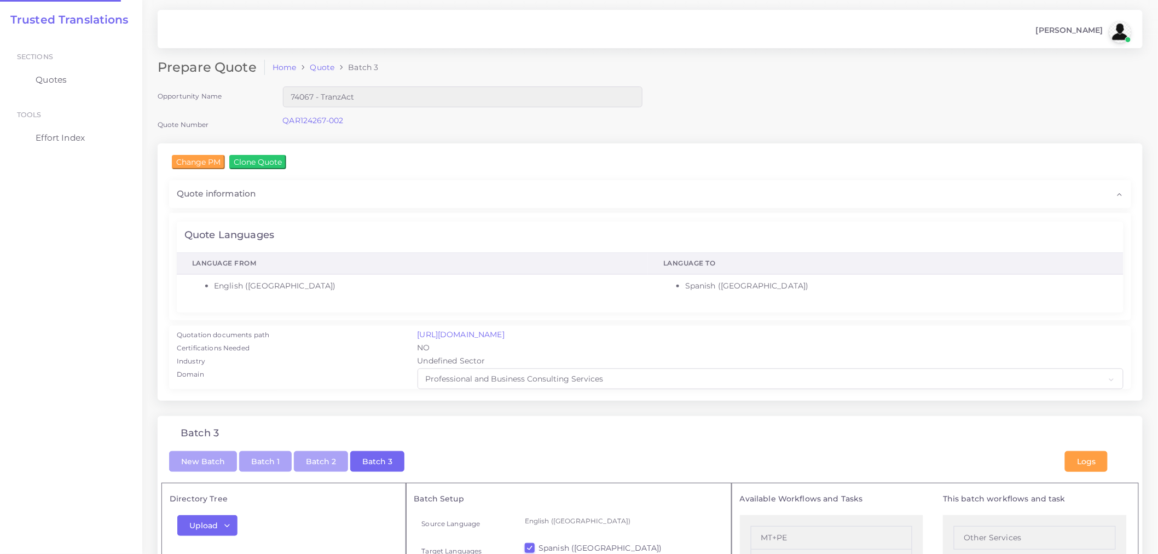
checkbox input "true"
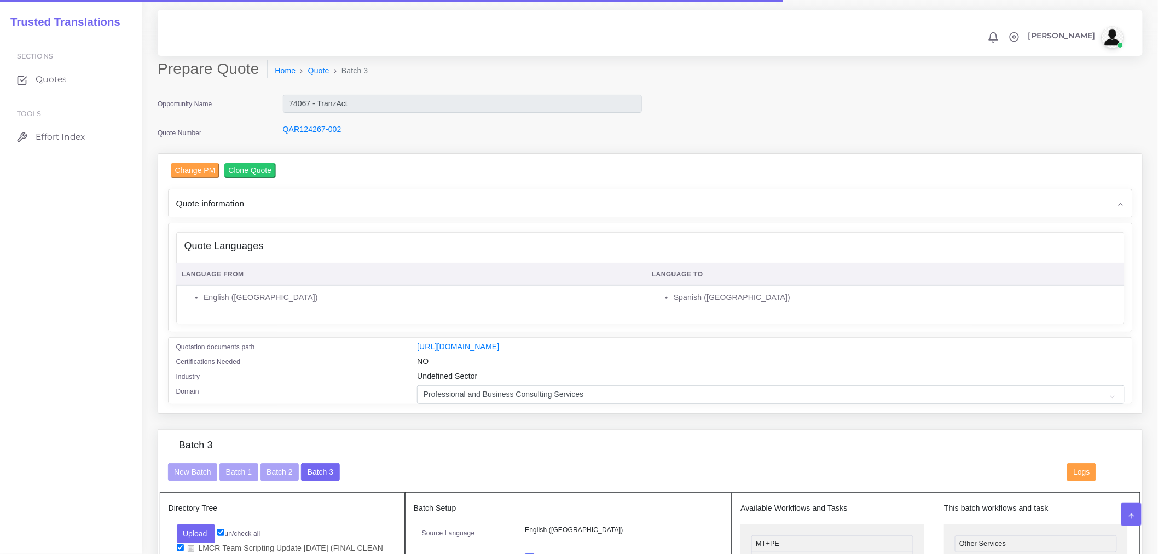
drag, startPoint x: 0, startPoint y: 0, endPoint x: 398, endPoint y: 440, distance: 593.8
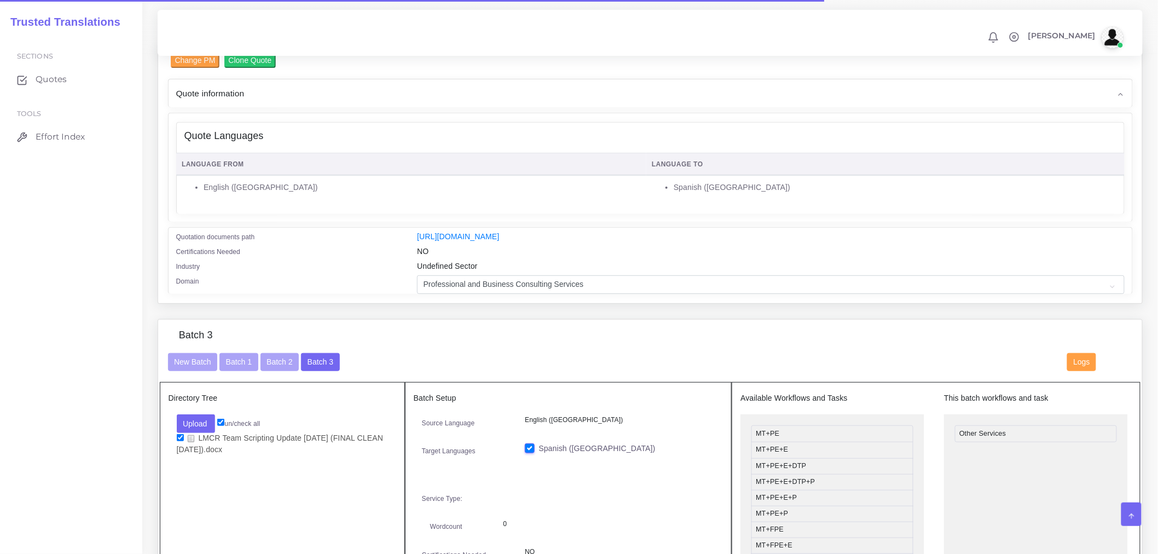
scroll to position [970, 0]
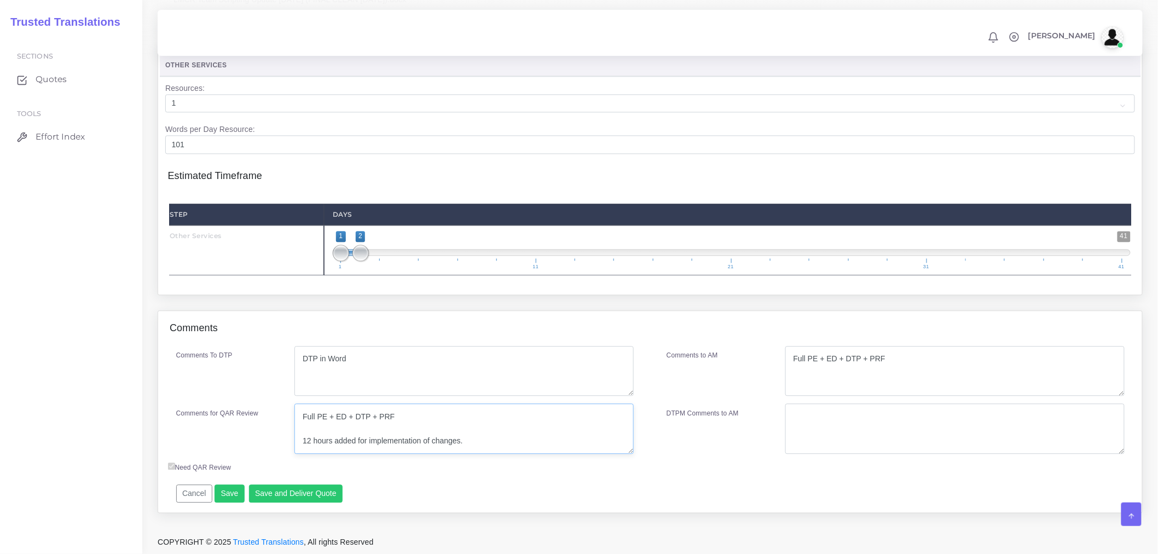
click at [487, 444] on textarea "Full PE + ED + DTP + PRF 12 hours added for implementation of changes." at bounding box center [463, 428] width 339 height 50
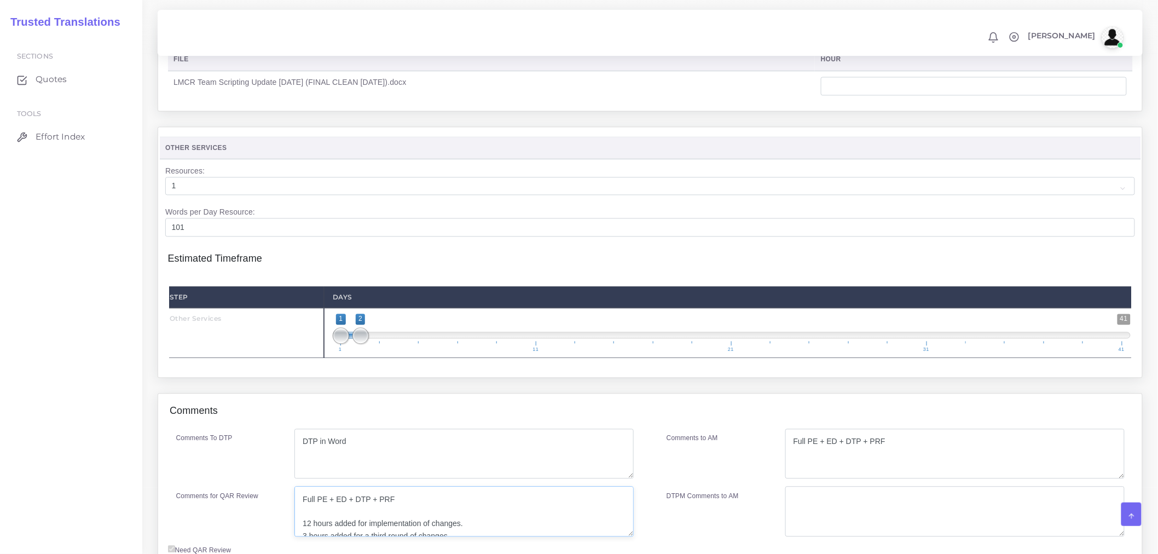
scroll to position [666, 0]
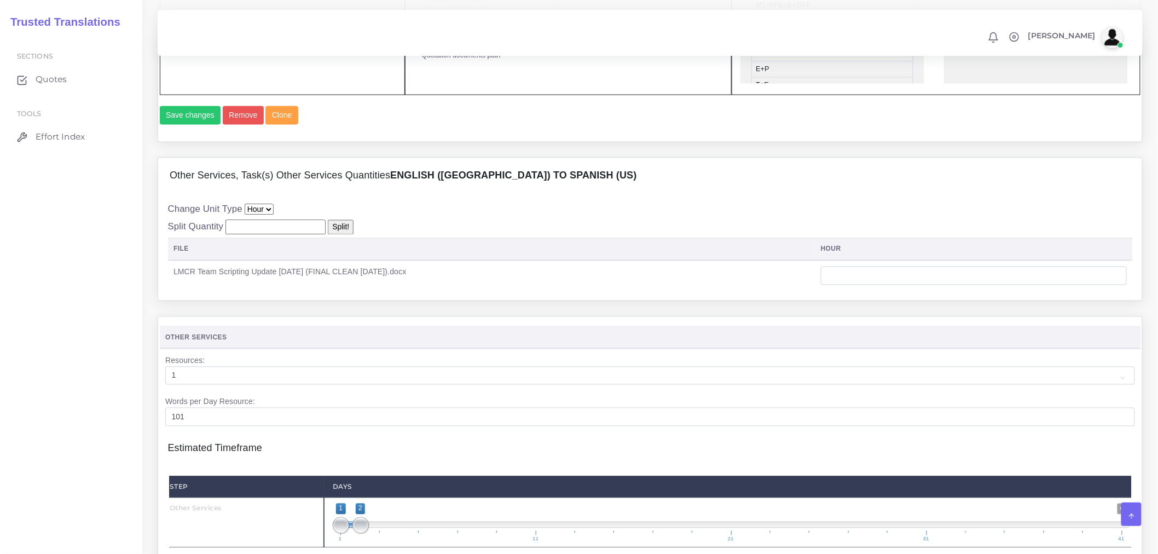
type textarea "Full PE + ED + DTP + PRF 12 hours added for implementation of changes. 3 hours …"
click at [863, 285] on input "number" at bounding box center [974, 275] width 306 height 19
type input "3"
click at [847, 249] on div "Change Unit Type Hour Split Quantity Split! File hour 3" at bounding box center [650, 246] width 965 height 88
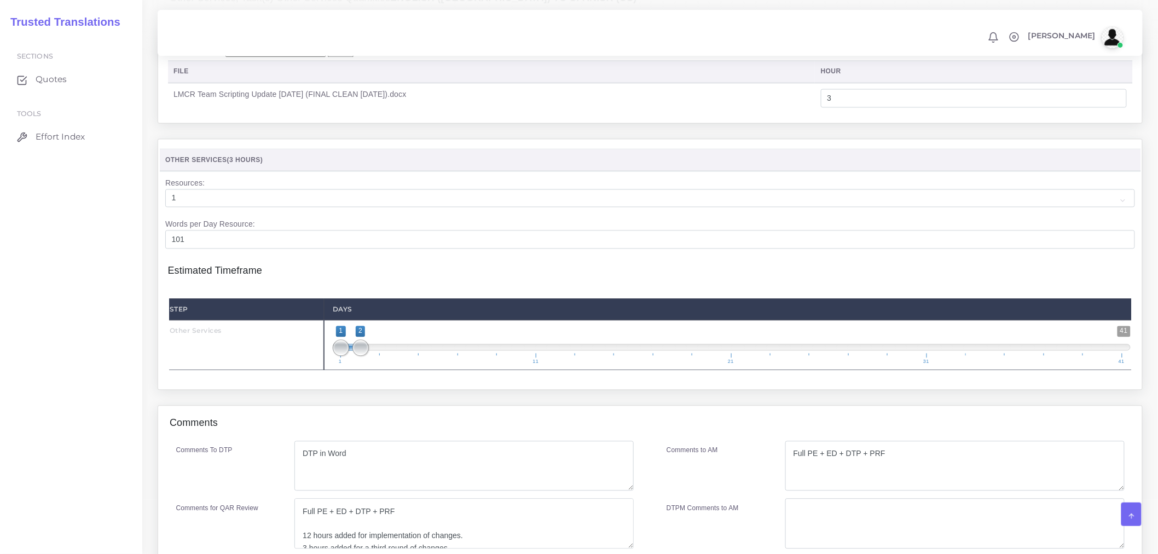
scroll to position [970, 0]
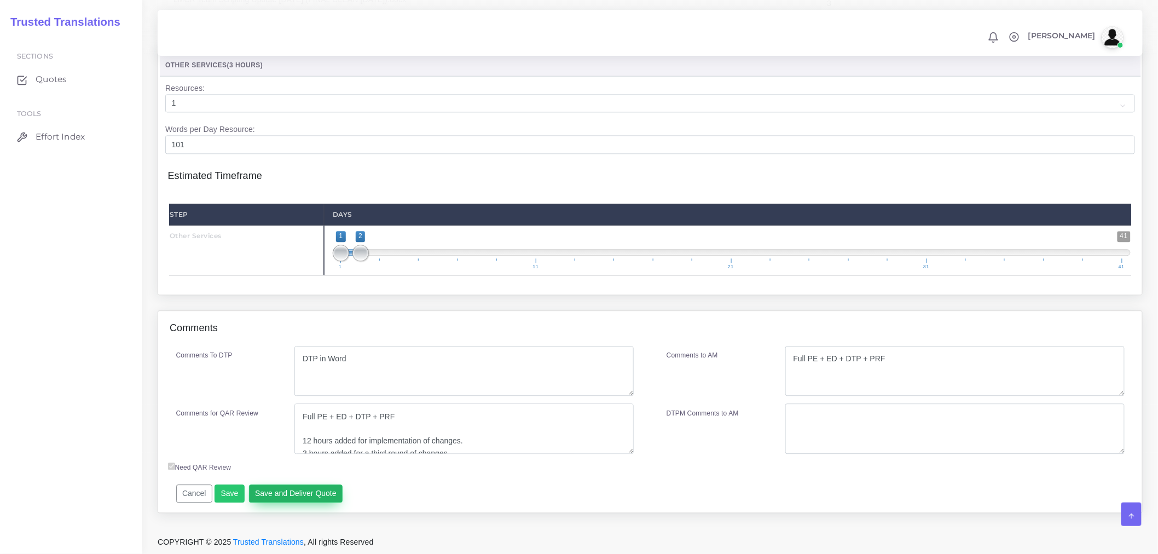
click at [294, 498] on button "Save and Deliver Quote" at bounding box center [296, 493] width 94 height 19
